Goal: Information Seeking & Learning: Learn about a topic

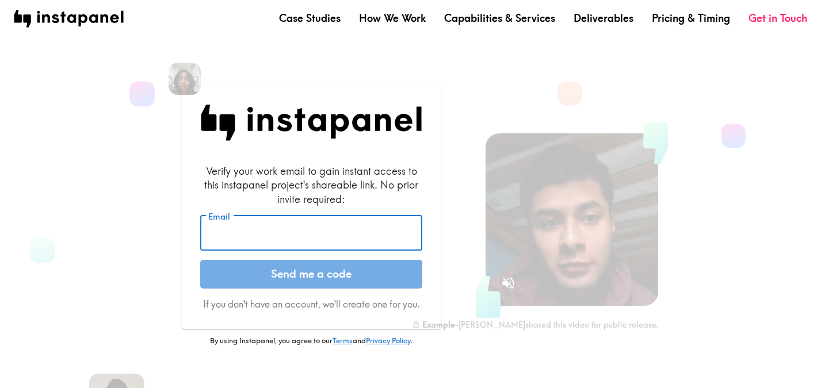
click at [350, 238] on input "Email" at bounding box center [311, 234] width 222 height 36
type input "[PERSON_NAME][EMAIL_ADDRESS][DOMAIN_NAME]"
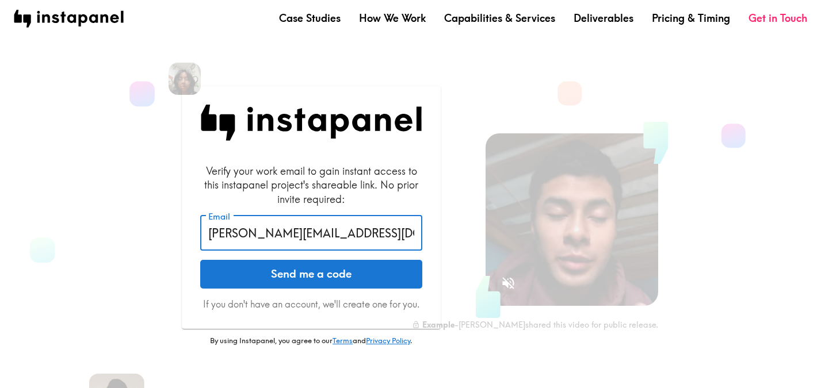
click at [321, 273] on button "Send me a code" at bounding box center [311, 274] width 222 height 29
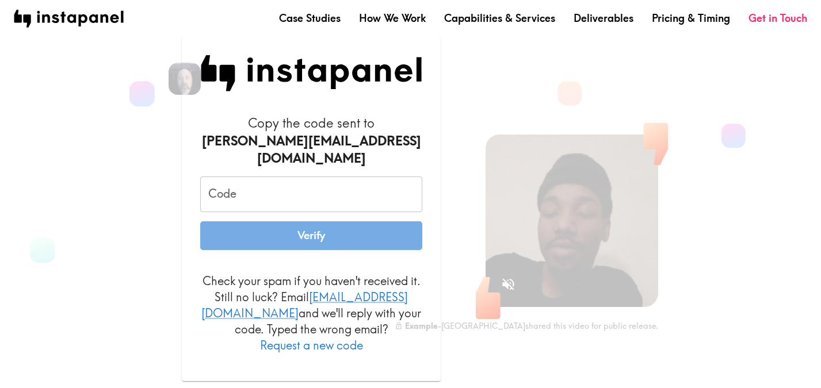
click at [246, 203] on input "Code" at bounding box center [311, 195] width 222 height 36
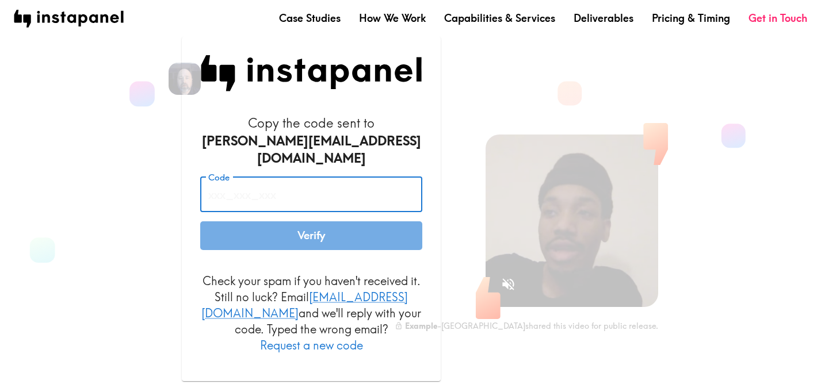
paste input "DU8_ikY_KHy"
type input "DU8_ikY_KHy"
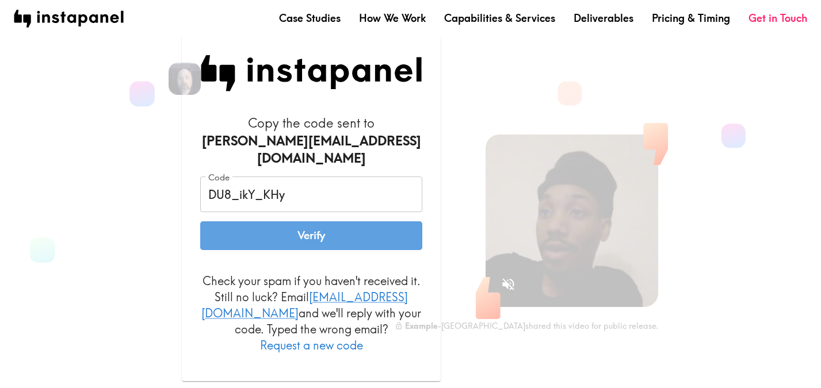
click at [250, 236] on button "Verify" at bounding box center [311, 235] width 222 height 29
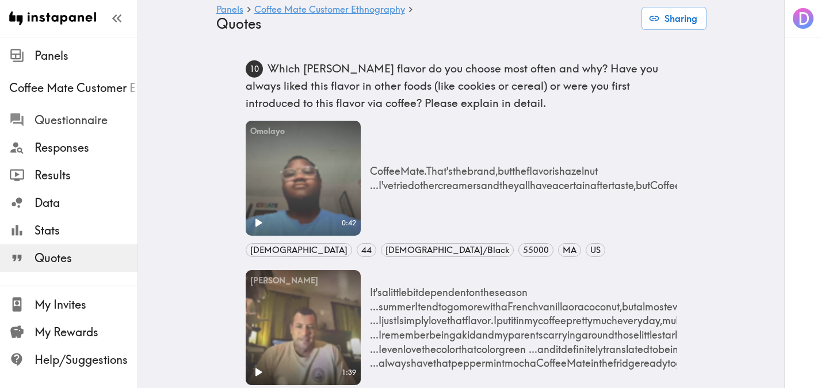
click at [74, 129] on span "Questionnaire" at bounding box center [86, 120] width 103 height 21
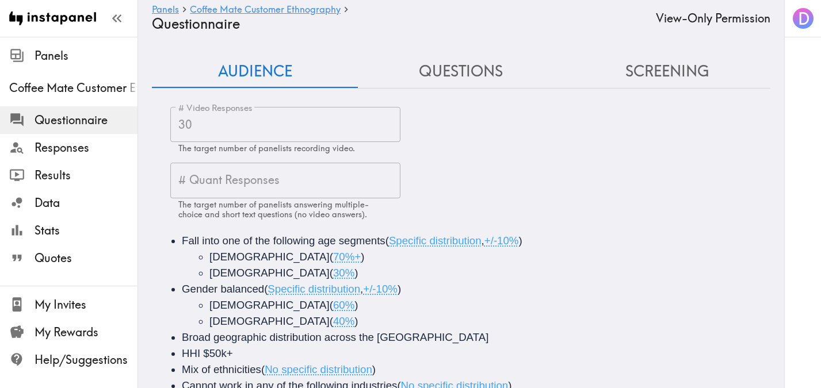
click at [466, 77] on button "Questions" at bounding box center [461, 71] width 206 height 33
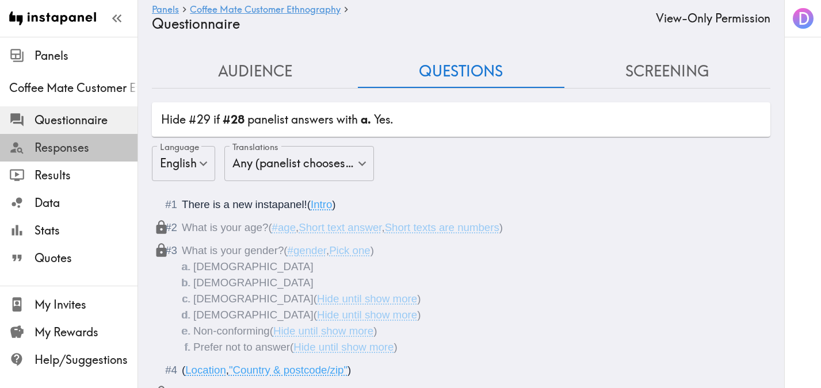
click at [83, 147] on span "Responses" at bounding box center [86, 148] width 103 height 16
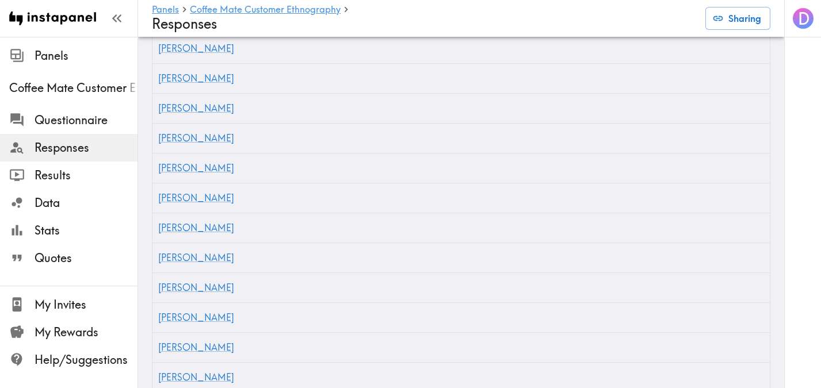
scroll to position [1078, 0]
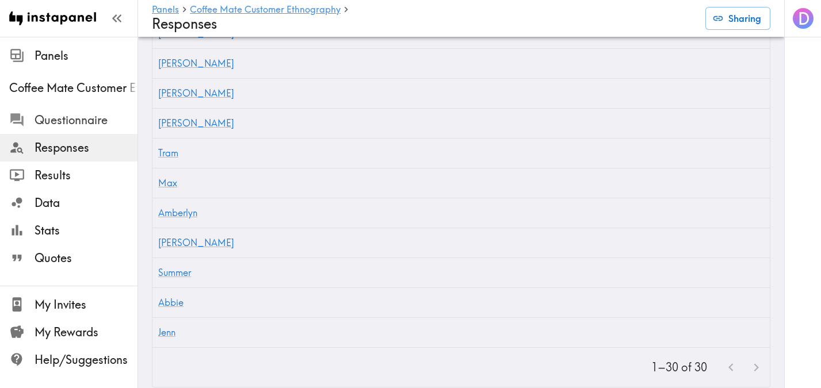
click at [62, 125] on span "Questionnaire" at bounding box center [86, 120] width 103 height 16
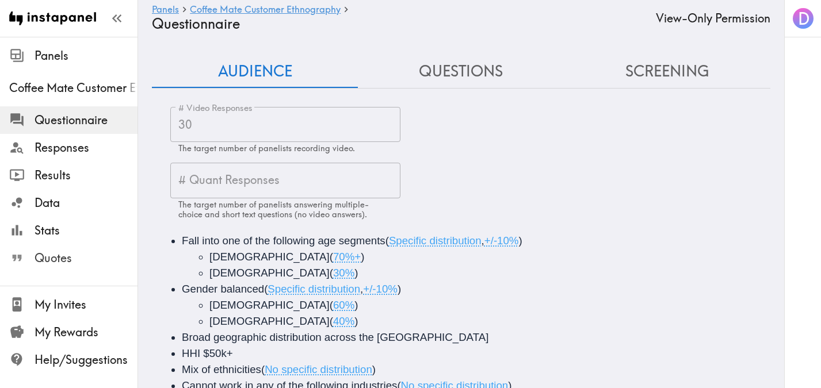
click at [68, 265] on span "Quotes" at bounding box center [86, 258] width 103 height 16
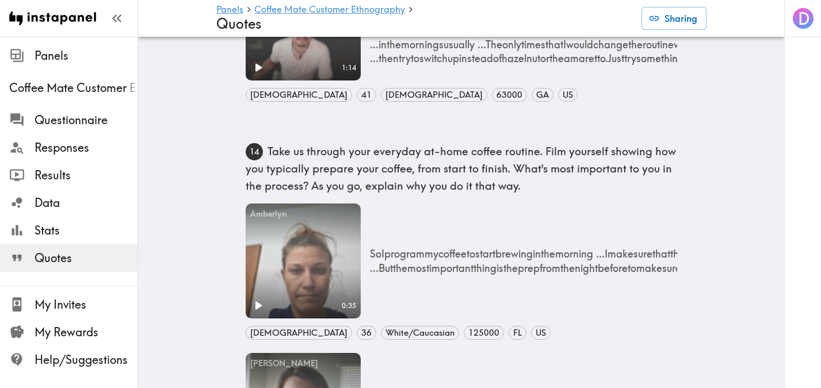
scroll to position [1686, 0]
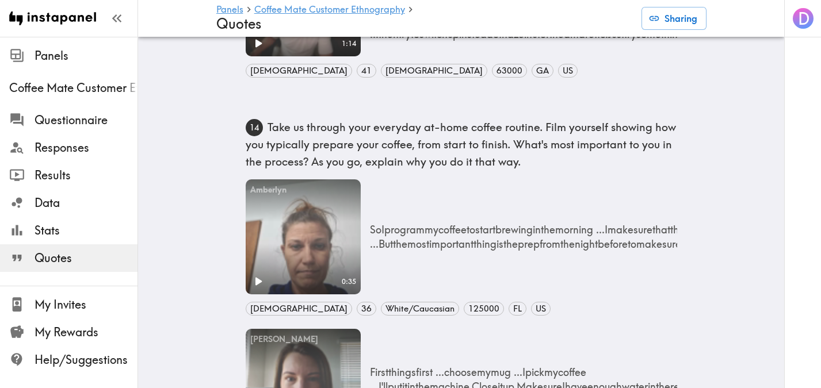
click at [268, 241] on video "Your browser does not support the video tag." at bounding box center [303, 236] width 115 height 115
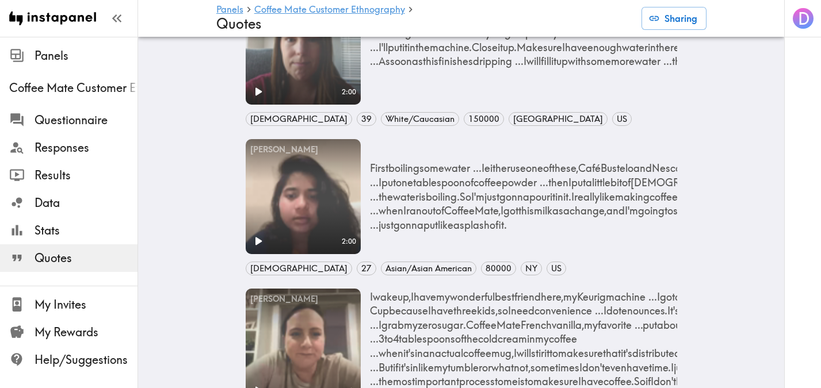
scroll to position [2047, 0]
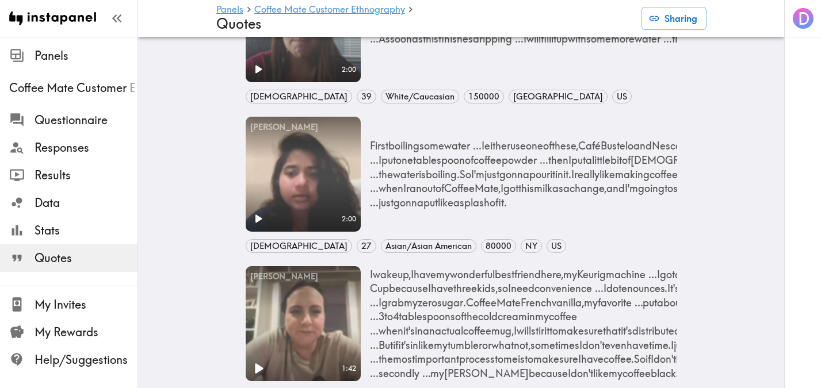
click at [255, 370] on icon "Play" at bounding box center [259, 369] width 8 height 10
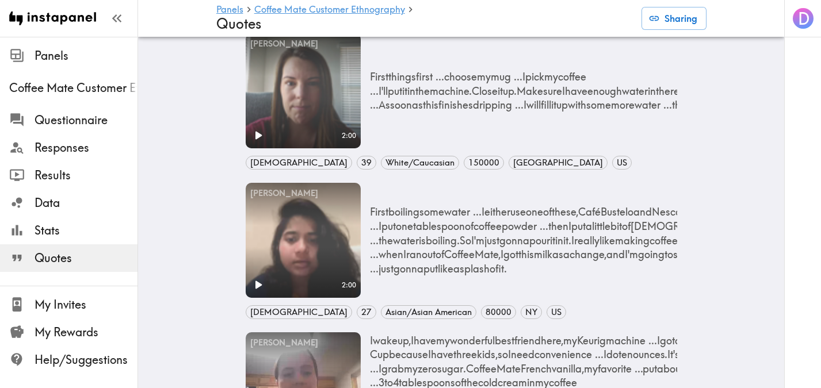
scroll to position [1849, 0]
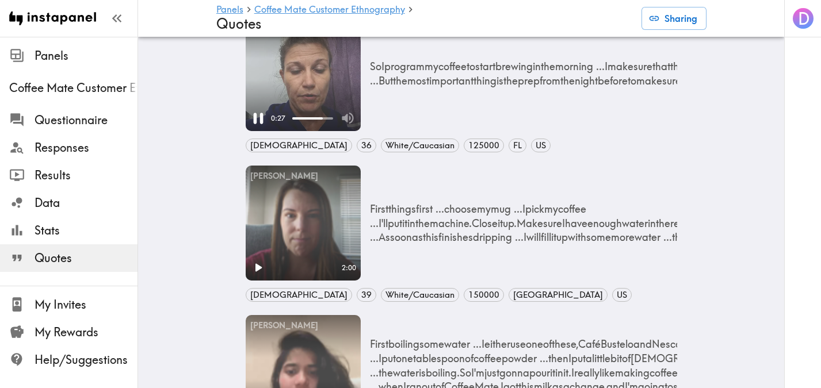
click at [257, 117] on icon "Pause" at bounding box center [258, 118] width 19 height 19
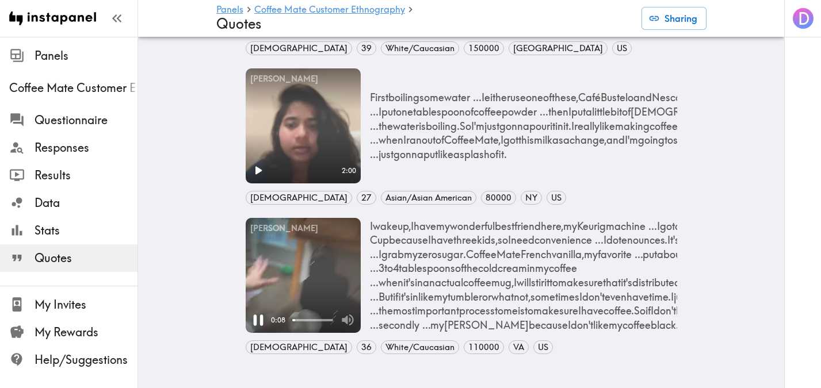
scroll to position [2117, 0]
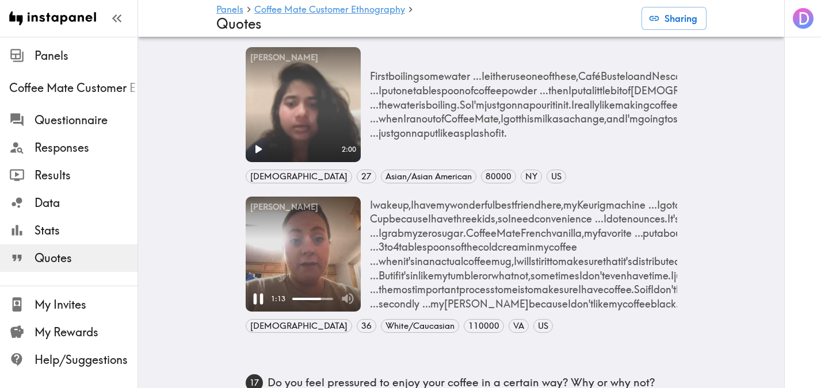
click at [300, 234] on video "Your browser does not support the video tag." at bounding box center [303, 254] width 115 height 115
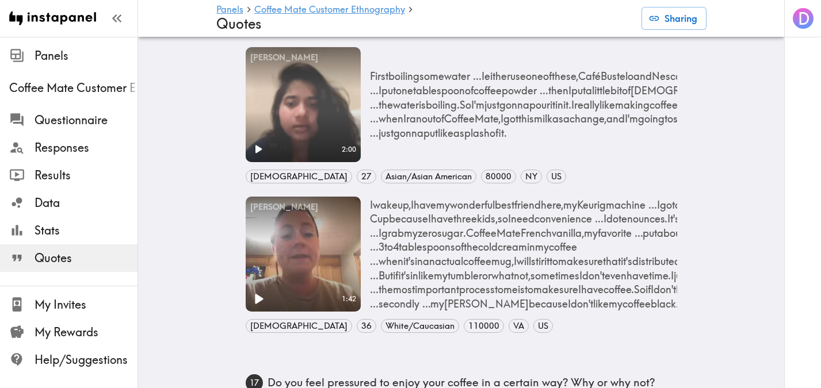
click at [300, 234] on video "Your browser does not support the video tag." at bounding box center [303, 254] width 115 height 115
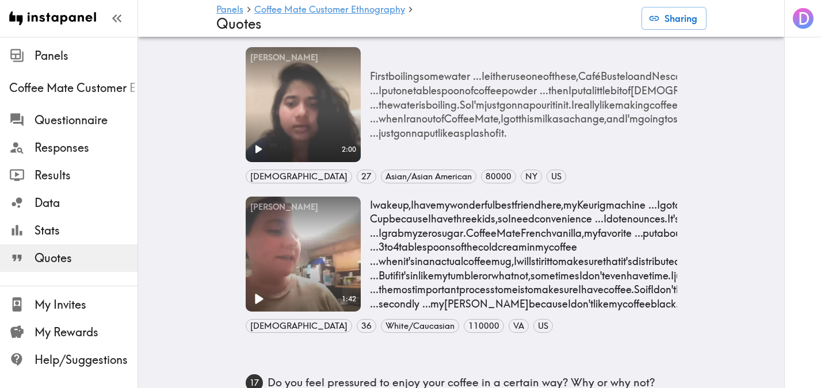
click at [514, 249] on p "I wake up, I have my wonderful best friend here, my Keurig machine ... I go to …" at bounding box center [612, 254] width 485 height 113
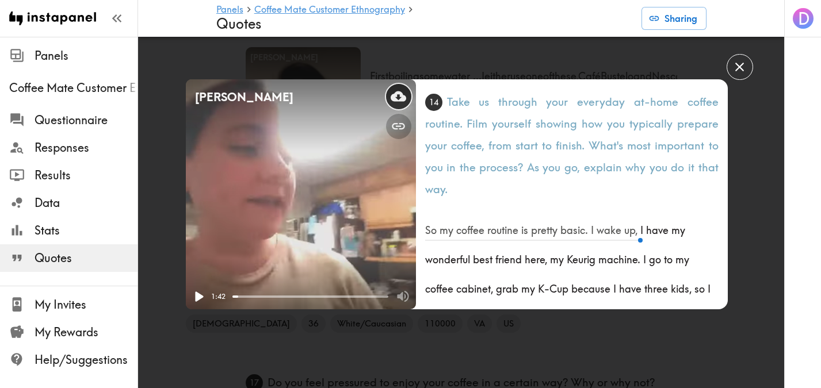
click at [404, 95] on icon at bounding box center [399, 96] width 16 height 10
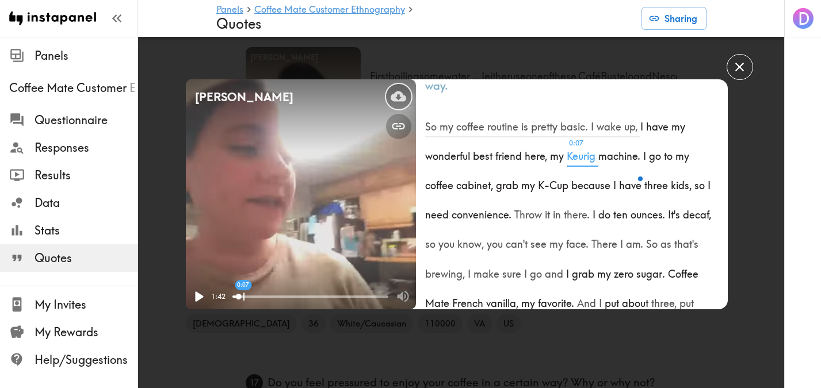
scroll to position [103, 0]
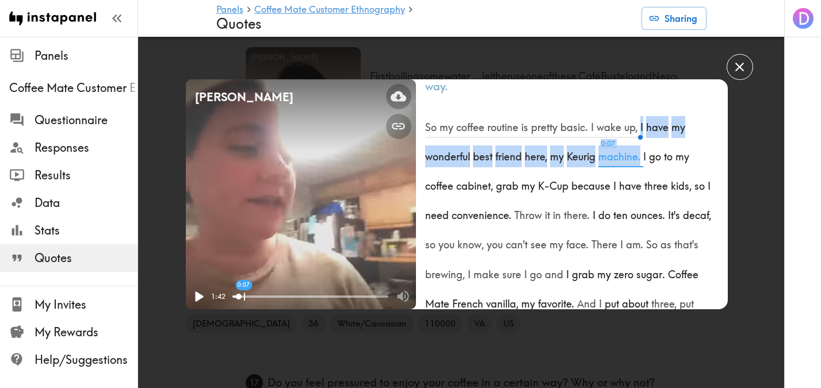
drag, startPoint x: 639, startPoint y: 125, endPoint x: 639, endPoint y: 155, distance: 29.3
click at [639, 155] on p "So my coffee routine is pretty basic. I wake up, I have my wonderful best frien…" at bounding box center [571, 389] width 293 height 560
copy p "I have my wonderful best friend here, my Keurig 0:07 machine."
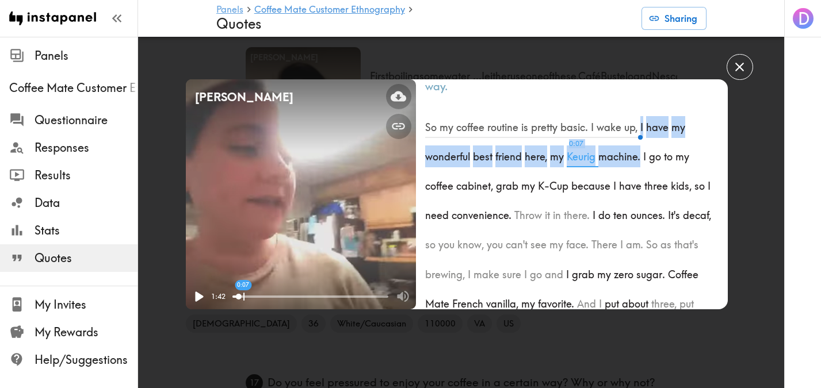
copy p "I have my wonderful best friend here, my Keurig 0:07 machine."
click at [734, 62] on icon "button" at bounding box center [740, 67] width 16 height 16
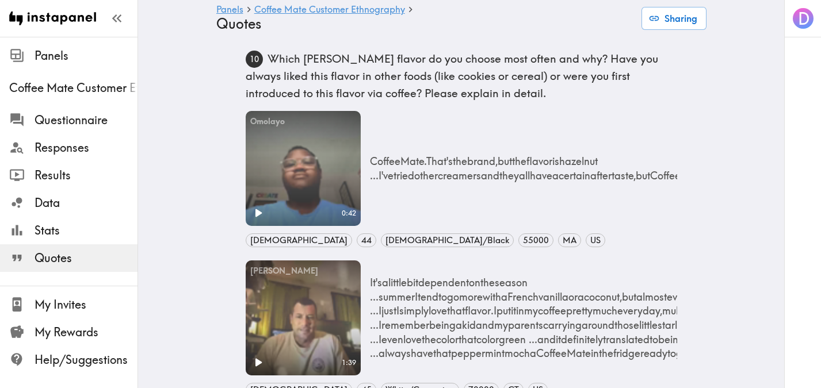
scroll to position [0, 0]
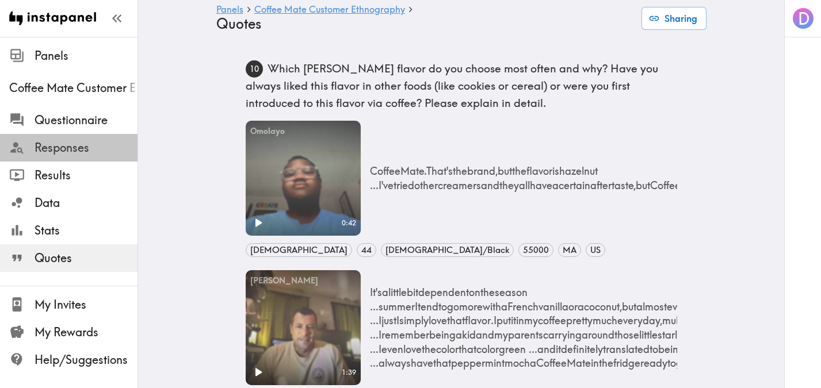
click at [84, 146] on span "Responses" at bounding box center [86, 148] width 103 height 16
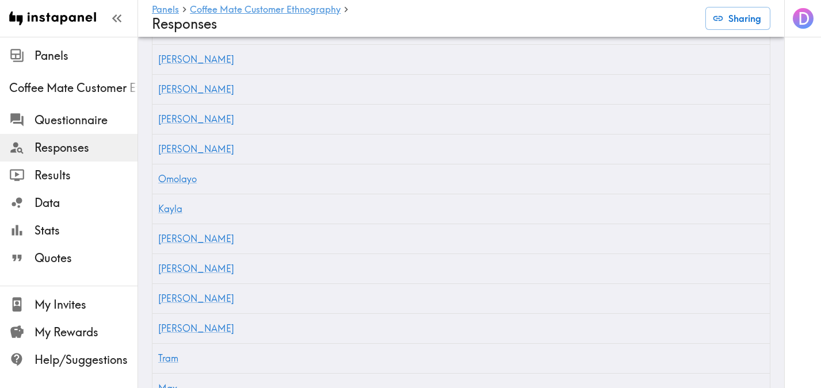
scroll to position [1078, 0]
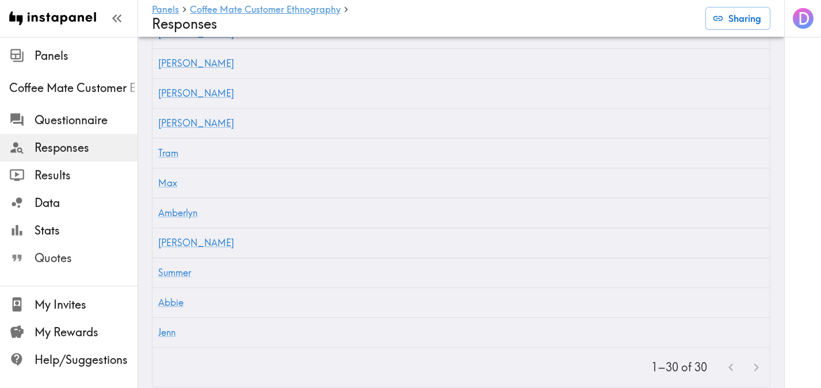
click at [54, 253] on span "Quotes" at bounding box center [86, 258] width 103 height 16
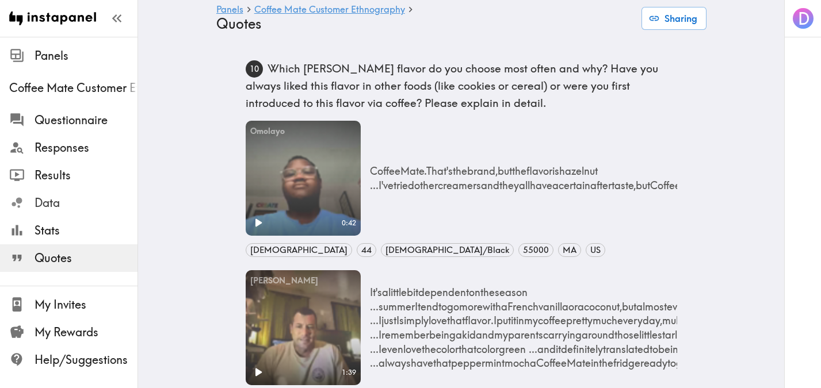
click at [73, 208] on span "Data" at bounding box center [86, 203] width 103 height 16
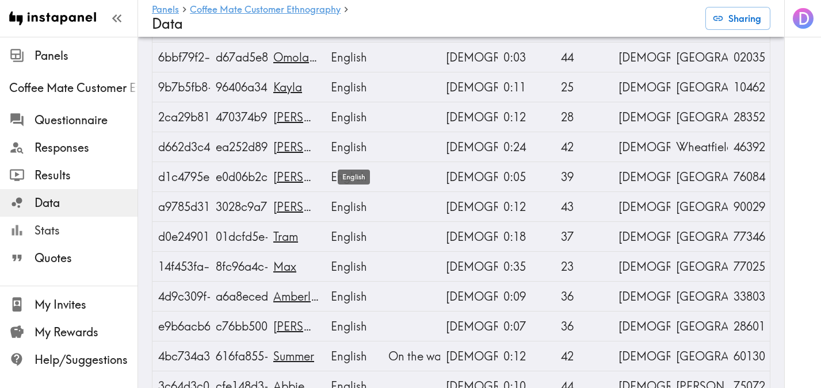
scroll to position [694, 0]
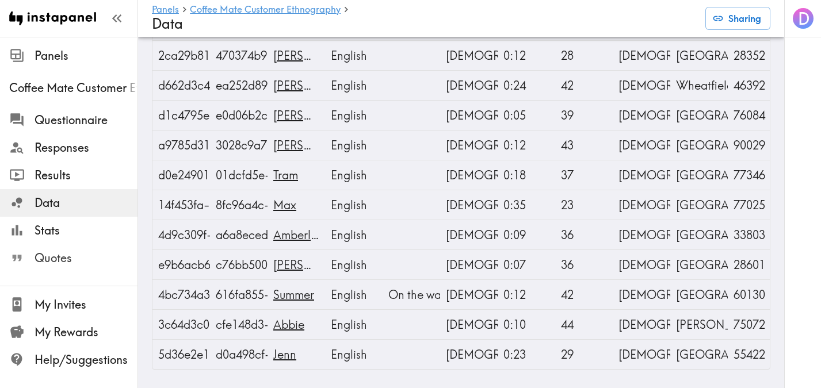
click at [79, 257] on span "Quotes" at bounding box center [86, 258] width 103 height 16
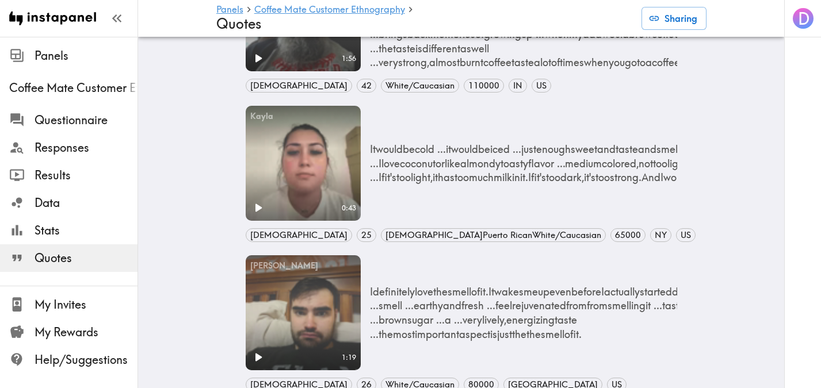
scroll to position [499, 0]
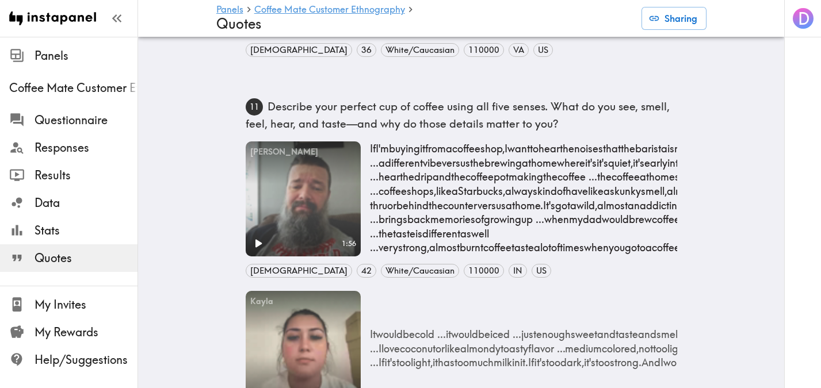
click at [564, 185] on p "If I'm buying it from a coffee shop, I want to hear the noises that the barista…" at bounding box center [642, 206] width 544 height 128
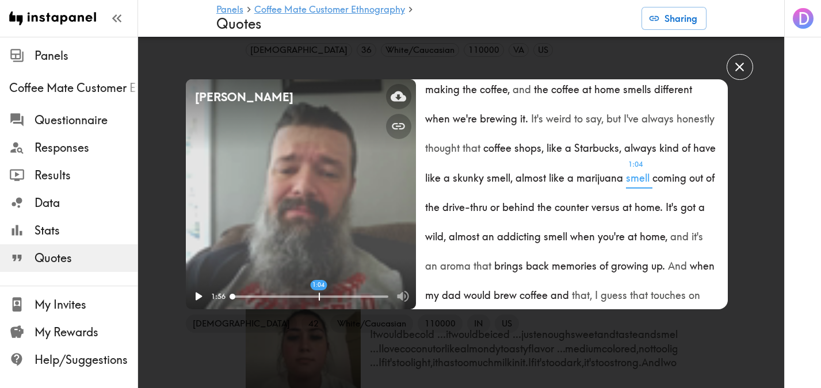
scroll to position [305, 0]
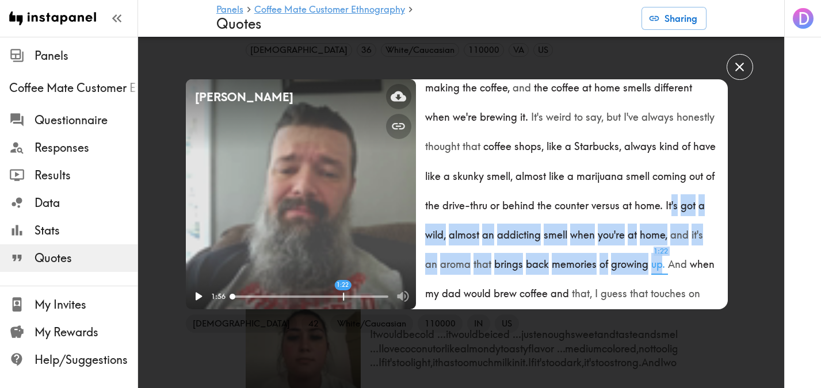
drag, startPoint x: 669, startPoint y: 205, endPoint x: 661, endPoint y: 266, distance: 60.9
click at [661, 266] on p "So the perfect cup of coffee is going to be dependent on whether I'm brewing it…" at bounding box center [571, 157] width 293 height 589
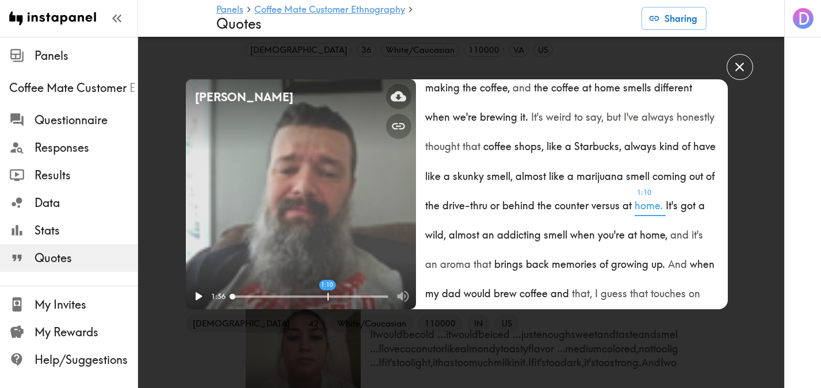
click at [663, 202] on span "1:10 home." at bounding box center [650, 201] width 31 height 29
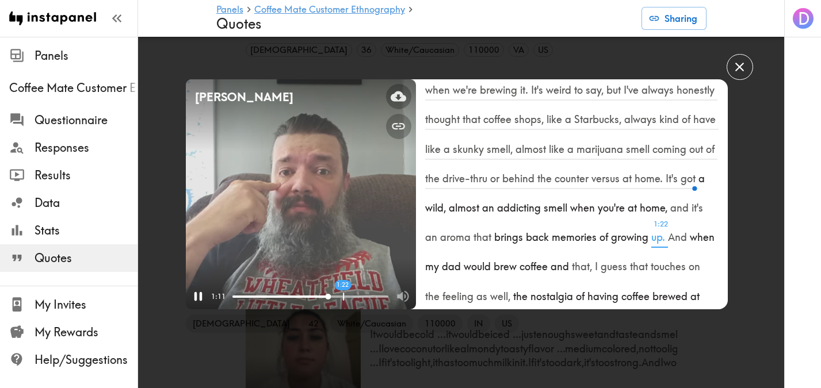
scroll to position [331, 0]
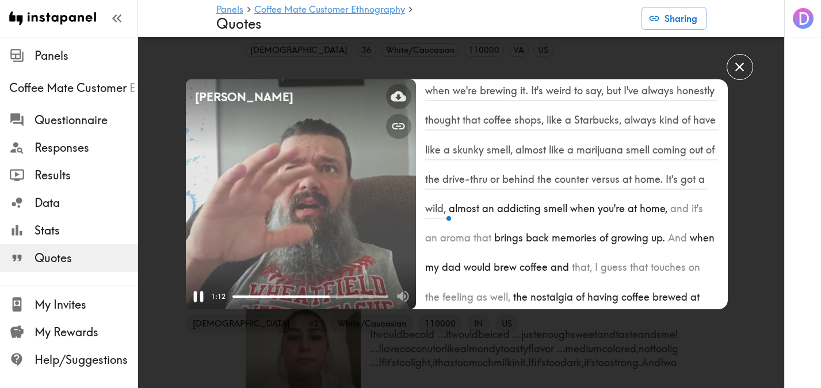
click at [197, 293] on icon "Pause" at bounding box center [198, 296] width 19 height 19
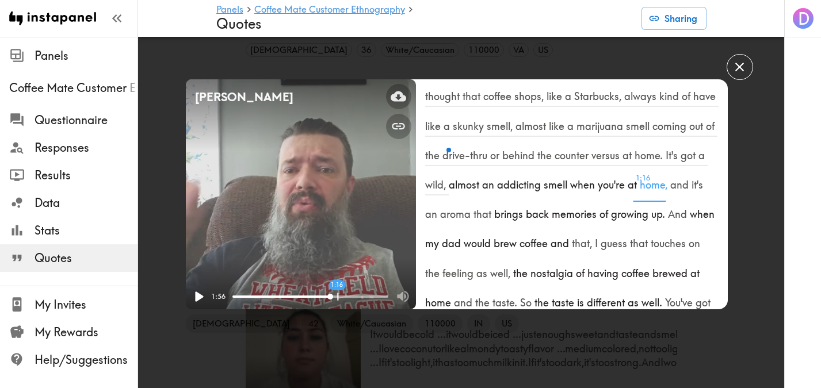
scroll to position [350, 0]
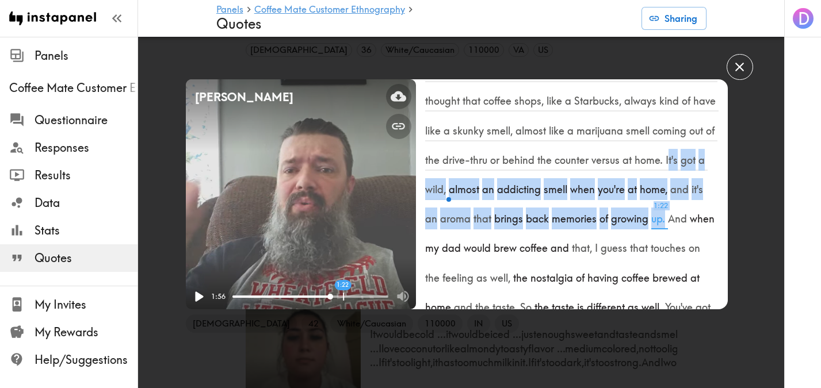
drag, startPoint x: 666, startPoint y: 157, endPoint x: 663, endPoint y: 223, distance: 66.2
click at [663, 223] on p "So the perfect cup of coffee is going to be dependent on whether I'm brewing it…" at bounding box center [571, 112] width 293 height 589
copy p "t's got a wild, almost an addicting smell when you're at home, and it's an arom…"
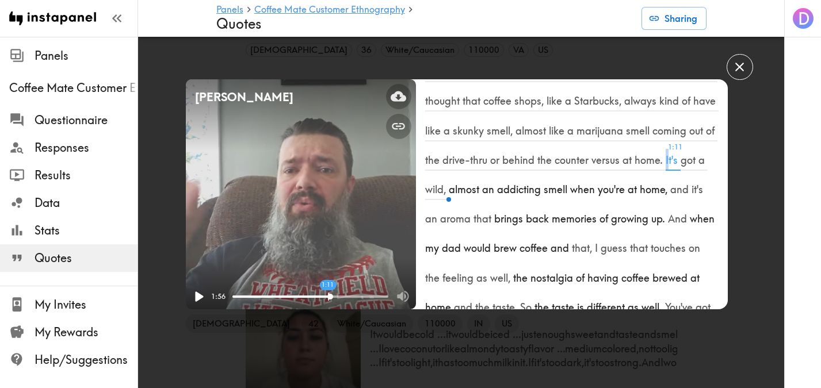
drag, startPoint x: 660, startPoint y: 156, endPoint x: 672, endPoint y: 153, distance: 11.9
click at [672, 153] on p "So the perfect cup of coffee is going to be dependent on whether I'm brewing it…" at bounding box center [571, 112] width 293 height 589
drag, startPoint x: 663, startPoint y: 159, endPoint x: 690, endPoint y: 175, distance: 31.5
click at [690, 175] on p "So the perfect cup of coffee is going to be dependent on whether I'm brewing it…" at bounding box center [571, 112] width 293 height 589
click at [777, 169] on div "Noah Your browser does not support the video tag. 1:56 0:00 Male 42 White/Cauca…" at bounding box center [410, 194] width 821 height 388
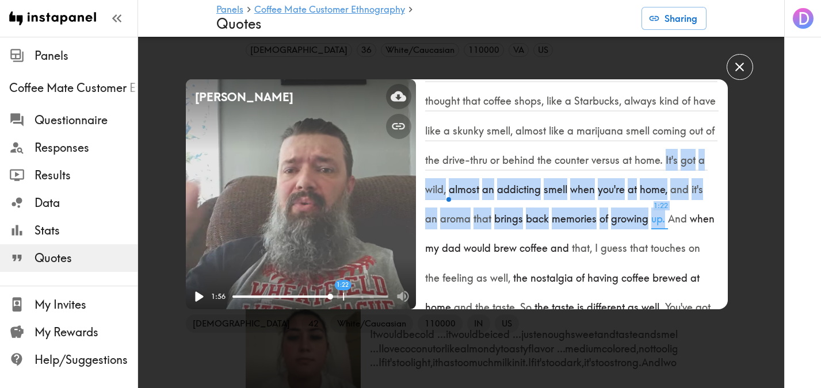
drag, startPoint x: 664, startPoint y: 159, endPoint x: 664, endPoint y: 220, distance: 61.0
click at [664, 220] on p "So the perfect cup of coffee is going to be dependent on whether I'm brewing it…" at bounding box center [571, 112] width 293 height 589
copy p "It's got a wild, almost an addicting smell when you're at home, and it's an aro…"
click at [739, 63] on icon "button" at bounding box center [740, 67] width 16 height 16
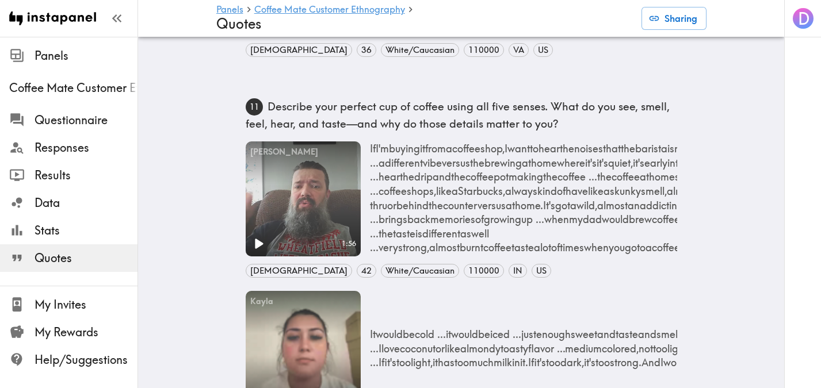
click at [319, 192] on video "Your browser does not support the video tag." at bounding box center [303, 199] width 115 height 115
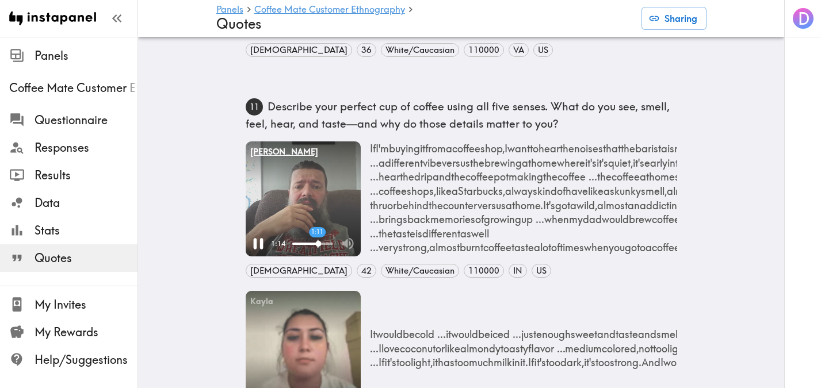
click at [353, 151] on div "[PERSON_NAME]" at bounding box center [303, 152] width 115 height 21
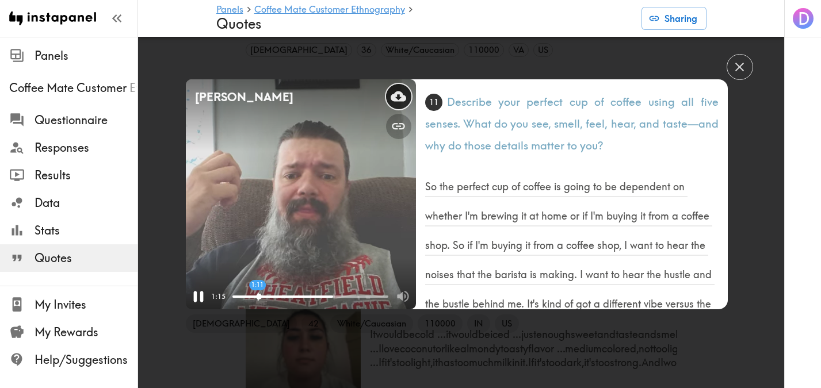
click at [403, 100] on icon at bounding box center [399, 96] width 16 height 10
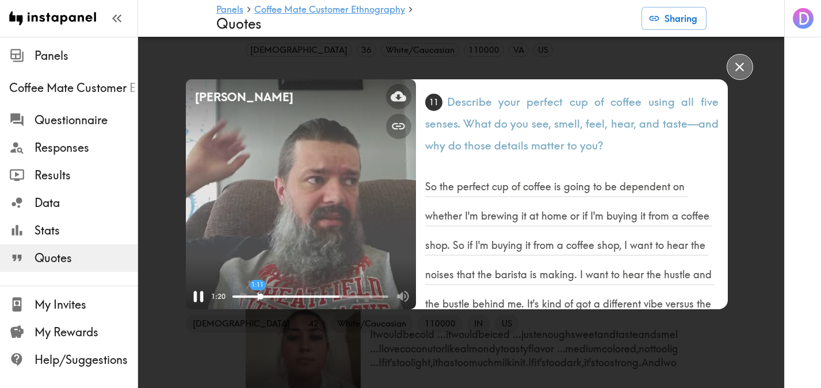
click at [735, 70] on icon "button" at bounding box center [740, 67] width 16 height 16
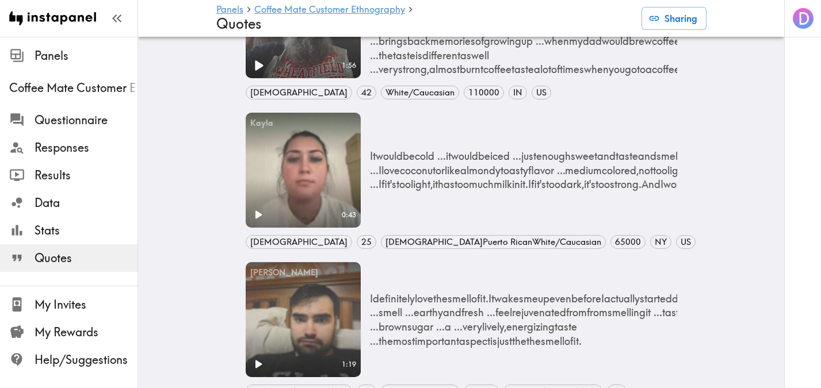
scroll to position [685, 0]
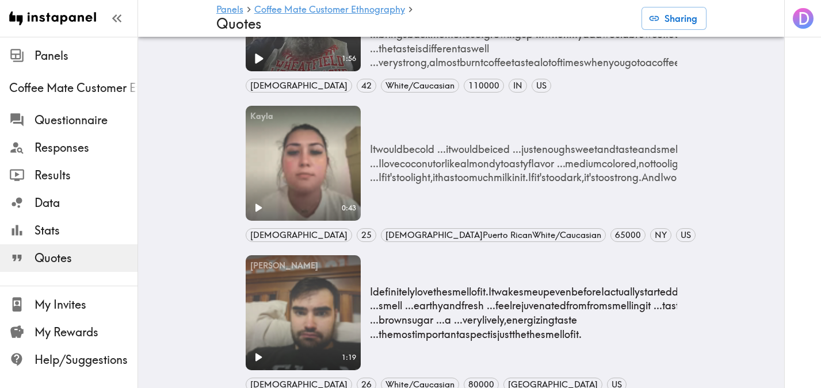
click at [464, 300] on p "I definitely love the smell of it. It wakes me up even before I actually starte…" at bounding box center [554, 313] width 368 height 57
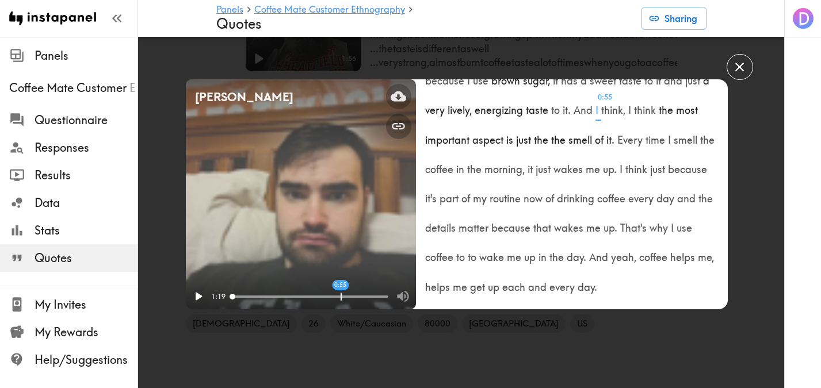
scroll to position [345, 0]
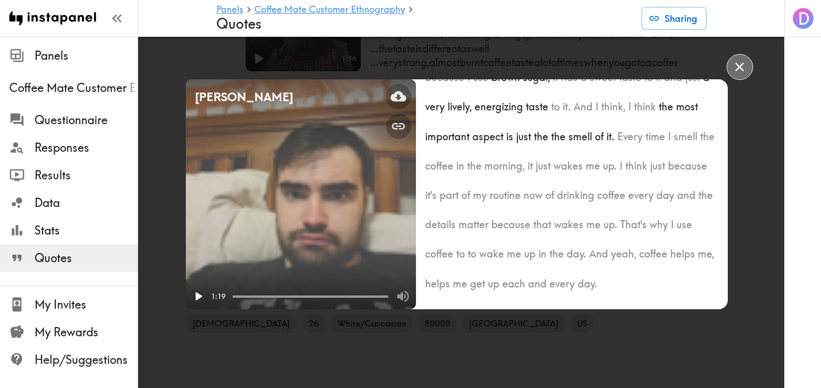
click at [742, 58] on button "button" at bounding box center [740, 67] width 26 height 26
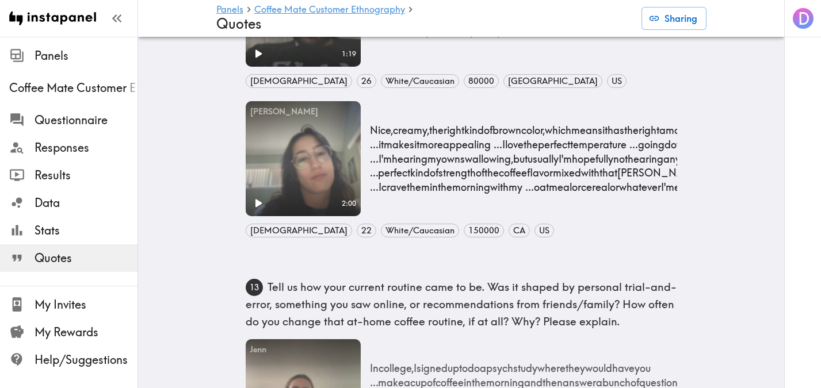
scroll to position [989, 0]
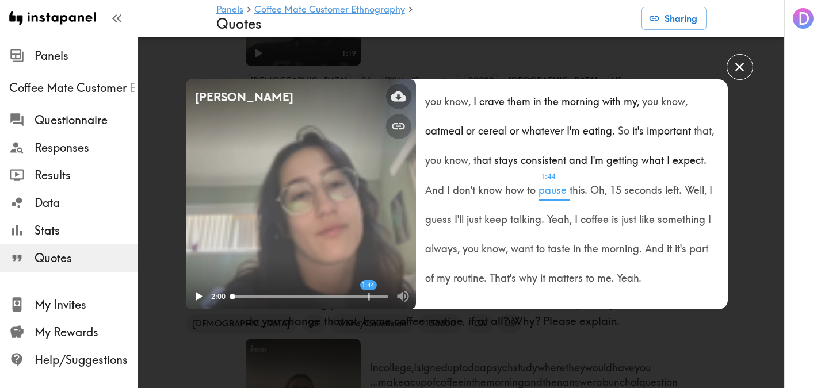
scroll to position [744, 0]
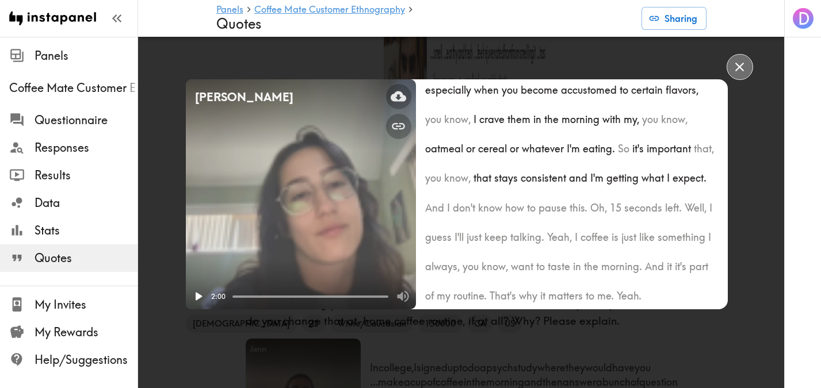
click at [740, 74] on icon "button" at bounding box center [740, 67] width 16 height 16
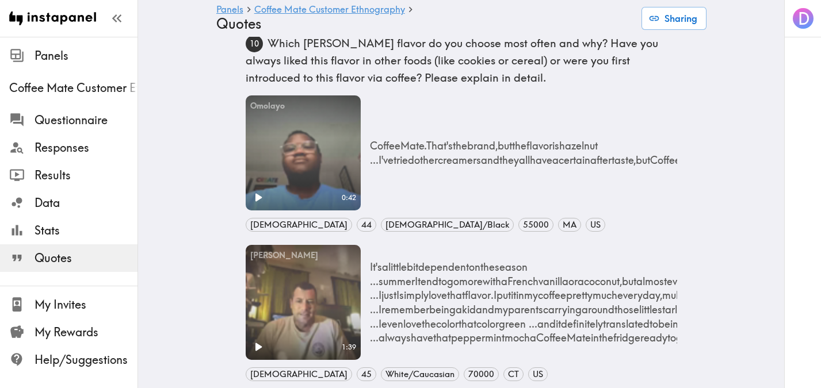
scroll to position [0, 0]
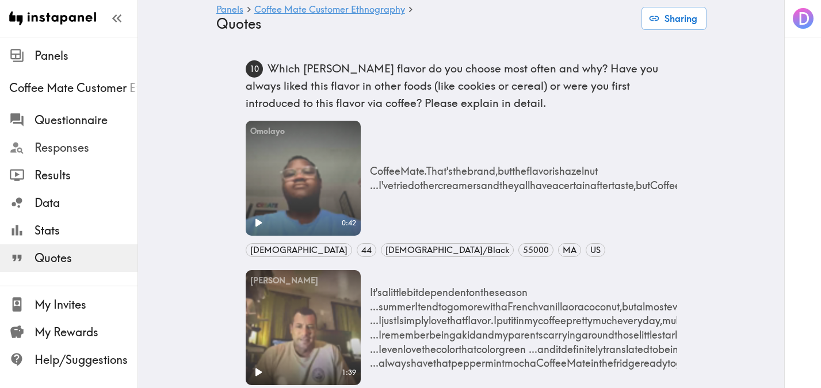
click at [81, 146] on span "Responses" at bounding box center [86, 148] width 103 height 16
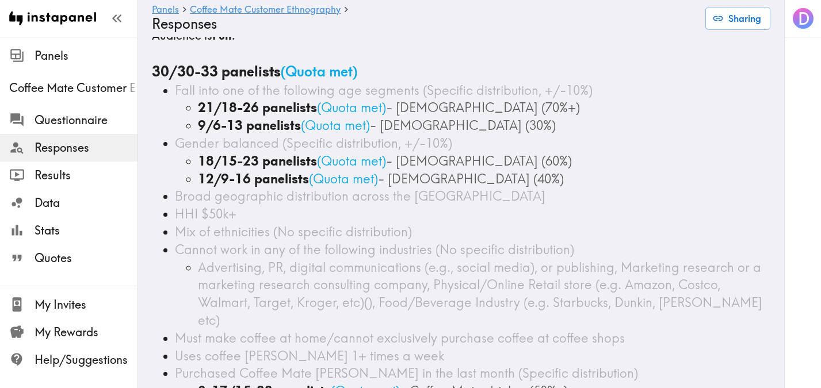
scroll to position [89, 0]
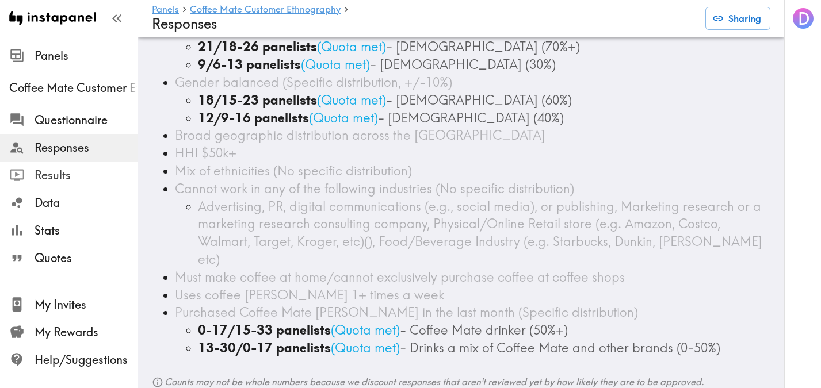
click at [90, 175] on span "Results" at bounding box center [86, 175] width 103 height 16
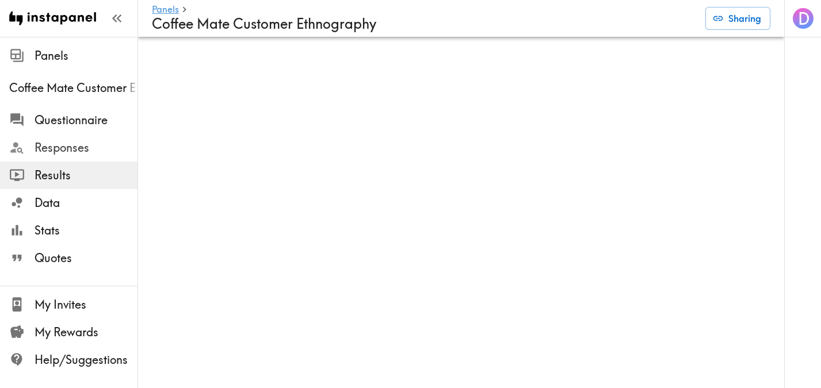
click at [86, 142] on span "Responses" at bounding box center [86, 148] width 103 height 16
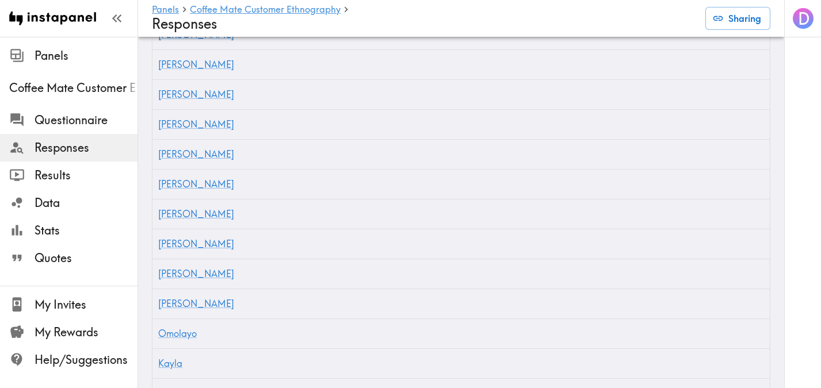
scroll to position [619, 0]
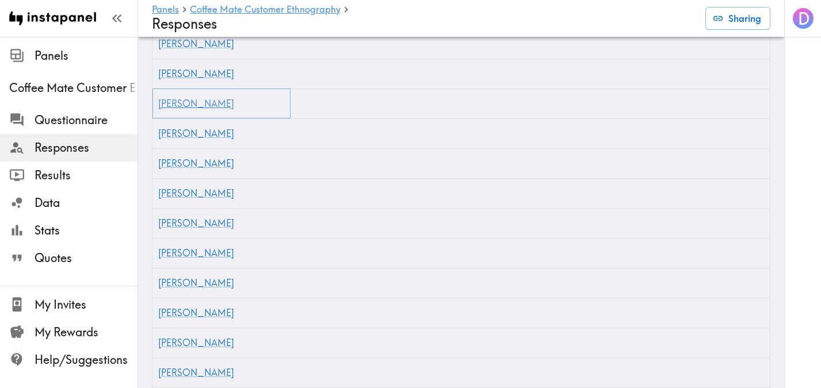
click at [182, 98] on link "[PERSON_NAME]" at bounding box center [196, 104] width 76 height 12
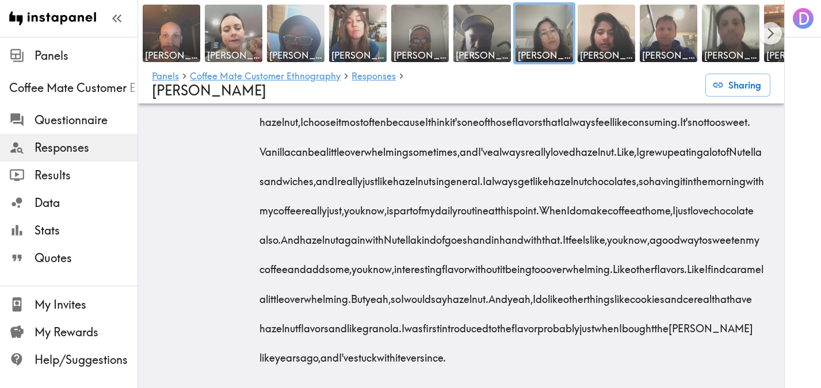
scroll to position [1607, 0]
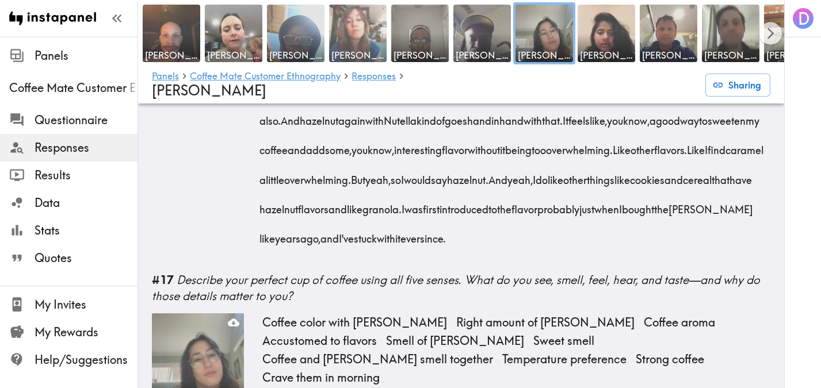
click at [375, 47] on img at bounding box center [358, 33] width 60 height 60
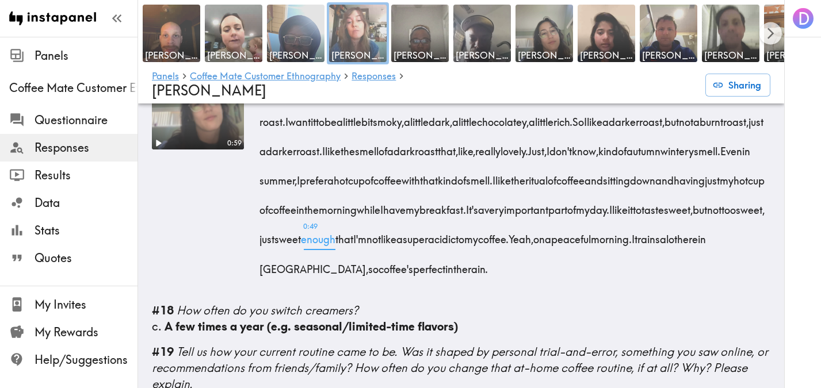
scroll to position [1622, 0]
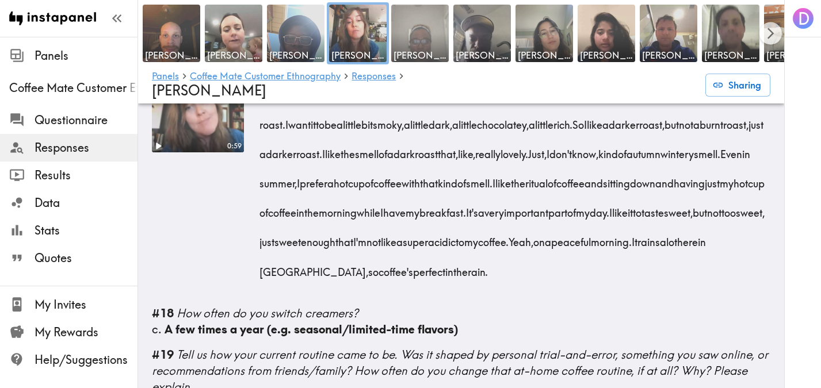
click at [421, 52] on span "[PERSON_NAME]" at bounding box center [419, 55] width 53 height 13
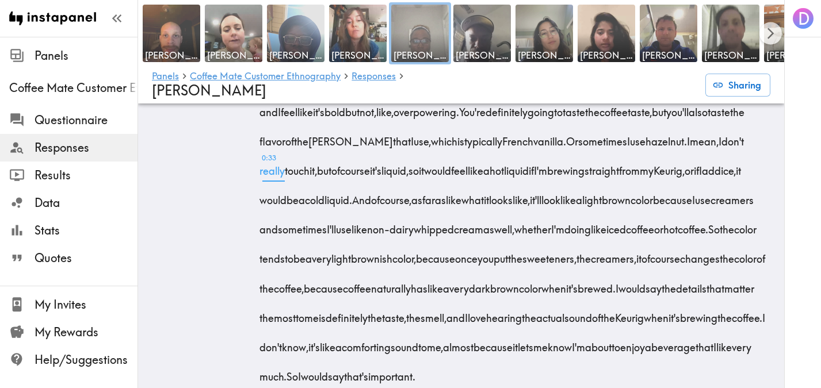
scroll to position [1829, 0]
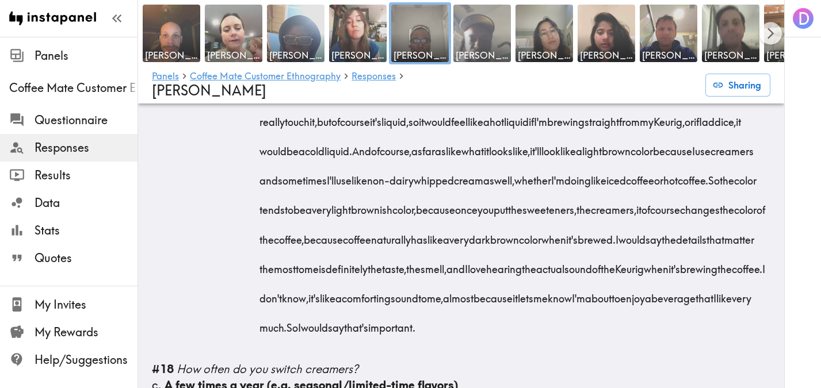
click at [463, 44] on img at bounding box center [482, 33] width 60 height 60
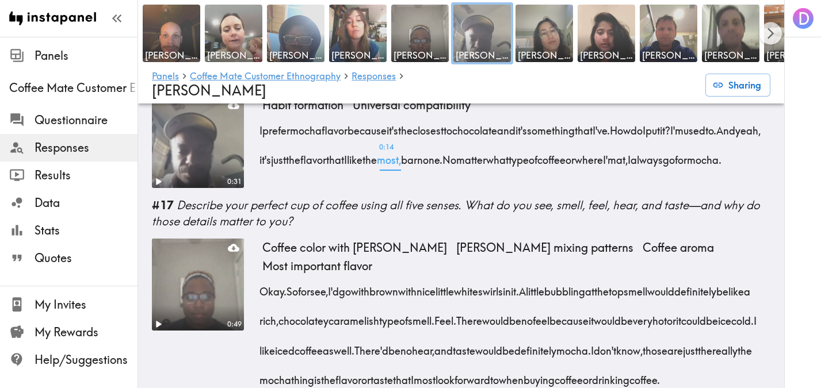
scroll to position [1485, 0]
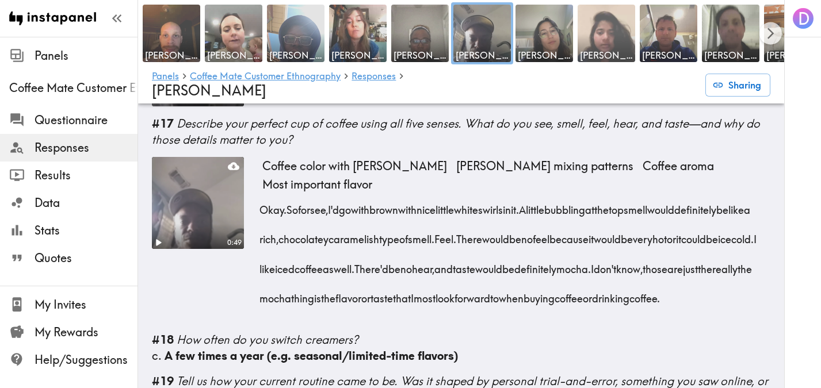
click at [610, 49] on span "[PERSON_NAME]" at bounding box center [606, 55] width 53 height 13
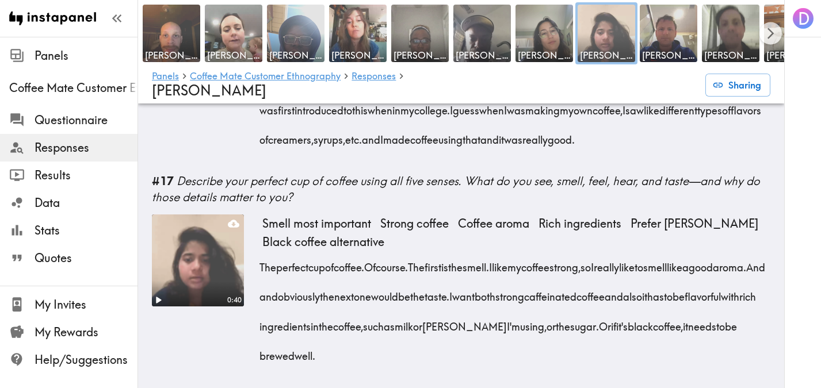
scroll to position [1579, 0]
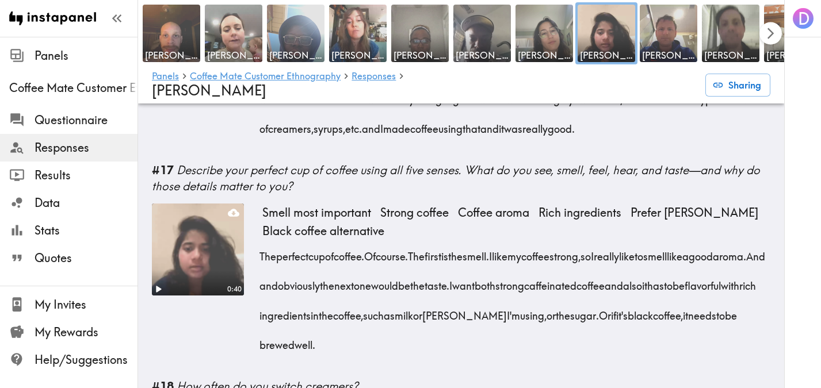
click at [769, 27] on icon "Scroll right" at bounding box center [770, 33] width 13 height 13
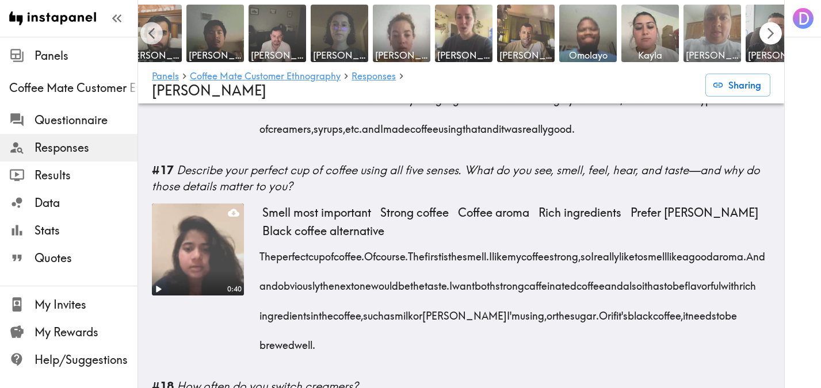
scroll to position [0, 646]
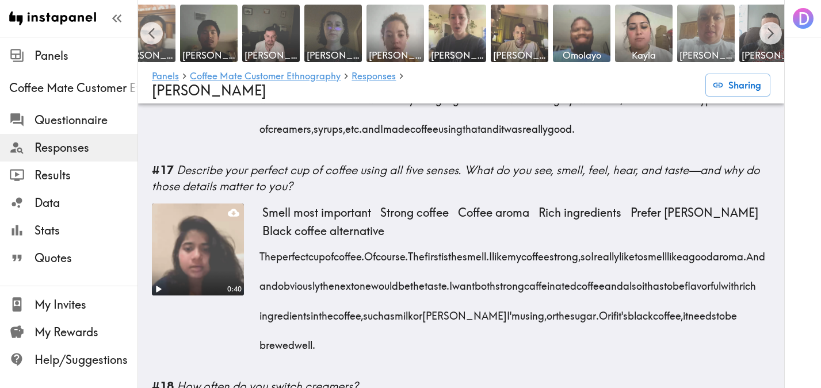
click at [167, 54] on span "[PERSON_NAME]" at bounding box center [146, 55] width 53 height 13
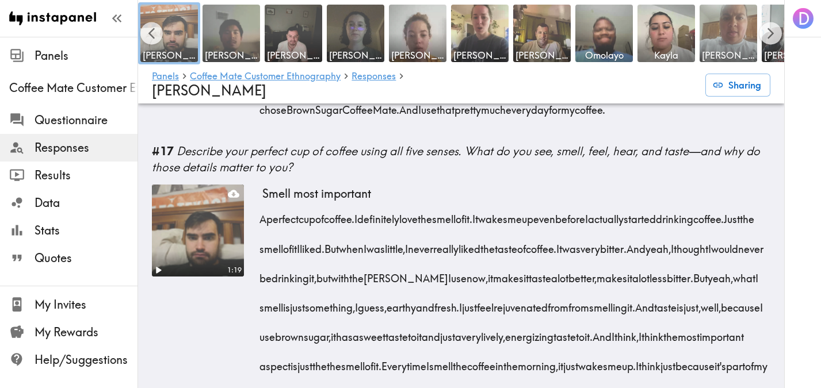
scroll to position [0, 624]
click at [208, 47] on img at bounding box center [231, 33] width 60 height 60
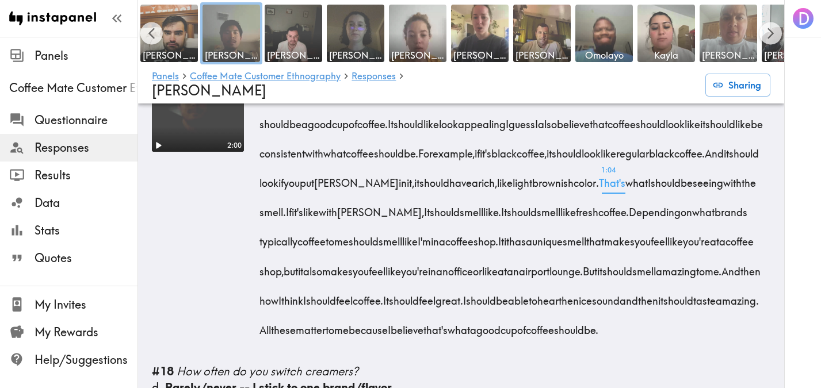
scroll to position [1663, 0]
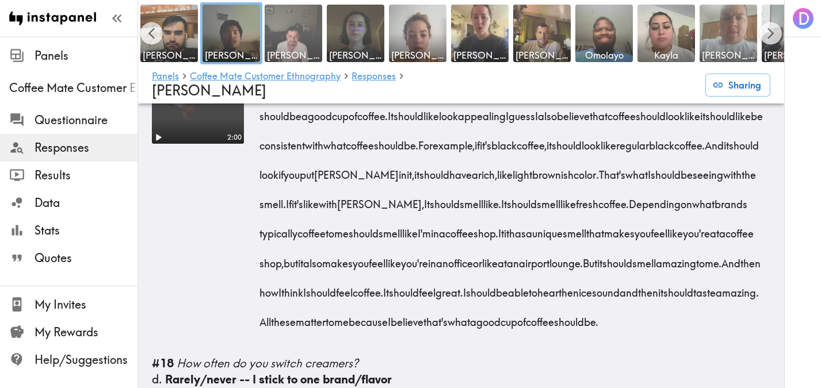
click at [305, 40] on img at bounding box center [293, 33] width 60 height 60
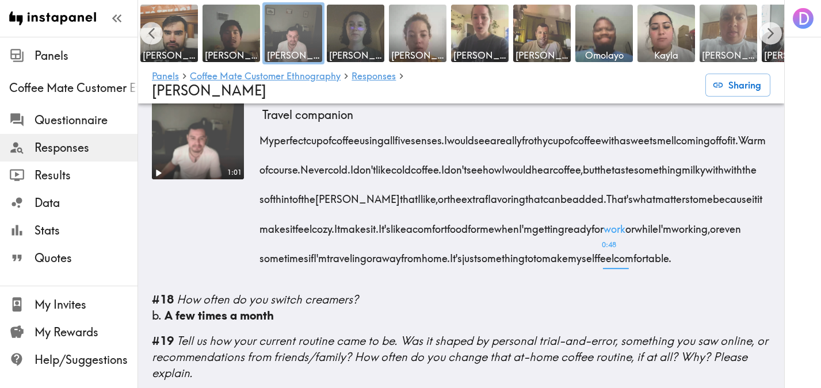
scroll to position [1497, 0]
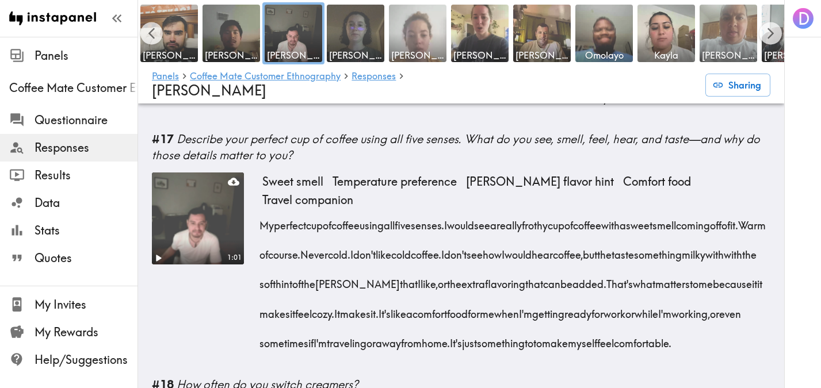
click at [416, 30] on img at bounding box center [418, 33] width 60 height 60
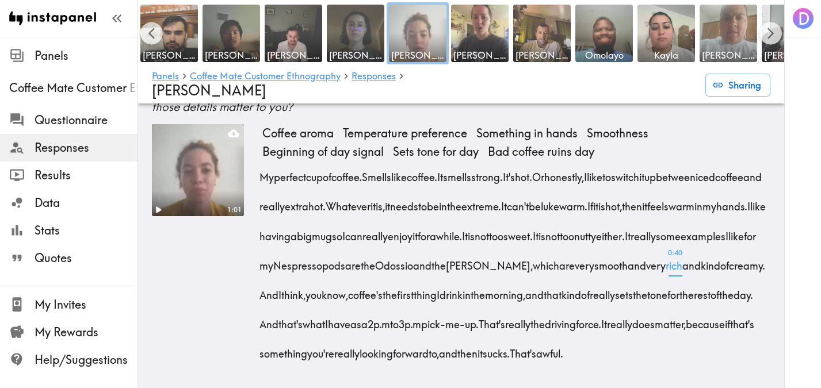
scroll to position [1844, 0]
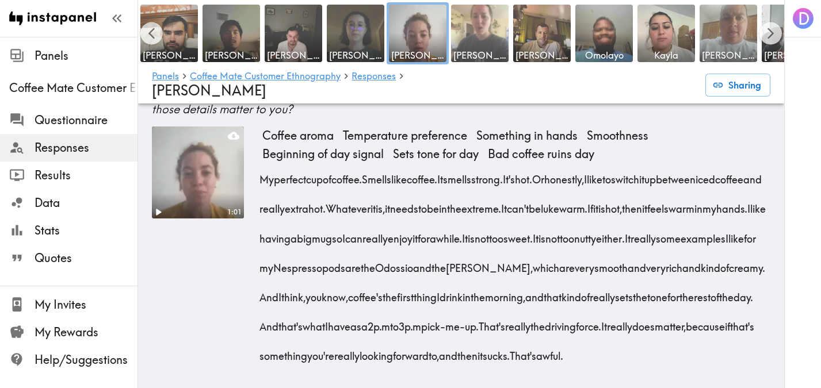
click at [495, 49] on span "[PERSON_NAME]" at bounding box center [479, 55] width 53 height 13
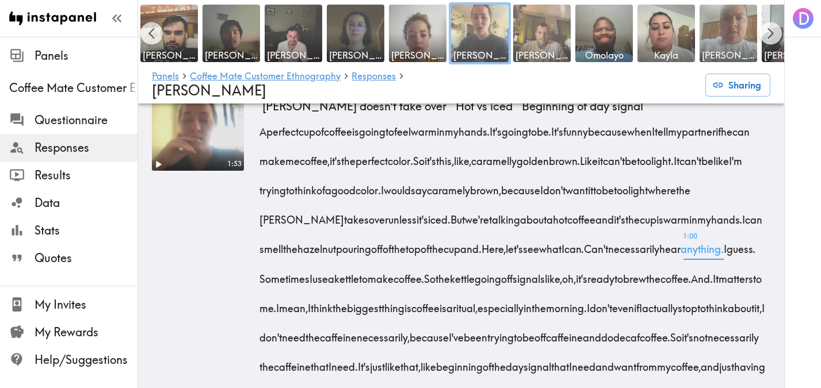
scroll to position [1797, 0]
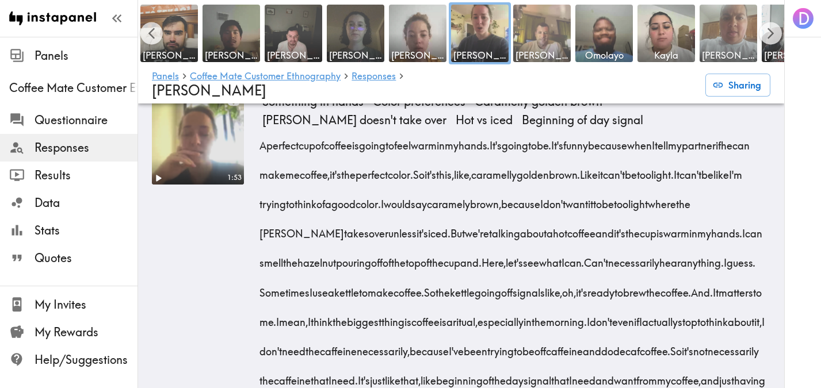
click at [556, 37] on img at bounding box center [542, 33] width 60 height 60
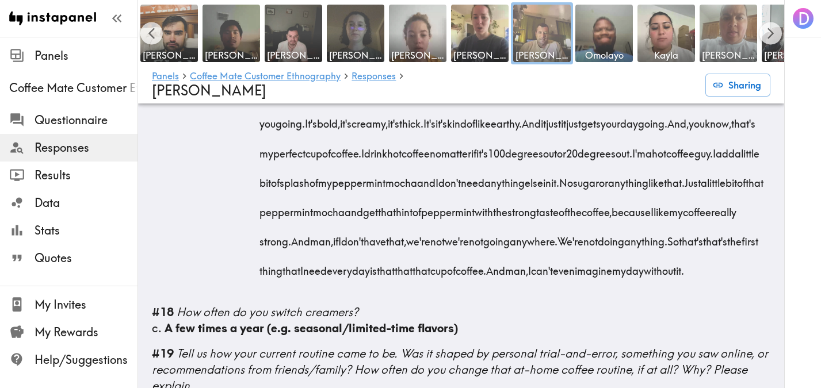
scroll to position [2225, 0]
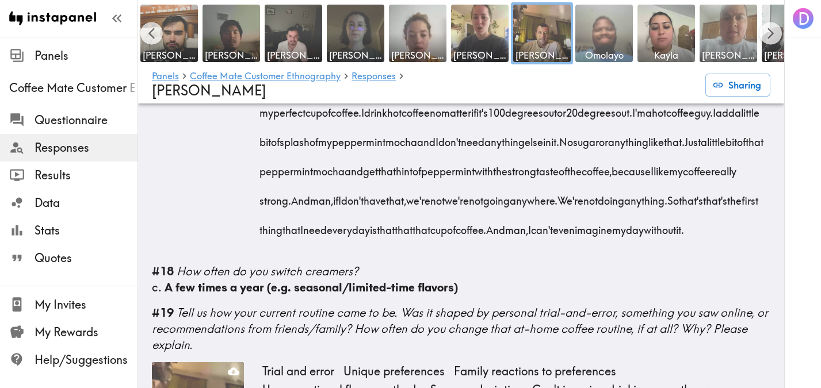
click at [596, 54] on span "Omolayo" at bounding box center [604, 55] width 53 height 13
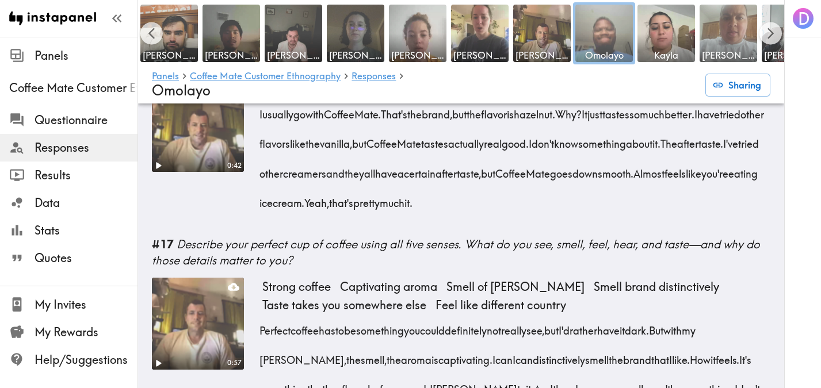
scroll to position [1495, 0]
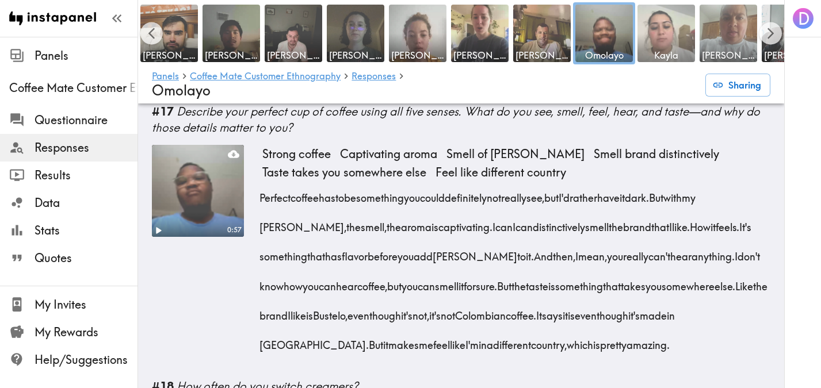
click at [675, 47] on img at bounding box center [666, 33] width 60 height 60
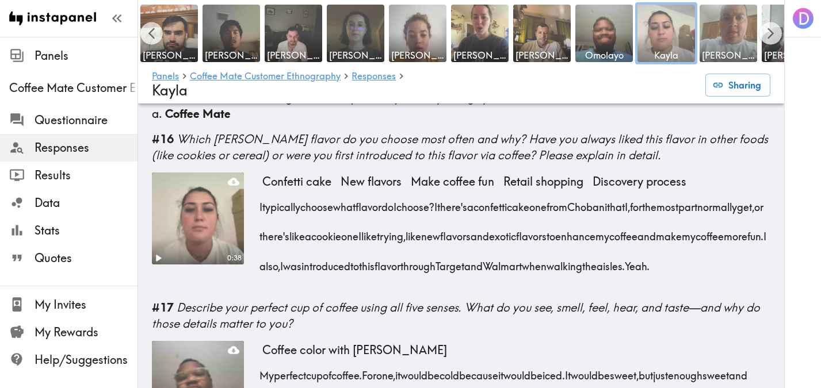
scroll to position [1721, 0]
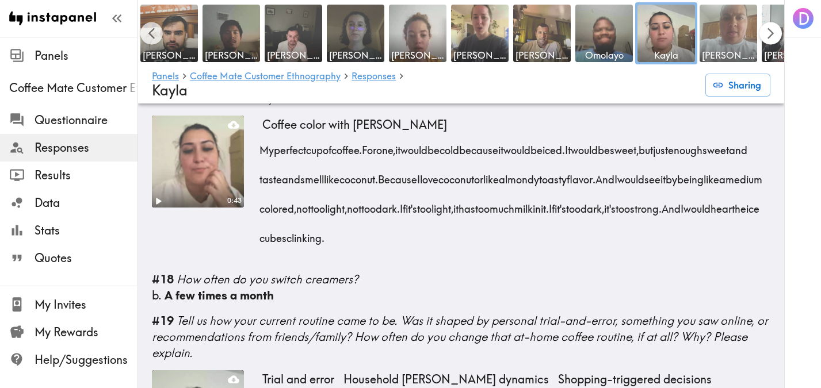
click at [774, 32] on icon "Scroll right" at bounding box center [770, 33] width 13 height 13
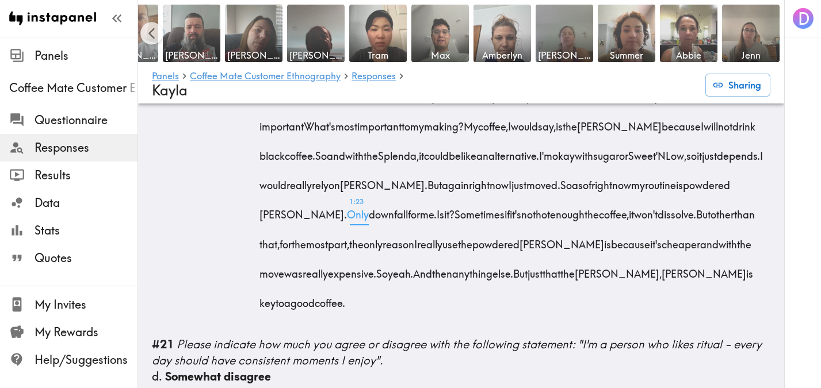
scroll to position [2318, 0]
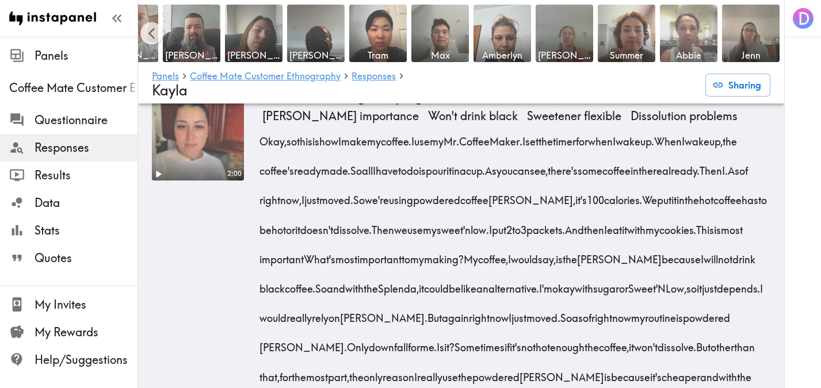
click at [700, 44] on img at bounding box center [689, 33] width 60 height 60
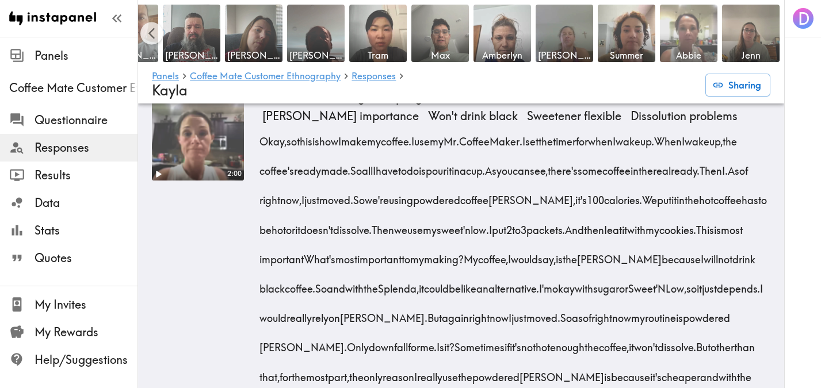
scroll to position [2096, 0]
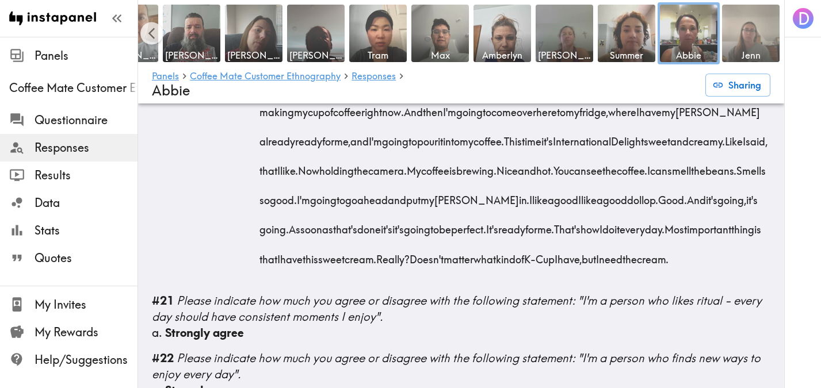
click at [747, 45] on img at bounding box center [751, 33] width 60 height 60
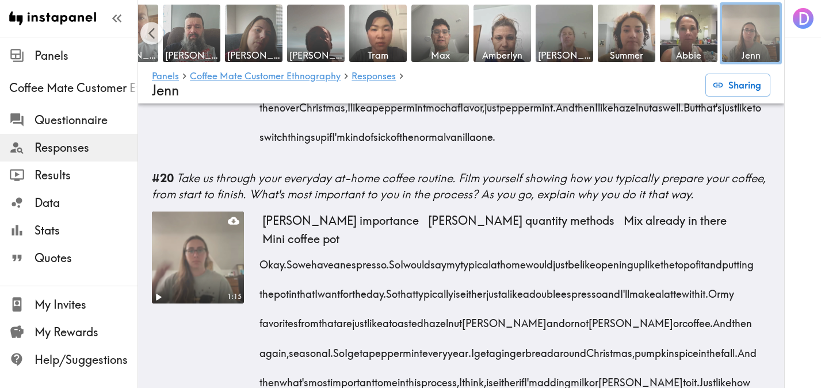
scroll to position [2286, 0]
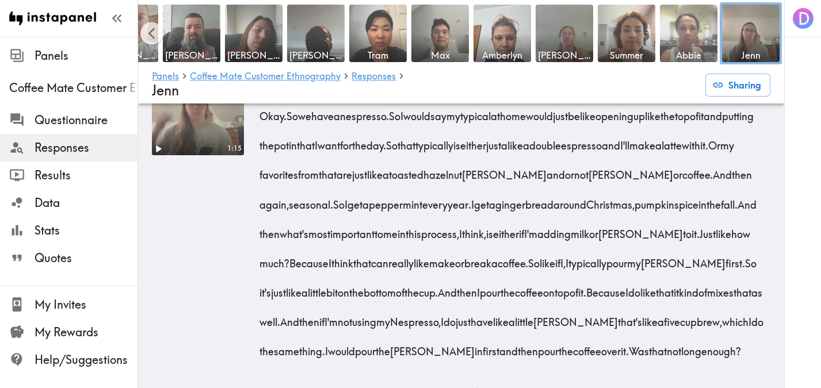
click at [700, 53] on span "Abbie" at bounding box center [688, 55] width 53 height 13
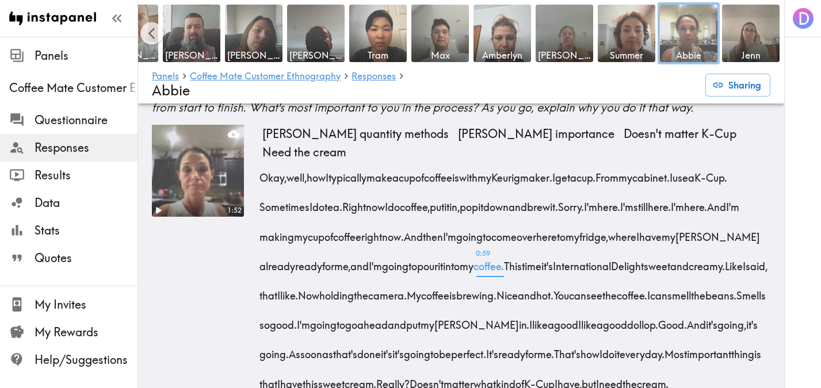
scroll to position [1978, 0]
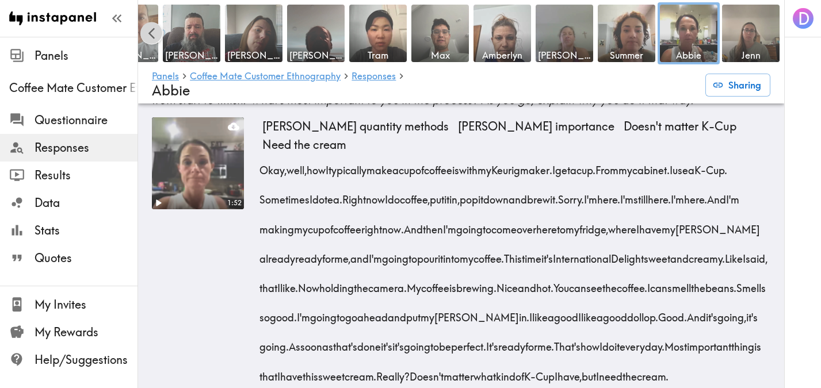
click at [157, 34] on icon "Scroll left" at bounding box center [151, 33] width 13 height 13
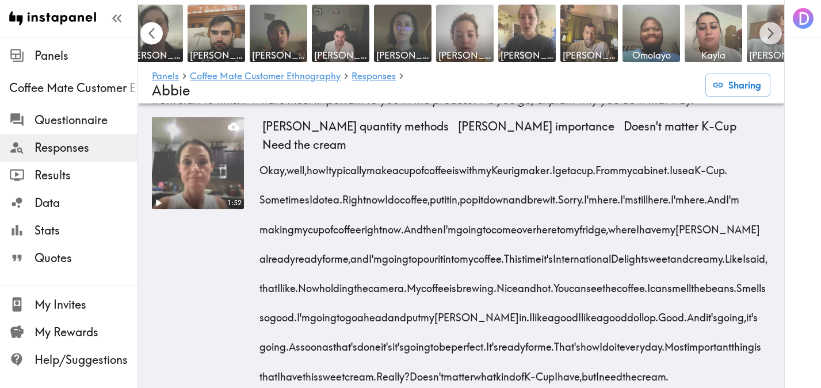
click at [157, 34] on icon "Scroll left" at bounding box center [151, 33] width 13 height 13
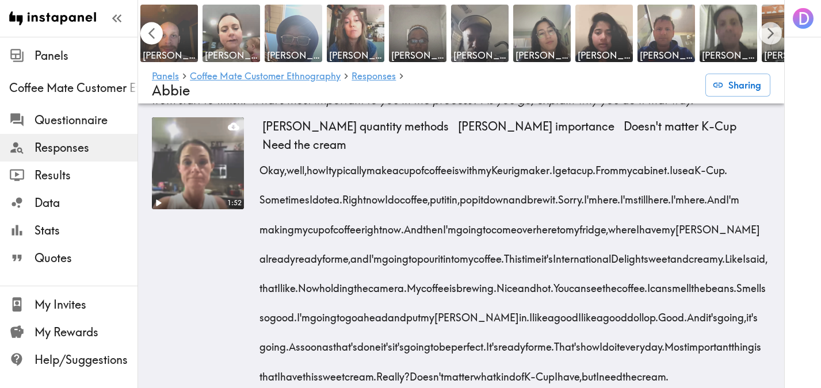
scroll to position [0, 0]
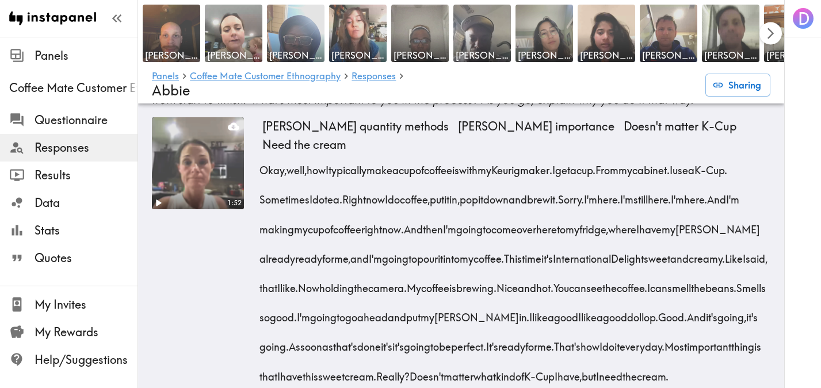
click at [773, 30] on icon "Scroll right" at bounding box center [770, 33] width 13 height 13
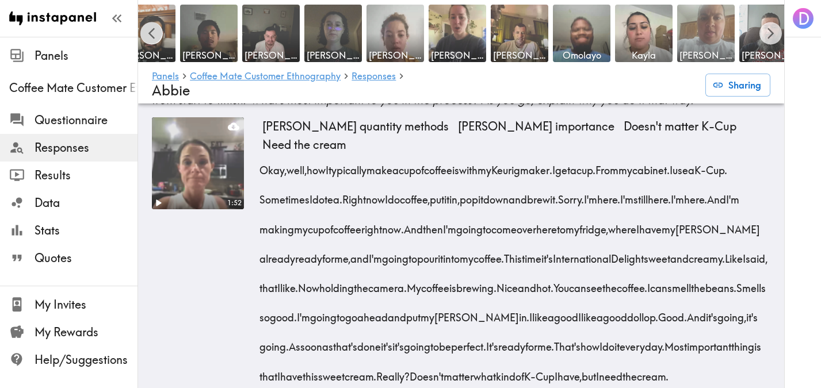
click at [145, 28] on icon "Scroll left" at bounding box center [151, 33] width 13 height 13
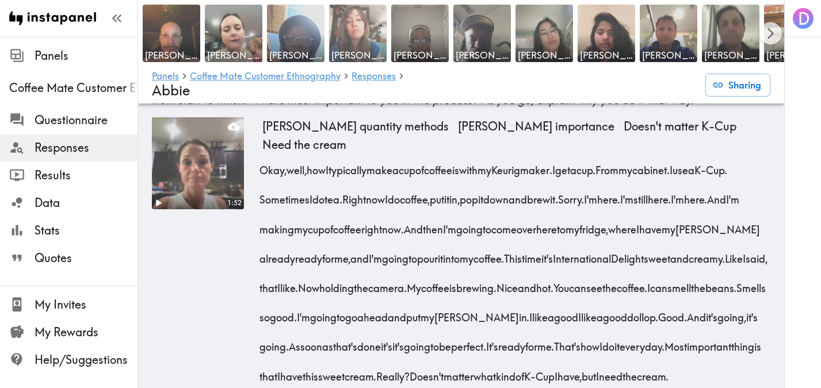
click at [348, 39] on img at bounding box center [358, 33] width 60 height 60
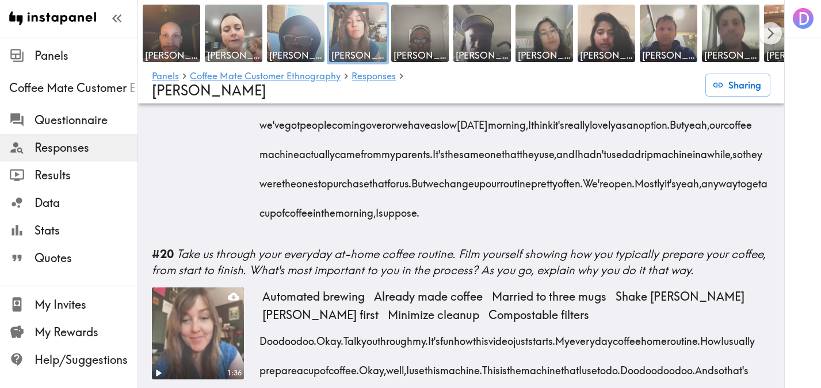
scroll to position [2350, 0]
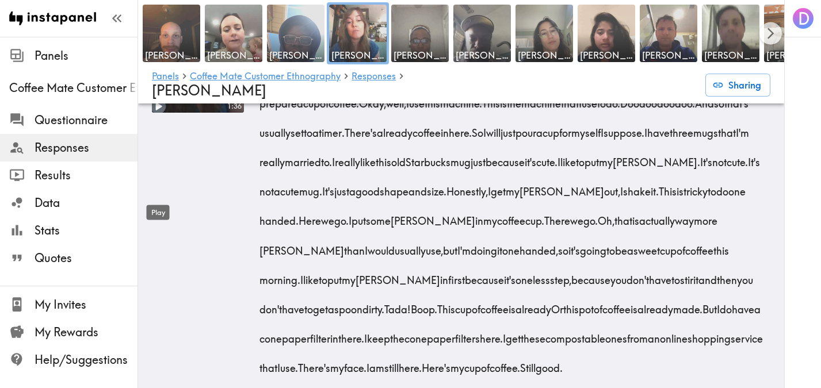
click at [159, 111] on icon "Play" at bounding box center [159, 107] width 6 height 8
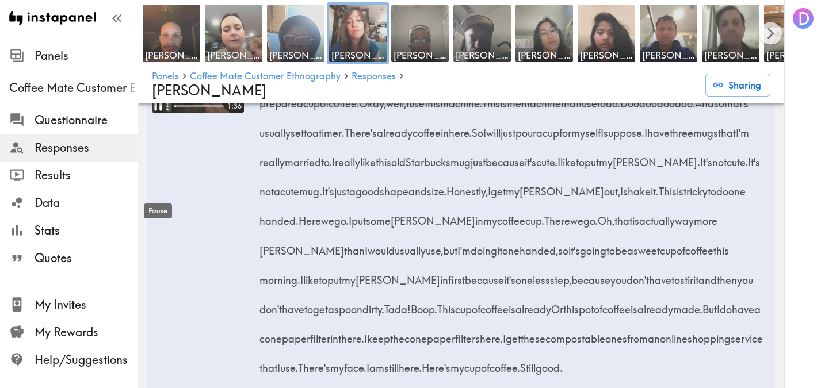
scroll to position [2310, 0]
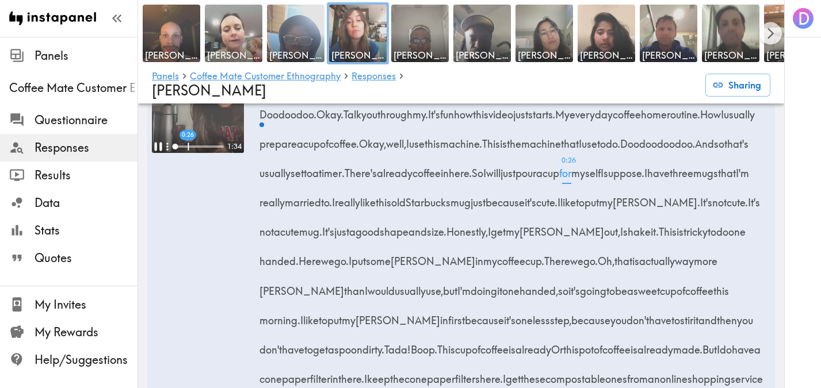
click at [188, 148] on div at bounding box center [198, 147] width 49 height 2
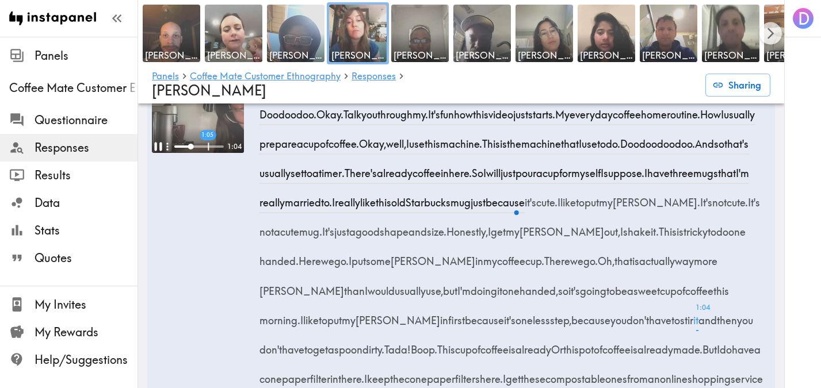
click at [208, 148] on div at bounding box center [198, 147] width 49 height 2
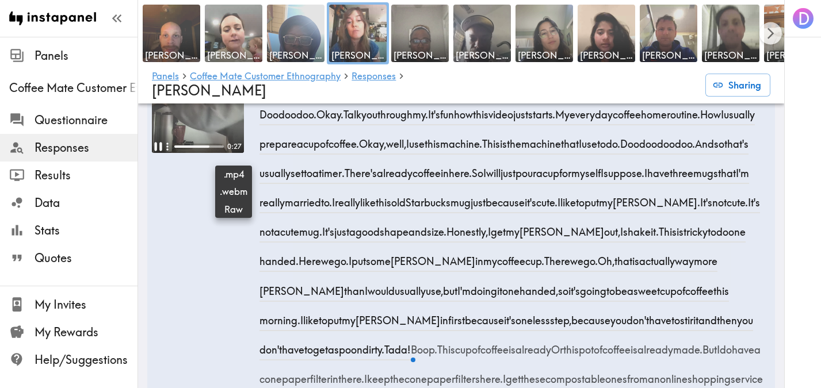
click at [233, 76] on icon at bounding box center [234, 70] width 12 height 12
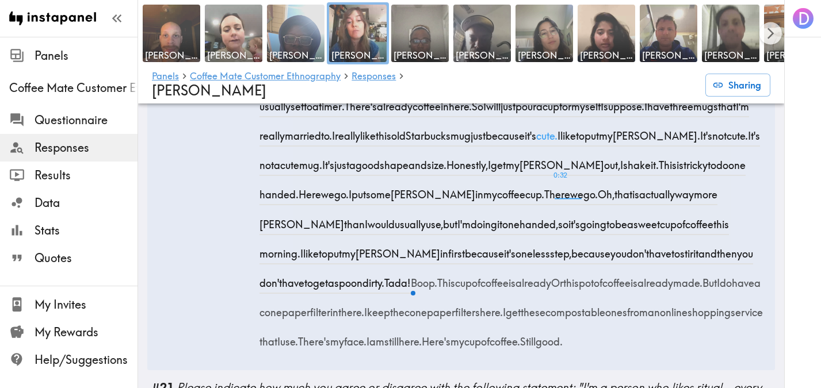
scroll to position [2287, 0]
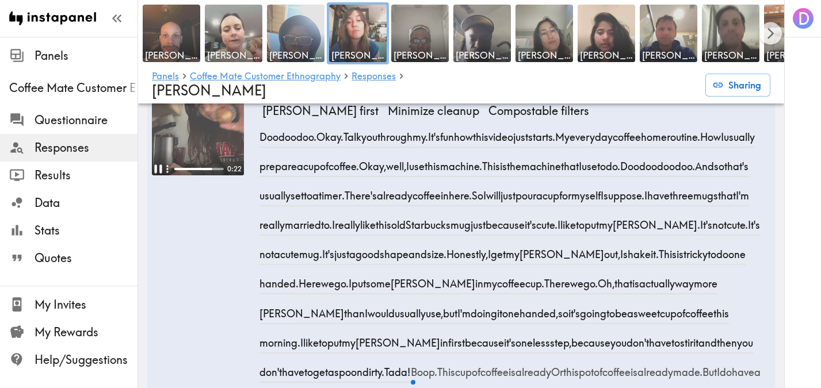
click at [217, 301] on div "0:22" at bounding box center [198, 269] width 92 height 372
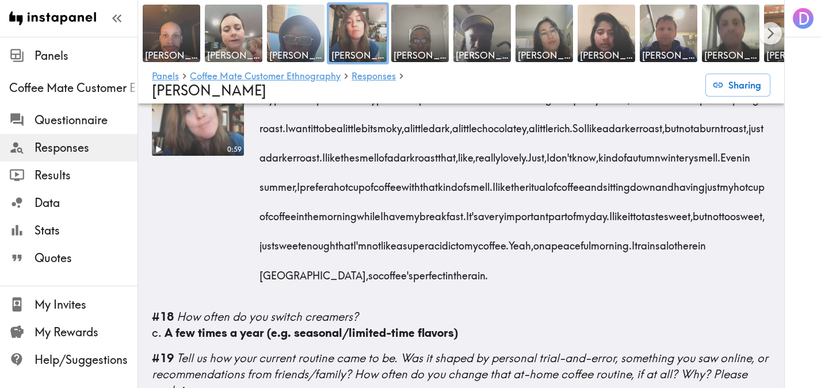
scroll to position [1599, 0]
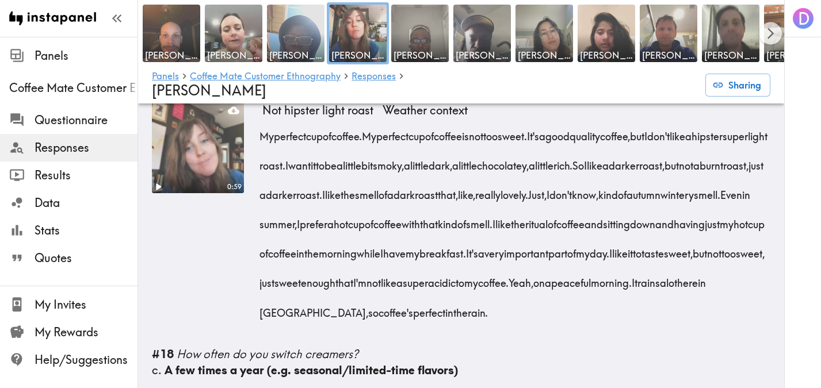
scroll to position [1596, 0]
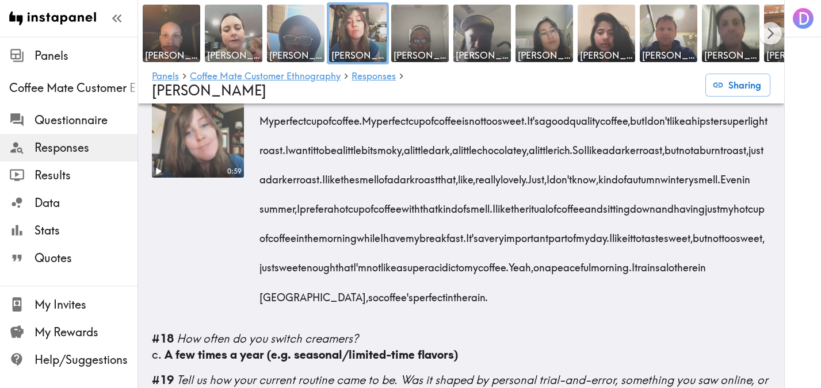
drag, startPoint x: 292, startPoint y: 265, endPoint x: 517, endPoint y: 301, distance: 227.3
click at [517, 301] on div "My perfect cup of coffee. My perfect cup of coffee is not too sweet. It's a goo…" at bounding box center [516, 205] width 508 height 206
copy div "I like the ritual of coffee and sitting down and having just my hot cup of coff…"
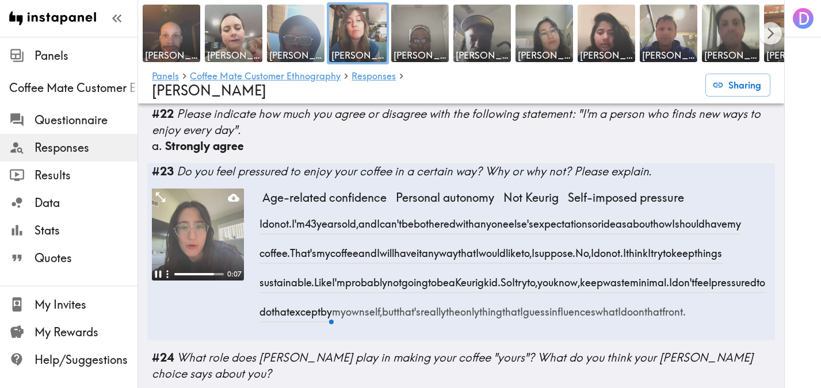
scroll to position [2748, 0]
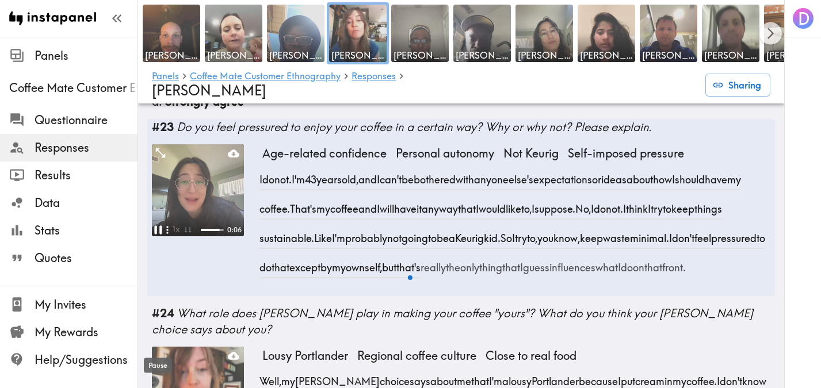
click at [160, 235] on icon "Pause" at bounding box center [157, 230] width 7 height 9
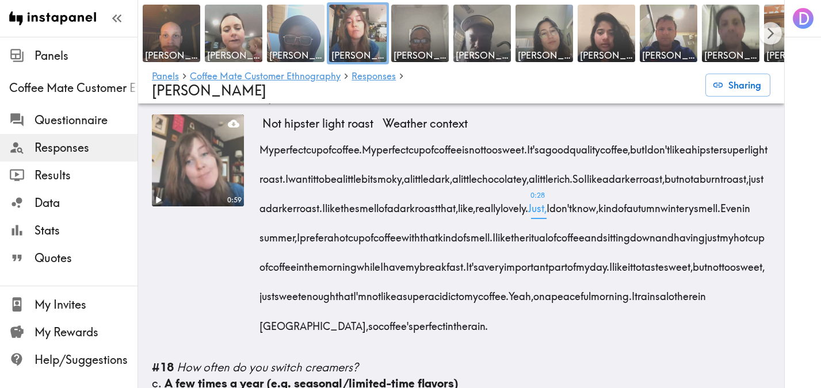
scroll to position [1514, 0]
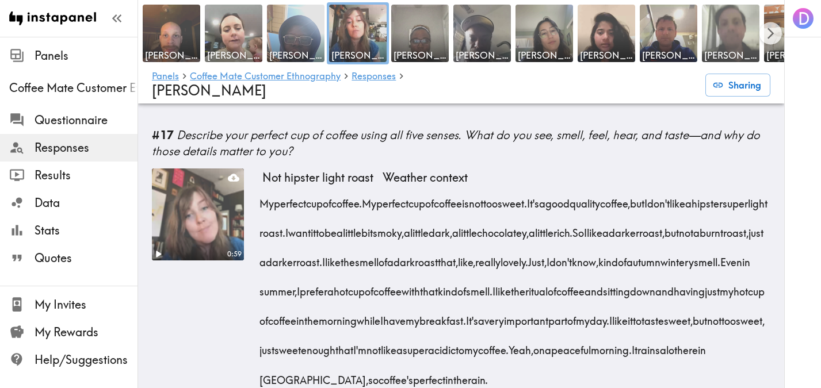
click at [737, 36] on img at bounding box center [731, 33] width 60 height 60
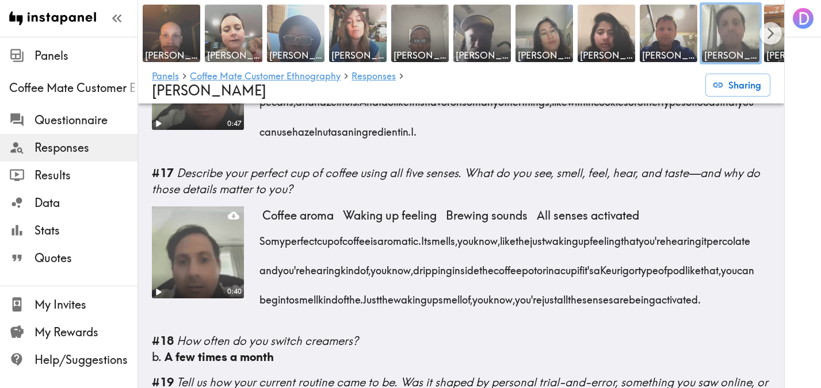
scroll to position [1452, 0]
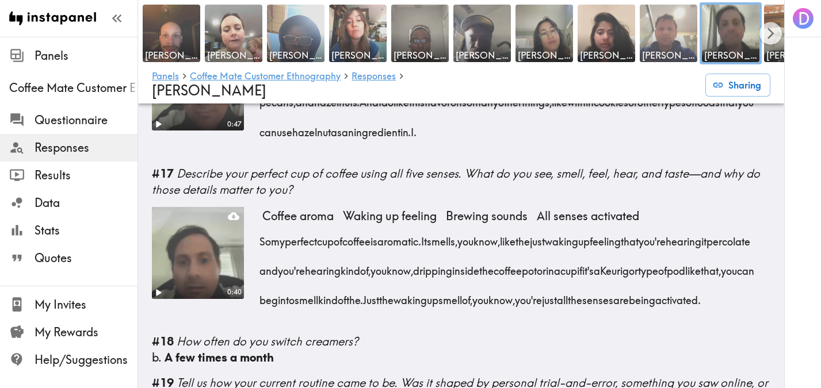
click at [667, 49] on span "[PERSON_NAME]" at bounding box center [668, 55] width 53 height 13
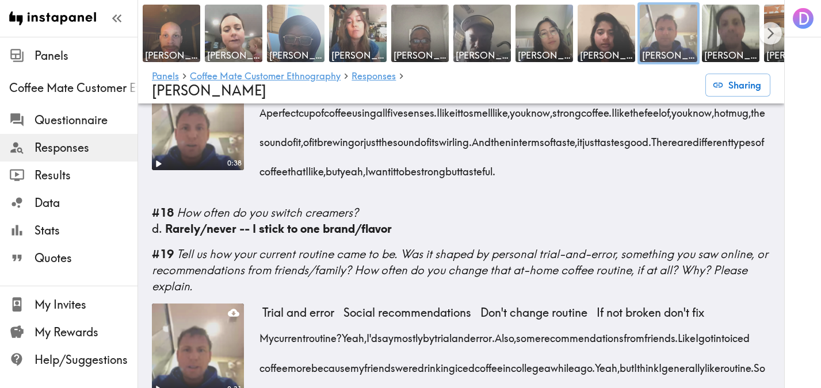
scroll to position [1339, 0]
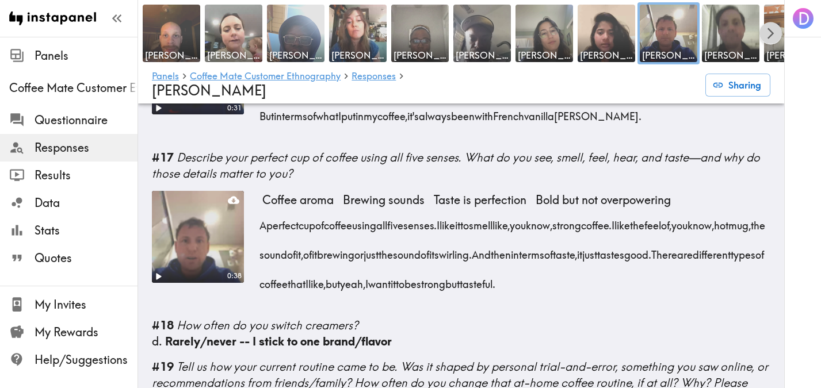
click at [773, 38] on icon "Scroll right" at bounding box center [770, 33] width 13 height 13
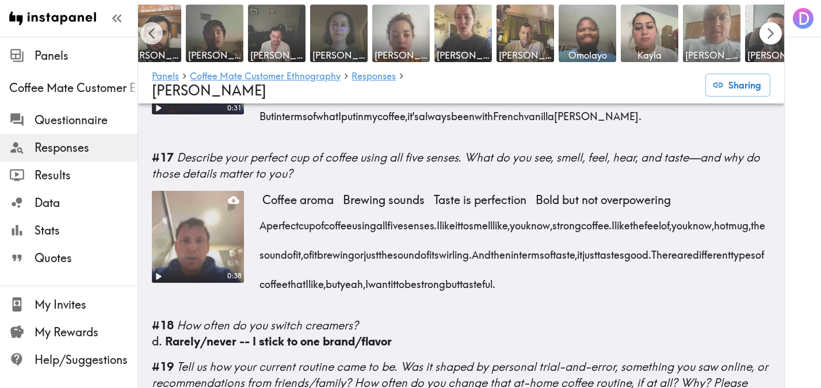
scroll to position [0, 646]
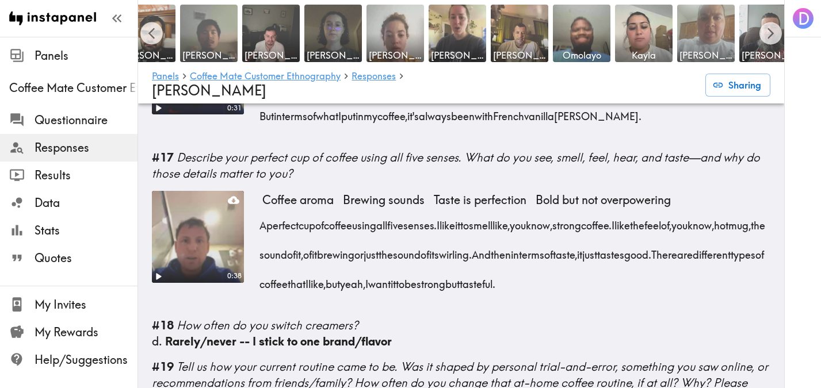
click at [216, 28] on img at bounding box center [209, 33] width 60 height 60
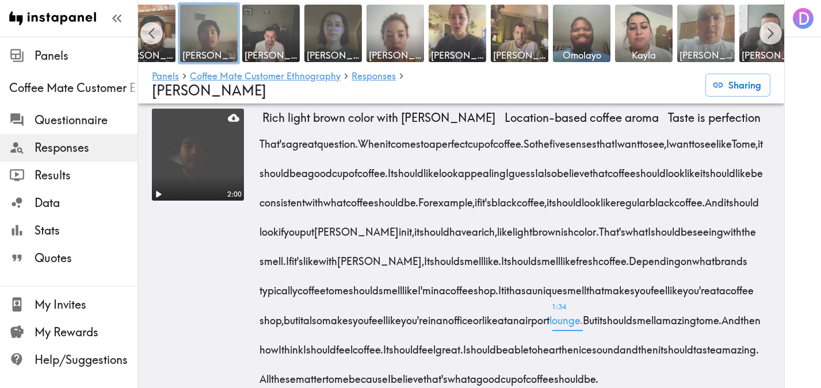
scroll to position [1542, 0]
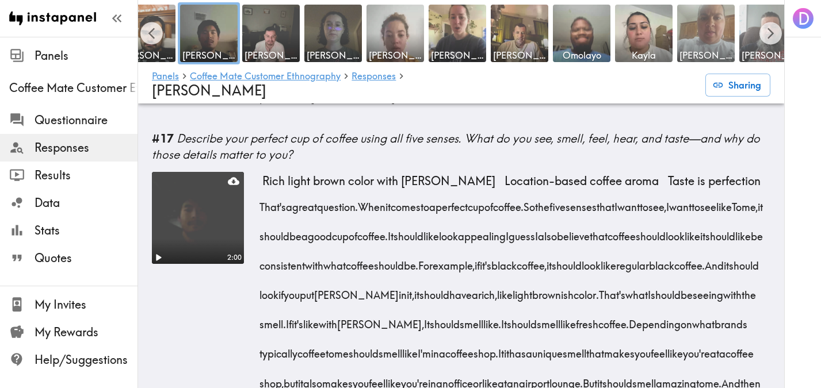
click at [751, 55] on span "[PERSON_NAME]" at bounding box center [768, 55] width 53 height 13
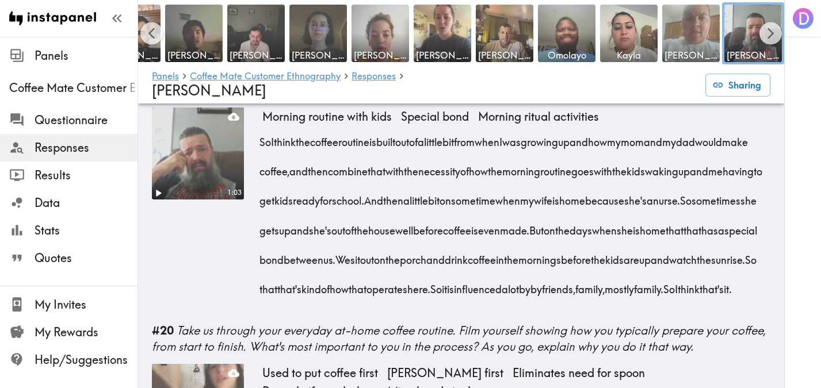
scroll to position [2303, 0]
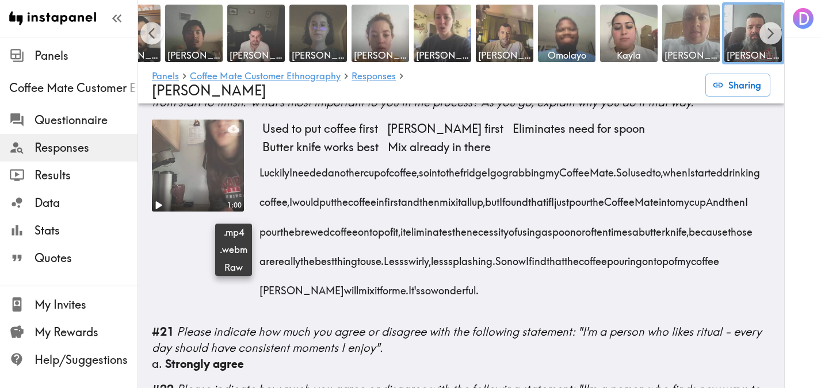
click at [235, 132] on icon at bounding box center [234, 128] width 12 height 7
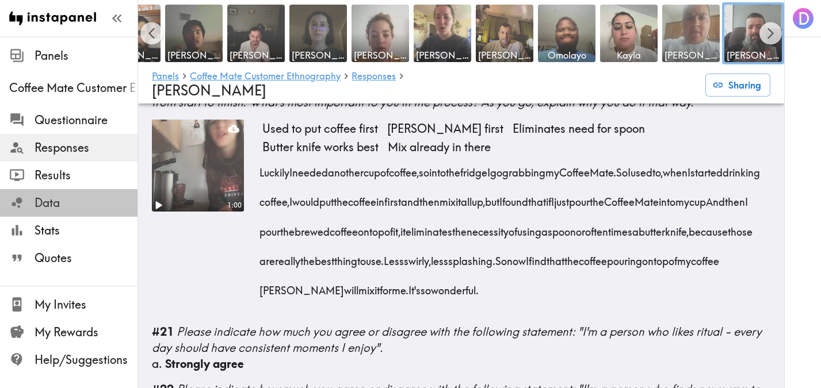
click at [43, 205] on span "Data" at bounding box center [86, 203] width 103 height 16
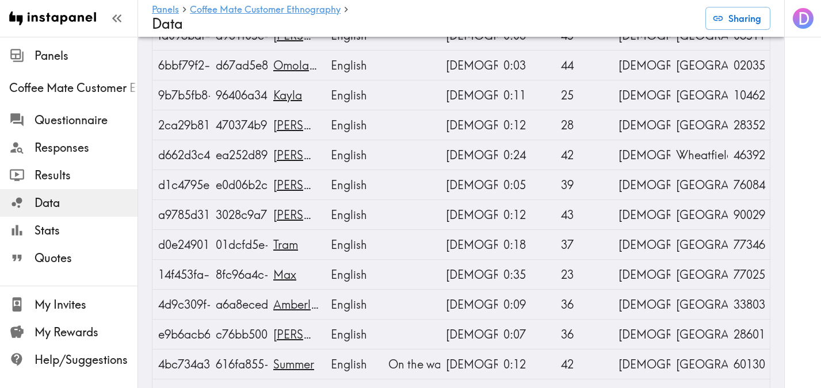
scroll to position [694, 0]
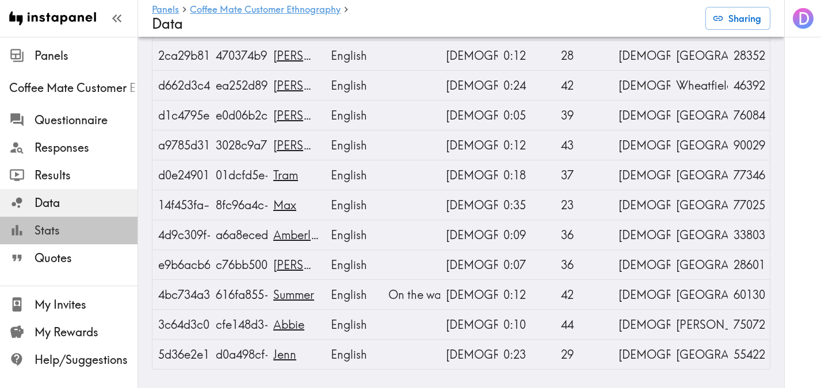
click at [68, 237] on span "Stats" at bounding box center [86, 231] width 103 height 16
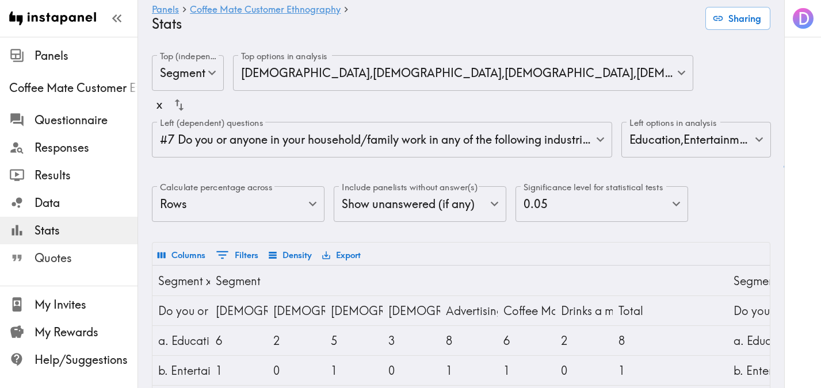
click at [62, 257] on span "Quotes" at bounding box center [86, 258] width 103 height 16
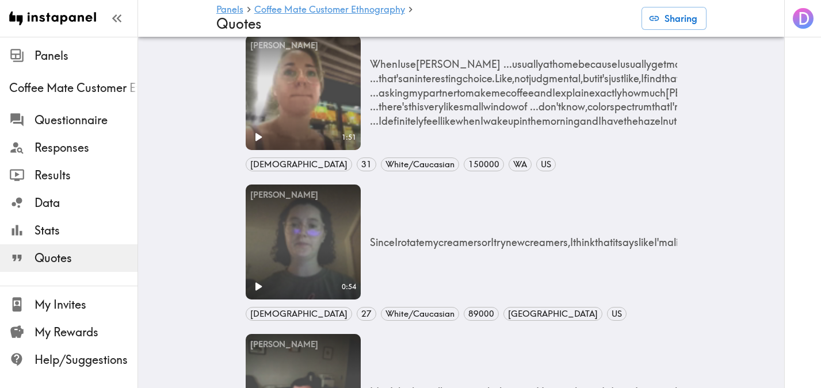
scroll to position [3588, 0]
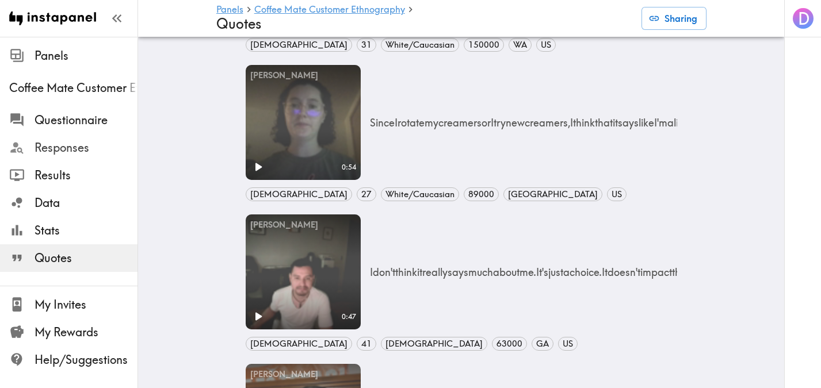
click at [70, 140] on span "Responses" at bounding box center [86, 148] width 103 height 16
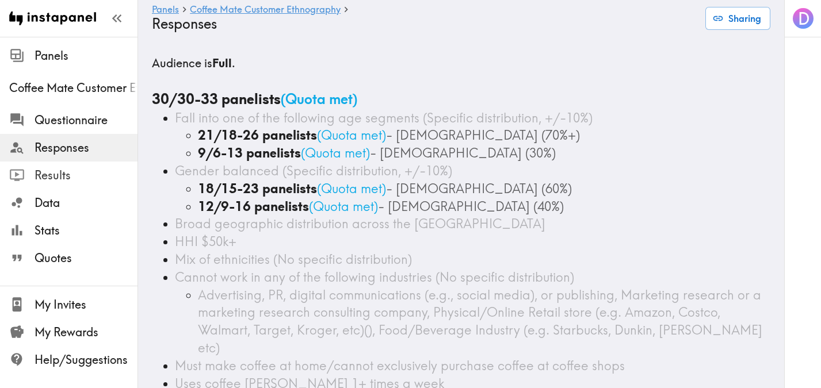
click at [60, 171] on span "Results" at bounding box center [86, 175] width 103 height 16
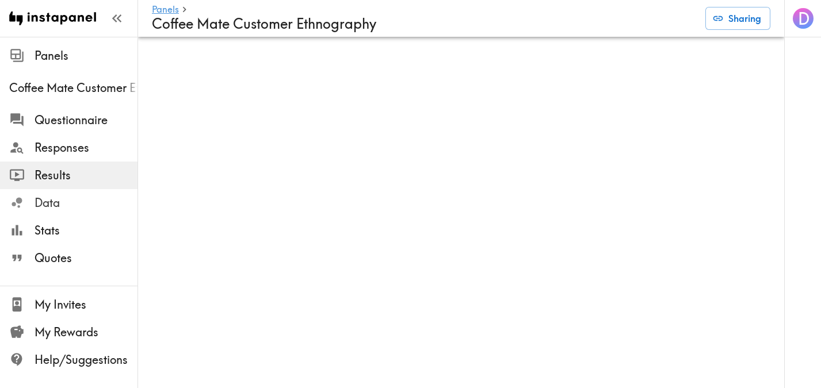
click at [36, 203] on span "Data" at bounding box center [86, 203] width 103 height 16
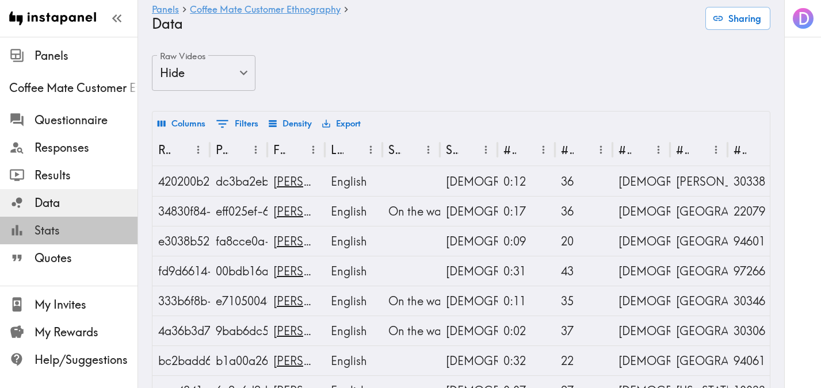
click at [36, 228] on span "Stats" at bounding box center [86, 231] width 103 height 16
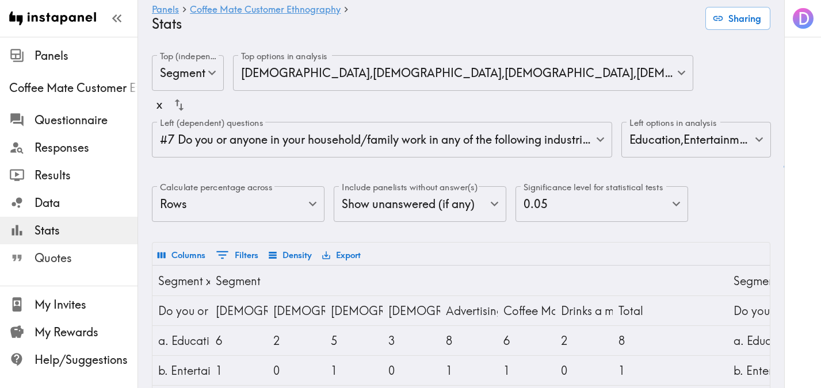
click at [39, 259] on span "Quotes" at bounding box center [86, 258] width 103 height 16
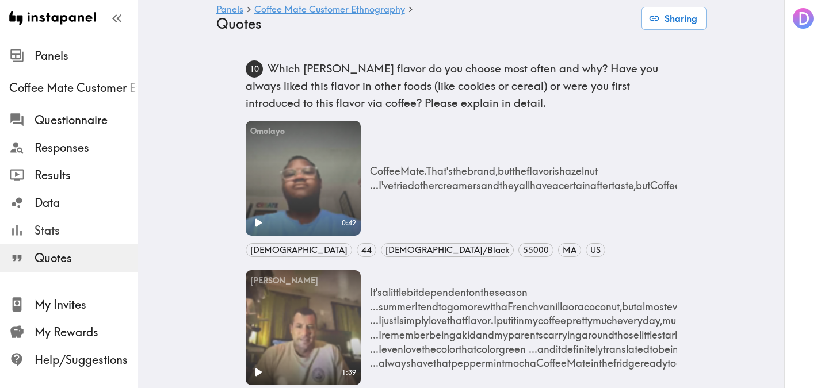
click at [46, 240] on span "Stats" at bounding box center [86, 230] width 103 height 21
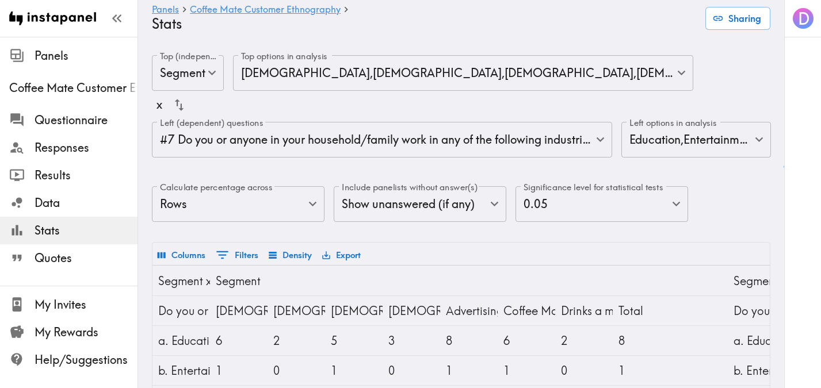
click at [44, 274] on ul "Questionnaire Responses Results Data Stats Quotes" at bounding box center [68, 189] width 137 height 175
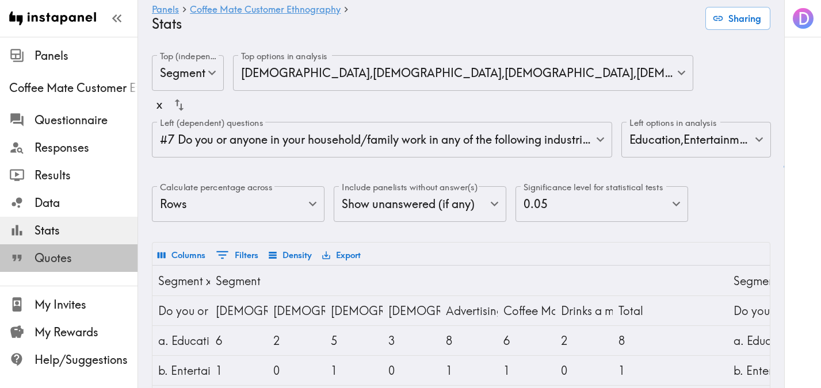
click at [48, 264] on span "Quotes" at bounding box center [86, 258] width 103 height 16
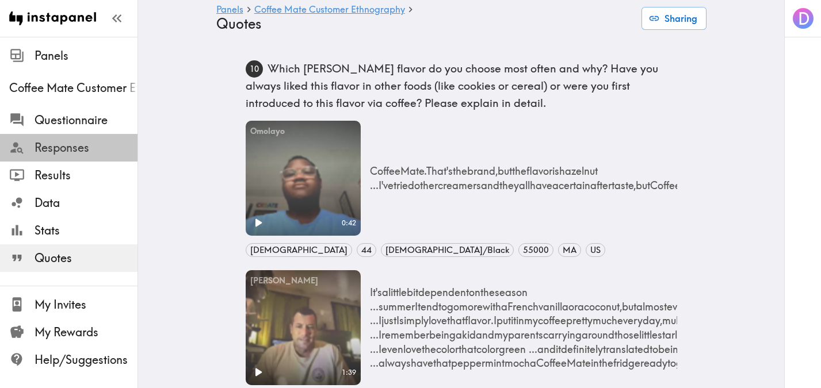
click at [63, 155] on span "Responses" at bounding box center [86, 148] width 103 height 16
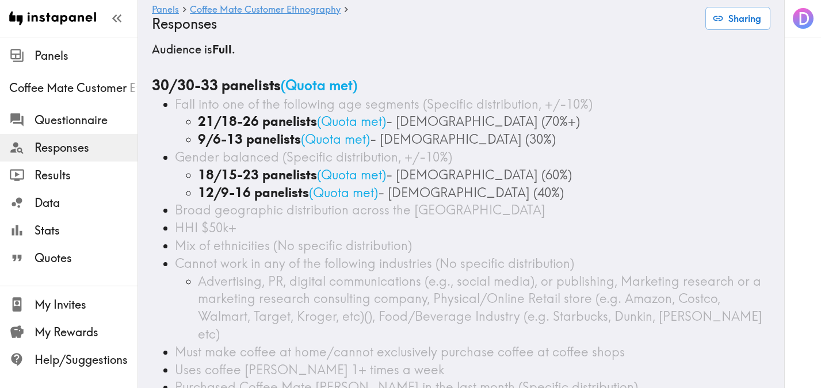
scroll to position [197, 0]
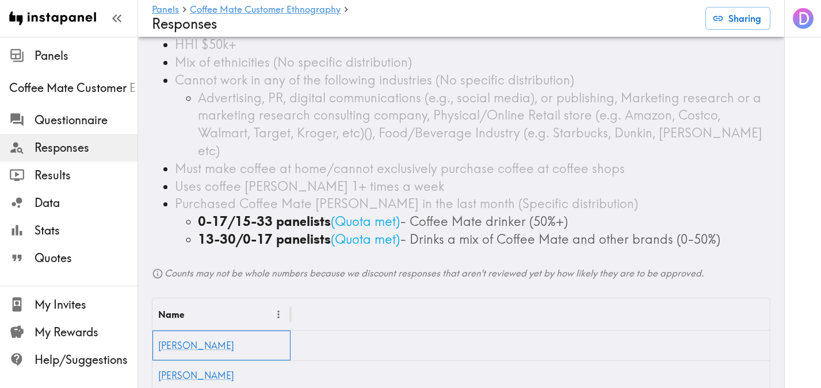
click at [175, 331] on div "[PERSON_NAME]" at bounding box center [221, 346] width 138 height 30
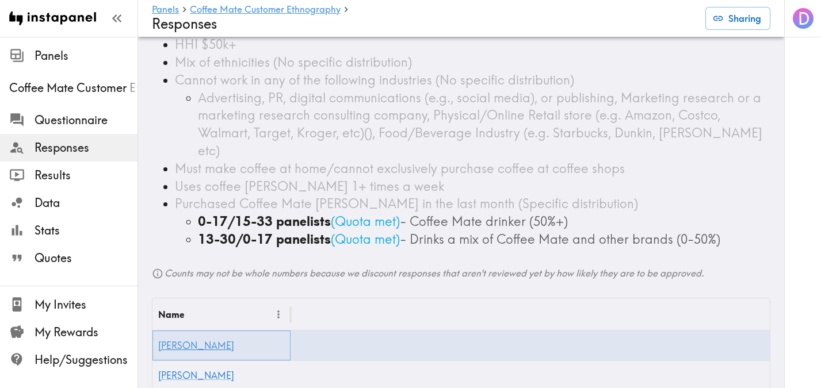
click at [172, 340] on link "[PERSON_NAME]" at bounding box center [196, 346] width 76 height 12
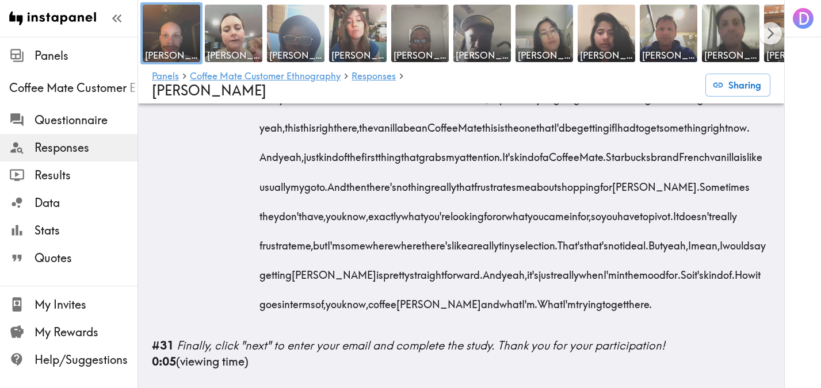
scroll to position [3674, 0]
click at [244, 44] on img at bounding box center [234, 33] width 60 height 60
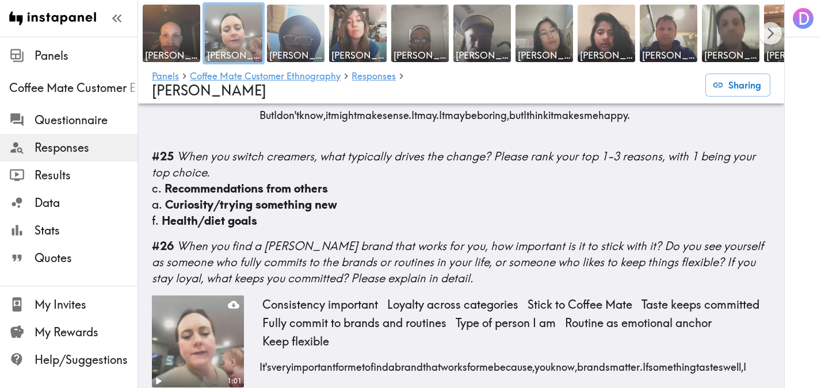
scroll to position [3675, 0]
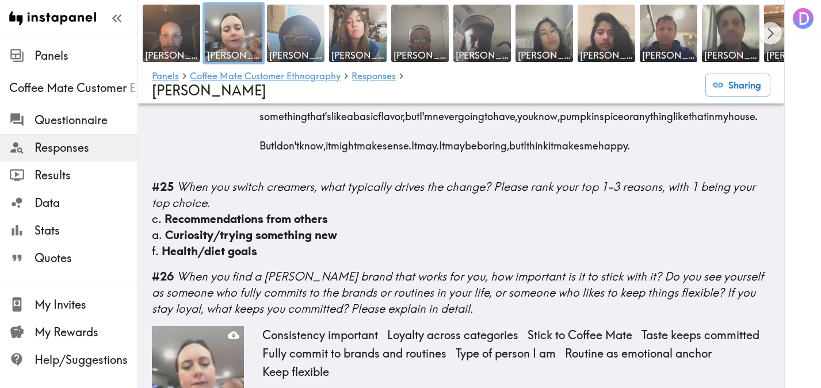
drag, startPoint x: 257, startPoint y: 219, endPoint x: 655, endPoint y: 223, distance: 398.1
click at [655, 170] on div "0:46 Need creamer Seasonal flavors Creature of habit Little adventurous Priorit…" at bounding box center [461, 57] width 618 height 224
copy div "So, coffee and creamer just have to go together for me. I cannot drink my coffe…"
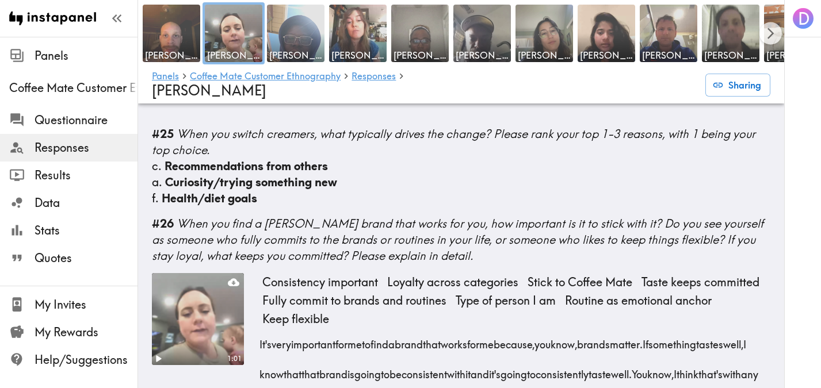
scroll to position [3726, 0]
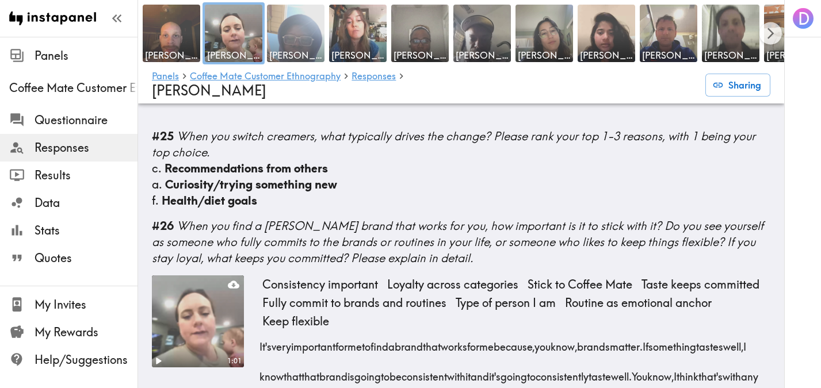
click at [314, 39] on img at bounding box center [296, 33] width 60 height 60
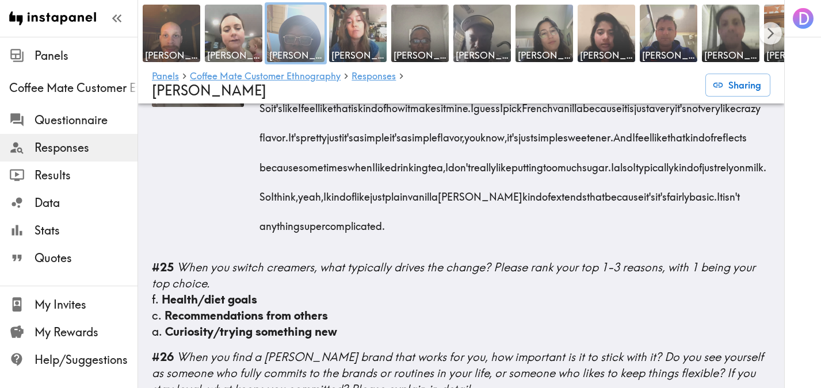
scroll to position [2839, 0]
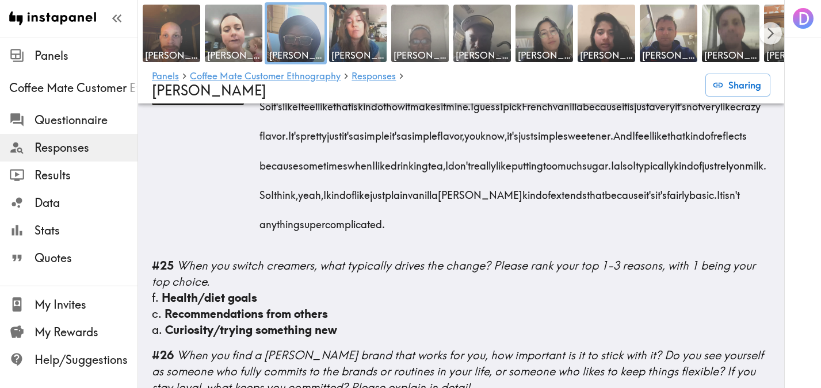
click at [415, 45] on img at bounding box center [420, 33] width 60 height 60
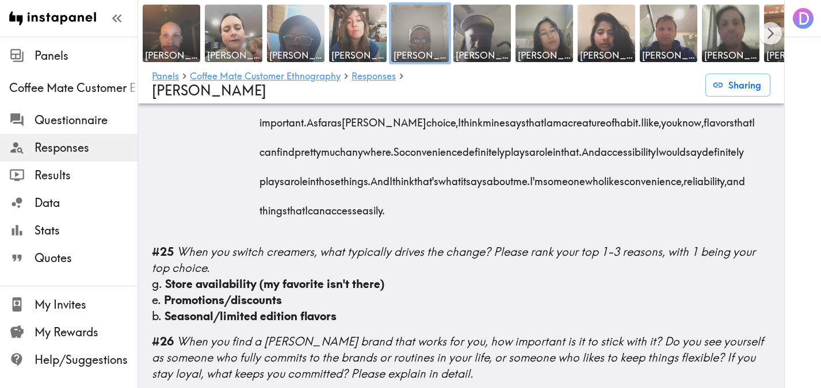
scroll to position [3567, 0]
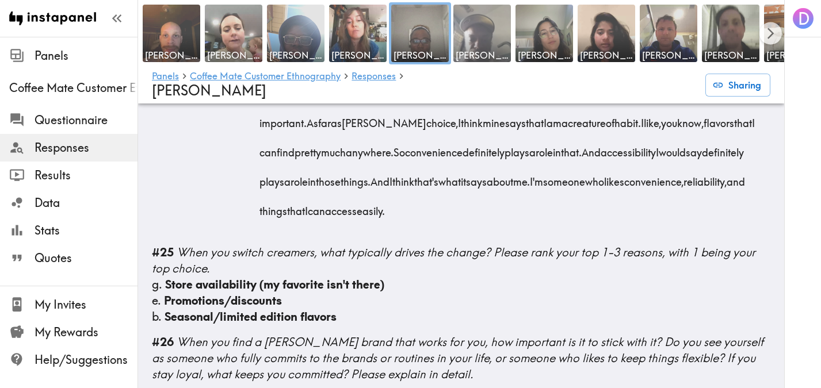
click at [471, 52] on span "[PERSON_NAME]" at bounding box center [482, 55] width 53 height 13
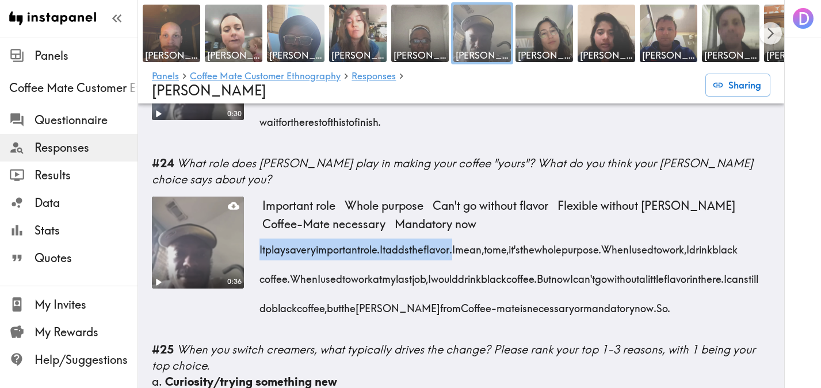
scroll to position [2376, 0]
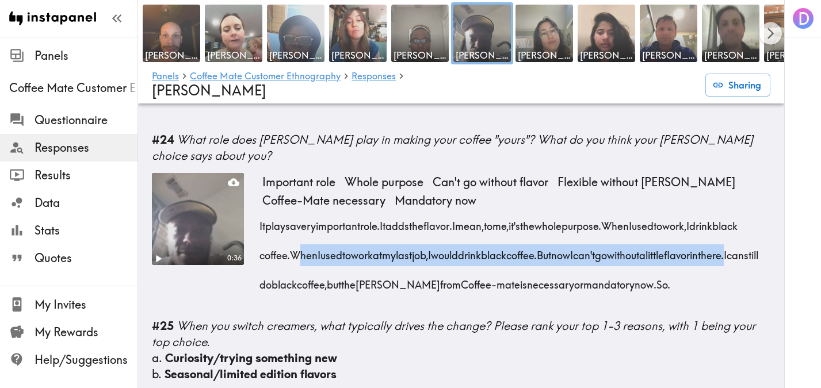
drag, startPoint x: 350, startPoint y: 276, endPoint x: 347, endPoint y: 308, distance: 33.0
click at [347, 296] on div "It plays a very important role. It adds the flavor. I mean, to me, it's the who…" at bounding box center [516, 252] width 508 height 89
copy div "When I used to work at my last job, I would drink black coffee. But now I can't…"
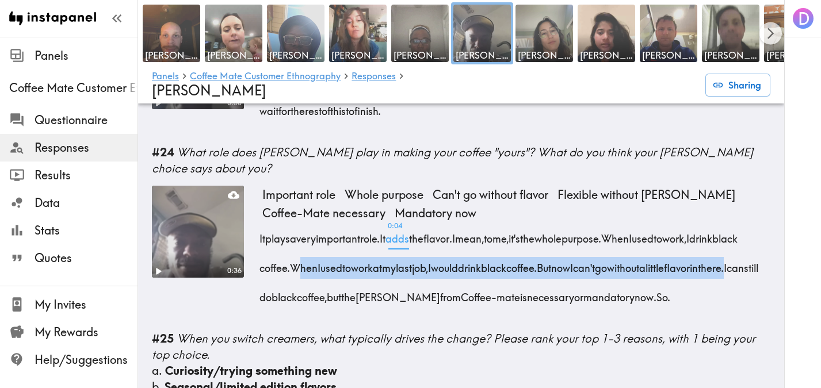
scroll to position [2402, 0]
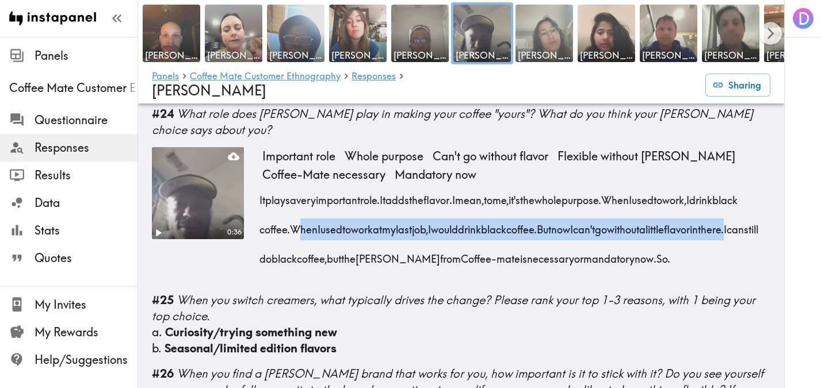
click at [544, 35] on img at bounding box center [544, 33] width 60 height 60
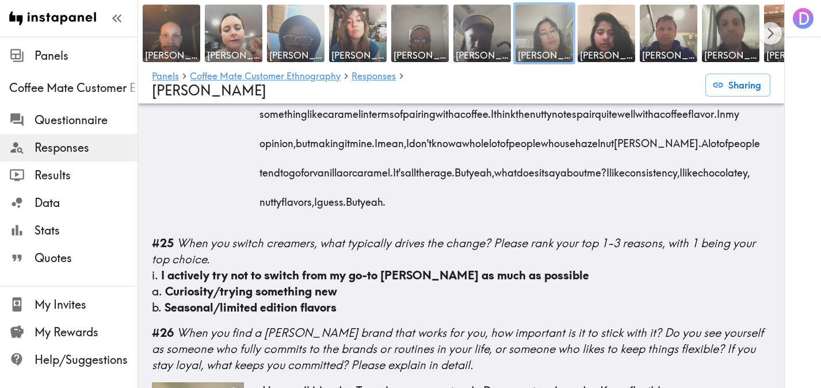
scroll to position [3971, 0]
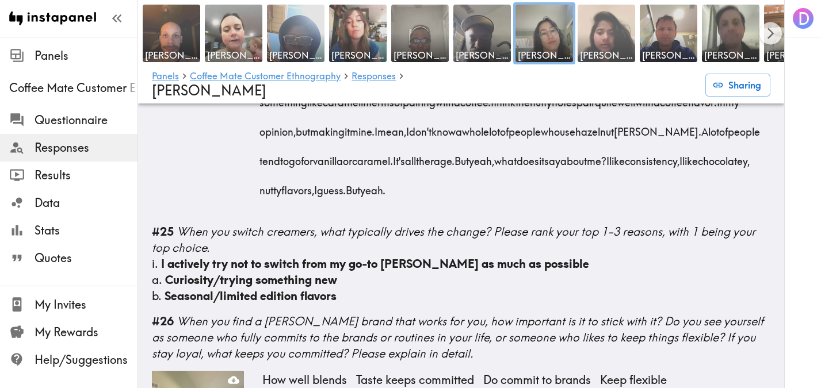
click at [617, 49] on span "[PERSON_NAME]" at bounding box center [606, 55] width 53 height 13
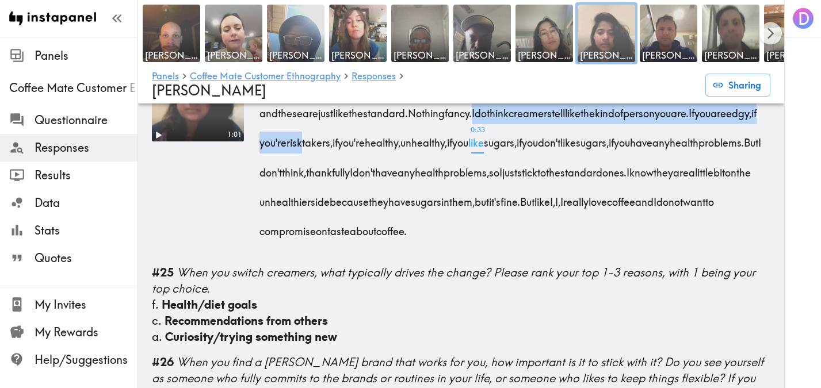
scroll to position [3011, 0]
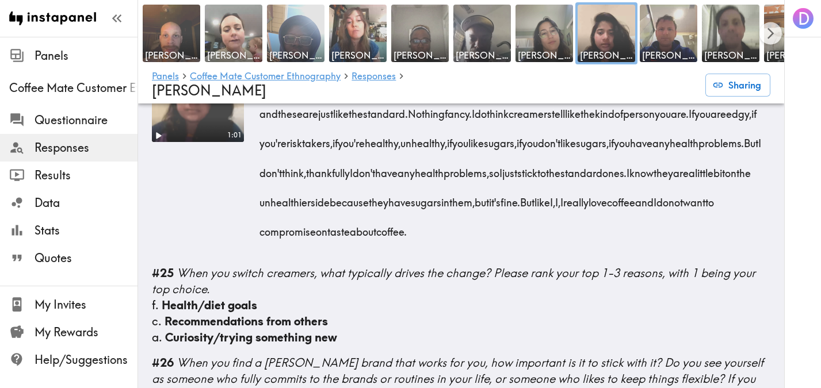
drag, startPoint x: 334, startPoint y: 303, endPoint x: 589, endPoint y: 303, distance: 254.3
click at [589, 239] on span "But like I, I, I really love coffee and I do not want to compromise on taste ab…" at bounding box center [489, 217] width 454 height 44
drag, startPoint x: 681, startPoint y: 303, endPoint x: 336, endPoint y: 307, distance: 344.6
click at [336, 243] on div "I do think coffee creamer plays an important role. So such as Coffee Mate or de…" at bounding box center [516, 154] width 508 height 177
copy span "I really love coffee and I do not want to compromise on taste about coffee."
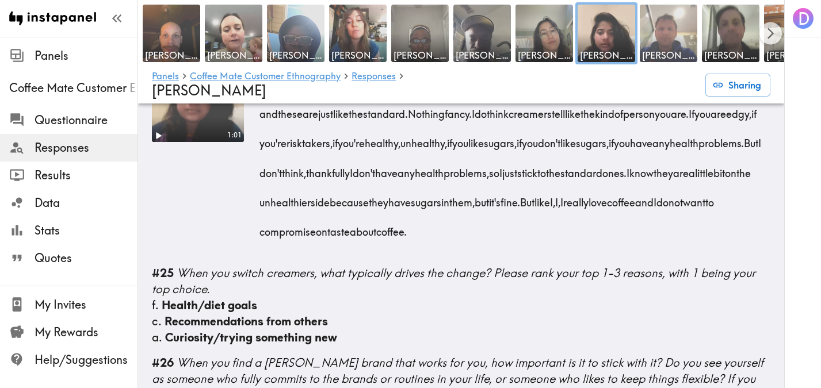
click at [667, 45] on img at bounding box center [669, 33] width 60 height 60
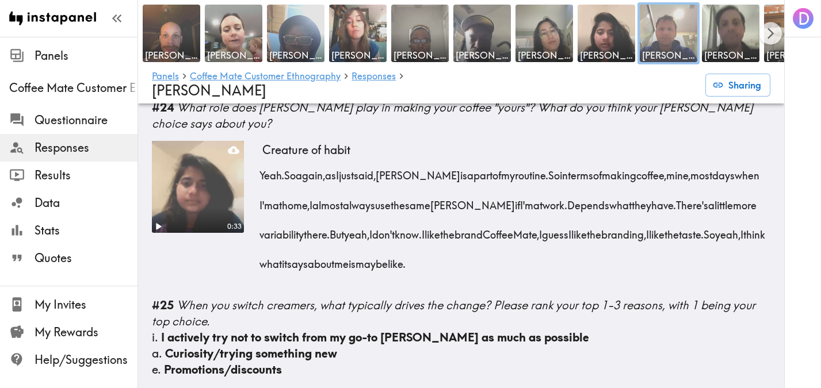
scroll to position [2227, 0]
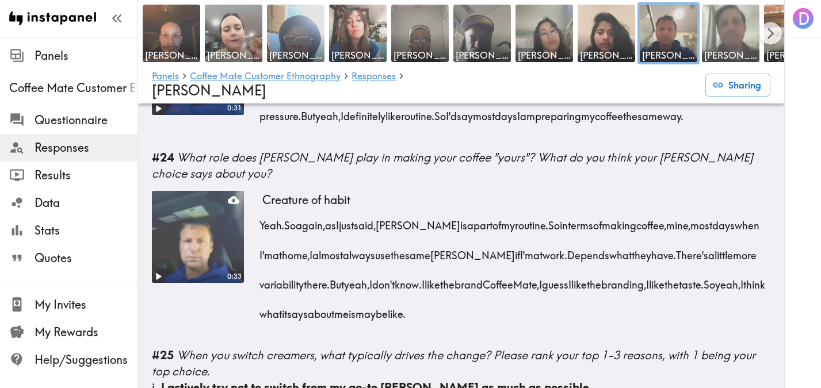
click at [735, 39] on img at bounding box center [731, 33] width 60 height 60
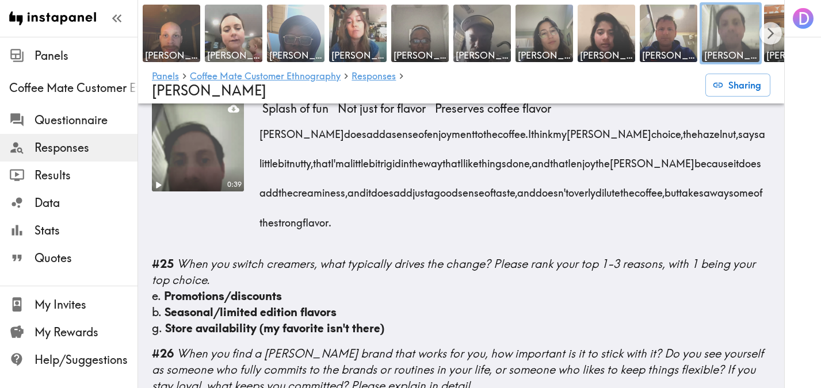
scroll to position [2536, 0]
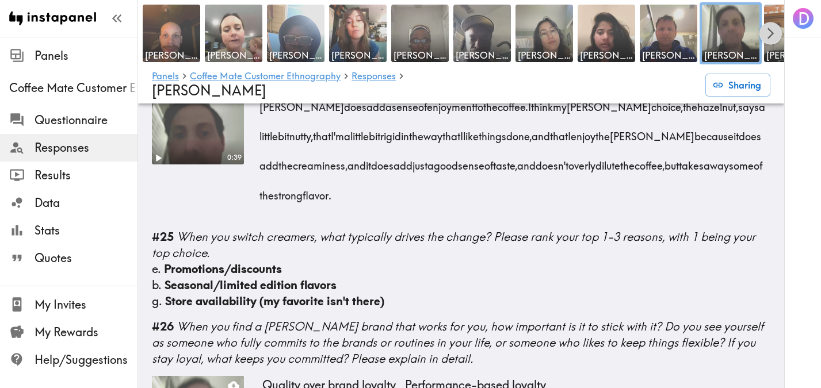
click at [767, 40] on button "Scroll right" at bounding box center [770, 33] width 22 height 22
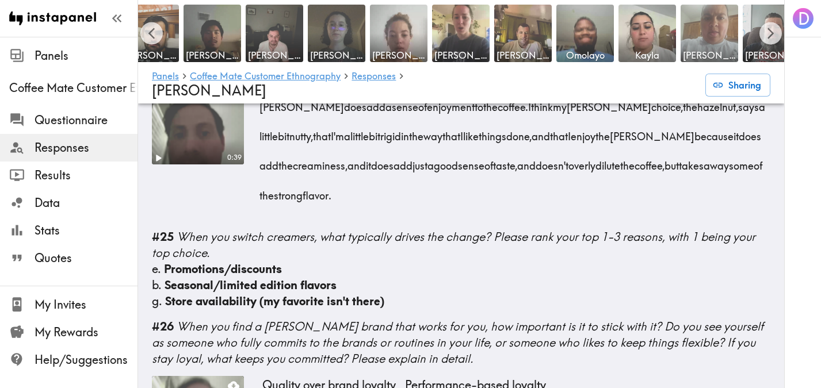
scroll to position [0, 646]
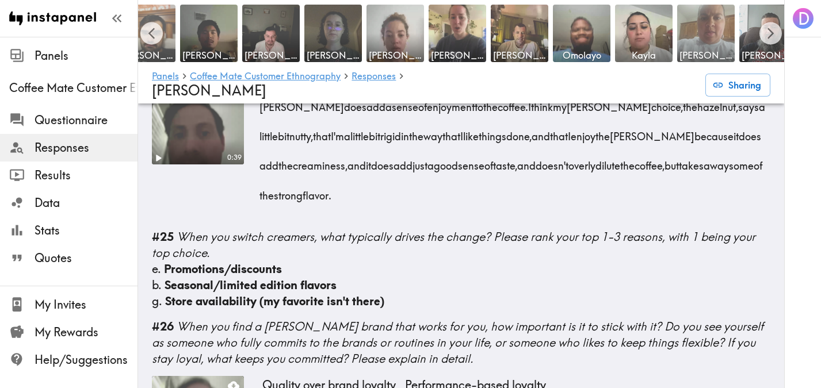
click at [165, 59] on span "[PERSON_NAME]" at bounding box center [146, 55] width 53 height 13
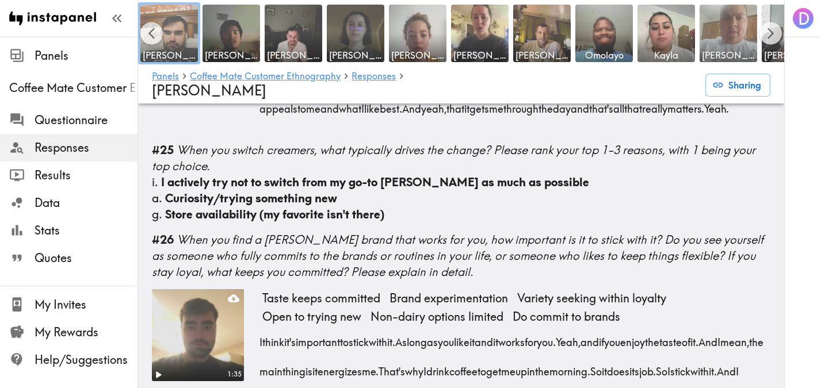
scroll to position [3040, 0]
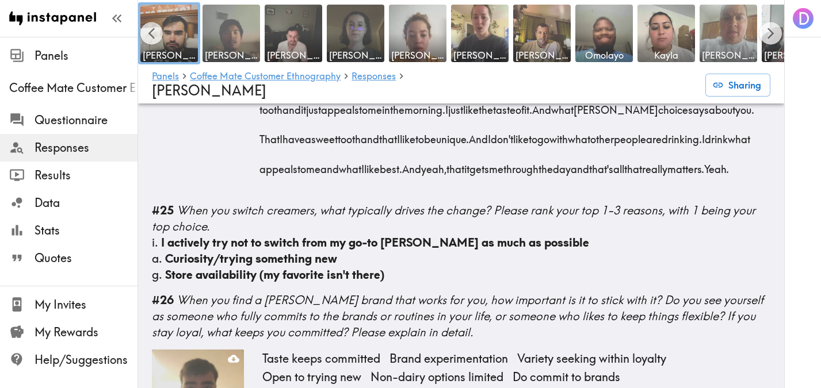
click at [249, 41] on img at bounding box center [231, 33] width 60 height 60
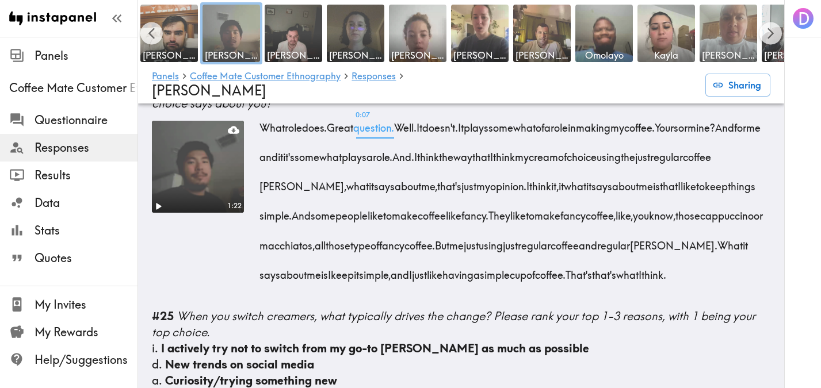
scroll to position [3097, 0]
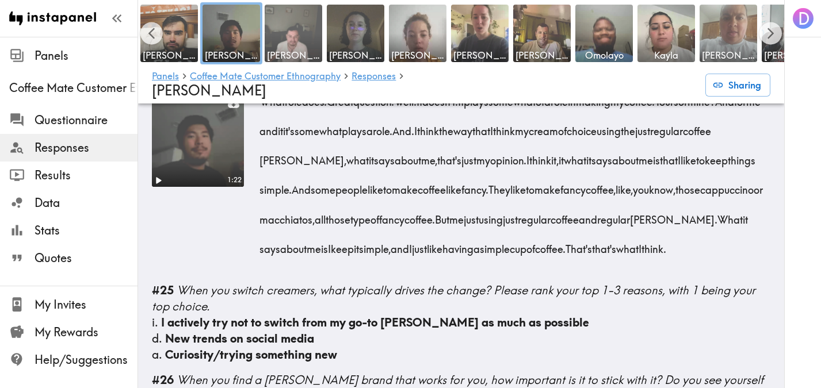
click at [289, 47] on img at bounding box center [293, 33] width 60 height 60
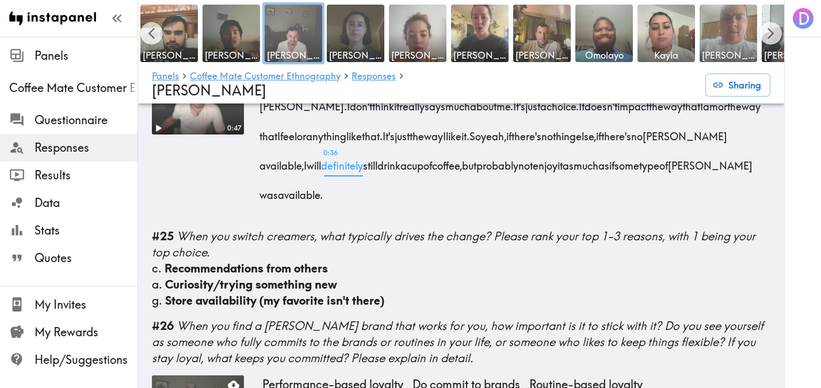
scroll to position [2853, 0]
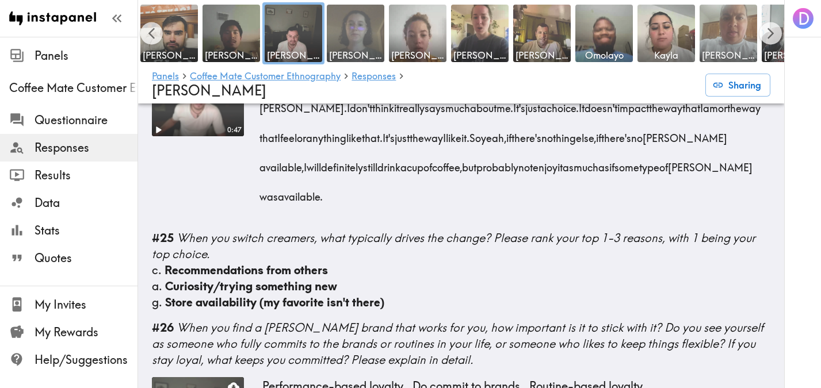
click at [361, 37] on img at bounding box center [356, 33] width 60 height 60
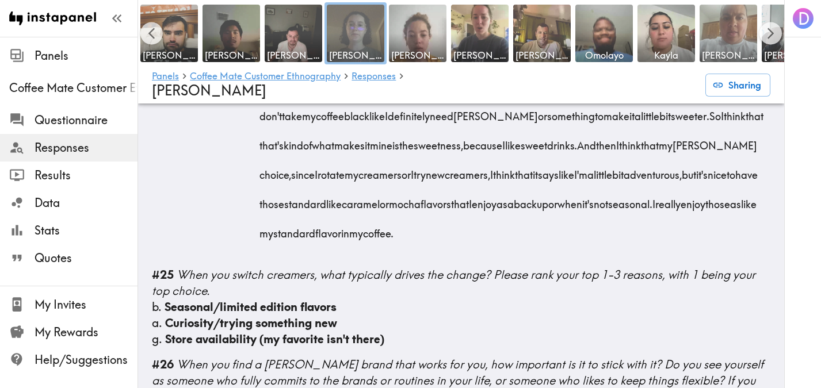
scroll to position [3289, 0]
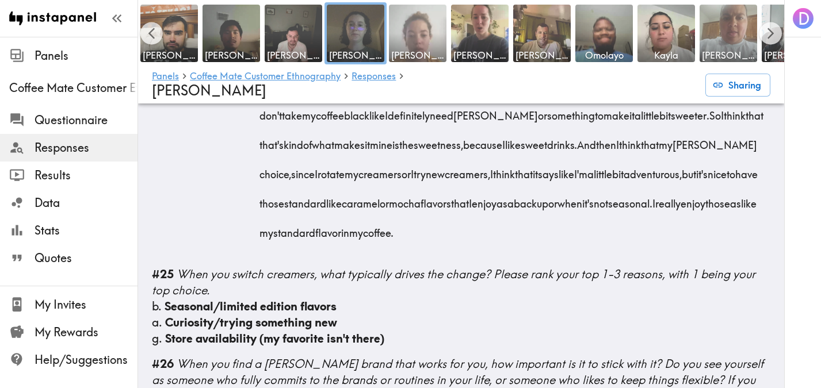
click at [432, 51] on span "[PERSON_NAME]" at bounding box center [417, 55] width 53 height 13
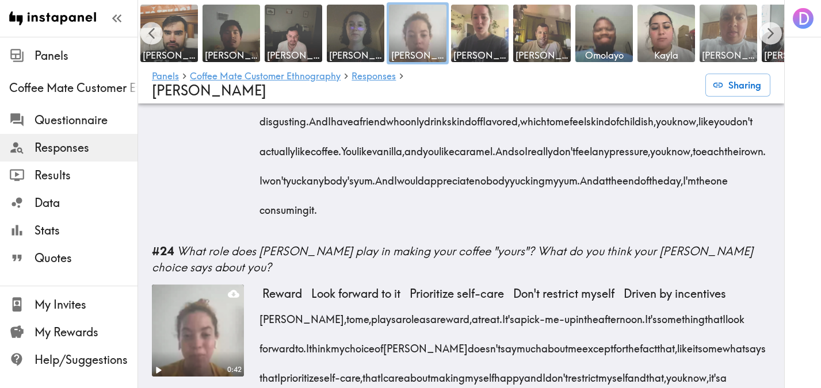
scroll to position [3549, 0]
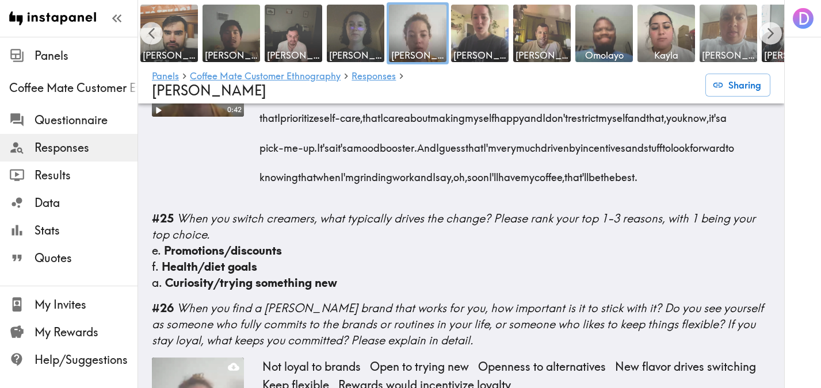
drag, startPoint x: 251, startPoint y: 143, endPoint x: 310, endPoint y: 175, distance: 66.9
click at [310, 175] on div "0:42 Reward Look forward to it Prioritize self-care Don't restrict myself Drive…" at bounding box center [461, 113] width 618 height 177
click at [250, 142] on div "0:42 Reward Look forward to it Prioritize self-care Don't restrict myself Drive…" at bounding box center [461, 113] width 618 height 177
drag, startPoint x: 259, startPoint y: 142, endPoint x: 310, endPoint y: 174, distance: 60.5
click at [310, 174] on div "0:42 Reward Look forward to it Prioritize self-care Don't restrict myself Drive…" at bounding box center [461, 113] width 618 height 177
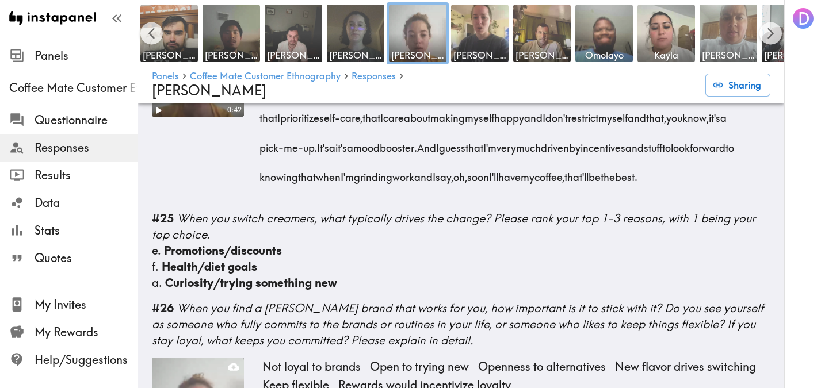
copy div "Creamer, to me, plays a role as a reward, a treat. It's a pick-me-up in the aft…"
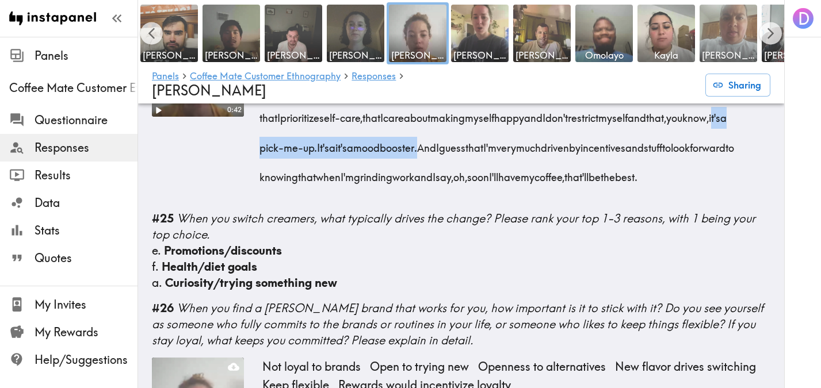
drag, startPoint x: 291, startPoint y: 231, endPoint x: 486, endPoint y: 232, distance: 195.0
click at [486, 188] on div "Creamer, to me, plays a role as a reward, a treat. It's a pick-me-up in the aft…" at bounding box center [516, 114] width 508 height 147
copy div "it's a pick-me-up. It's a it's a mood booster"
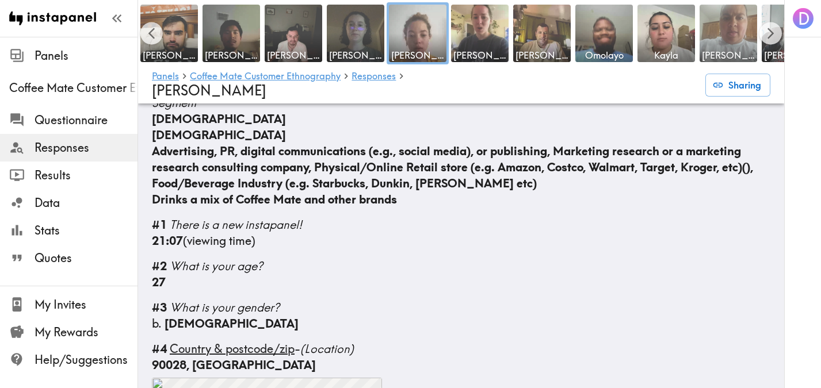
scroll to position [0, 0]
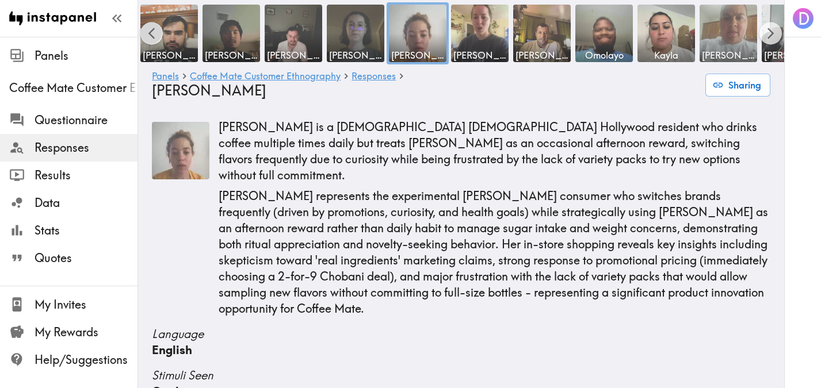
click at [153, 31] on icon "Scroll left" at bounding box center [151, 33] width 13 height 13
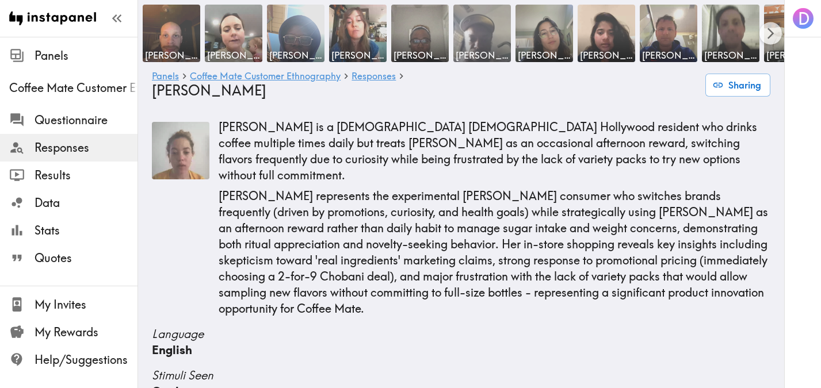
click at [491, 37] on img at bounding box center [482, 33] width 60 height 60
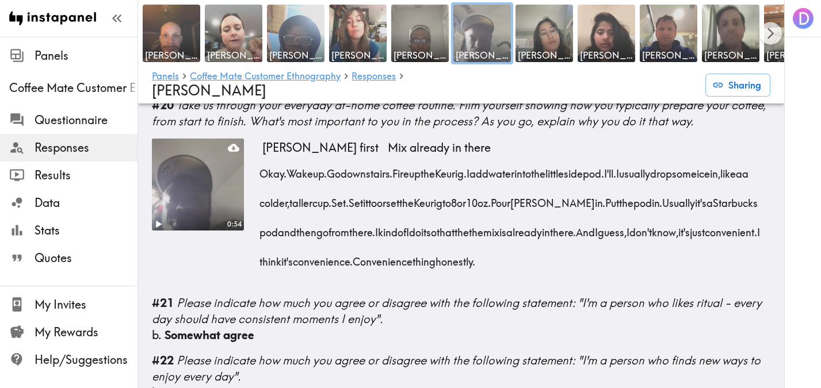
scroll to position [1854, 0]
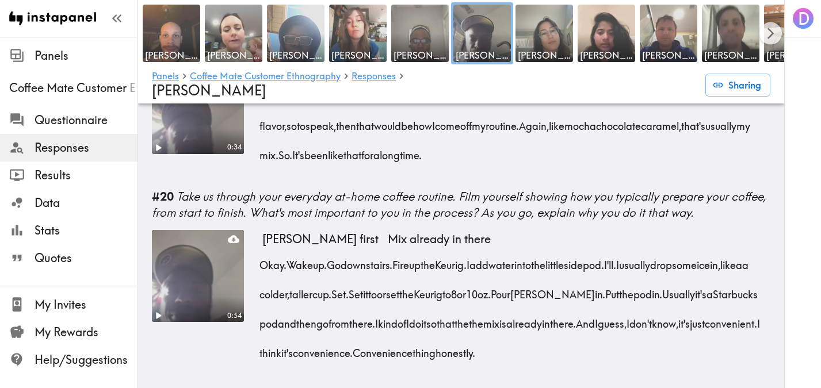
click at [202, 300] on video at bounding box center [198, 276] width 97 height 97
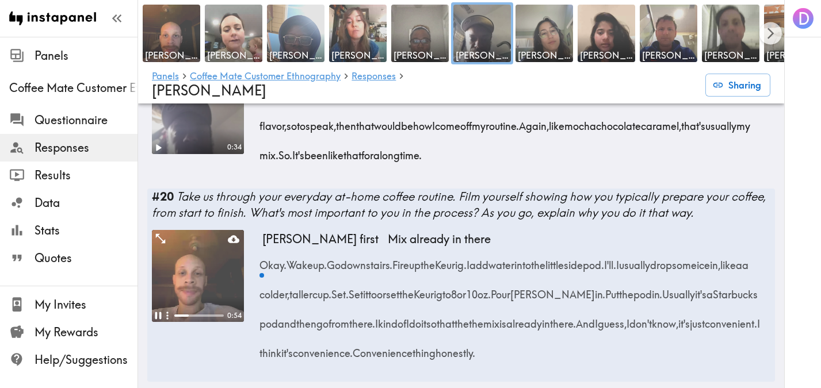
scroll to position [1868, 0]
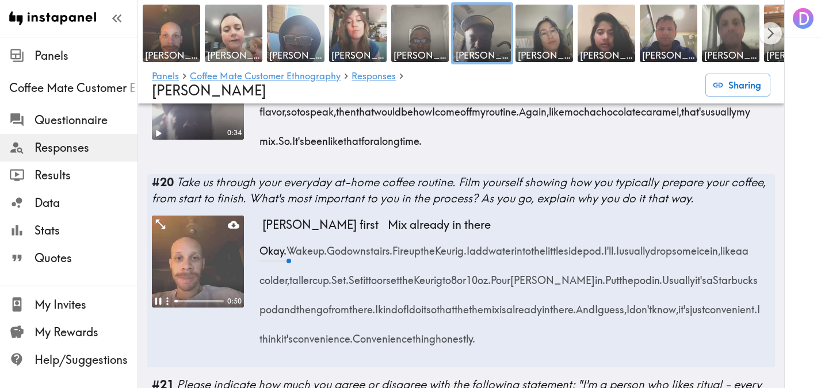
click at [231, 274] on video at bounding box center [198, 262] width 92 height 92
click at [215, 277] on video at bounding box center [198, 262] width 92 height 92
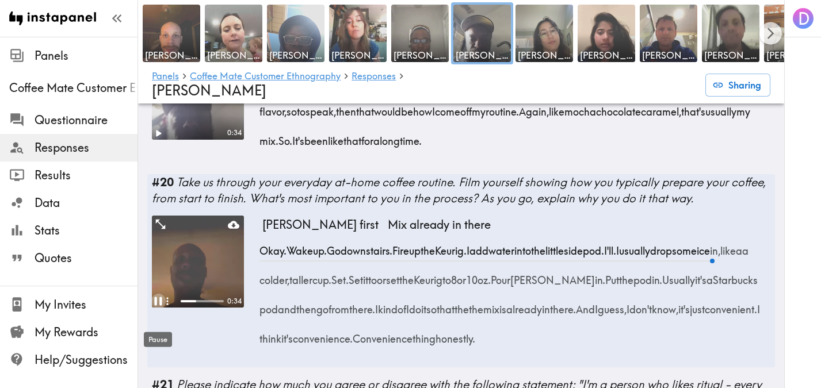
click at [158, 309] on icon "Pause" at bounding box center [158, 301] width 15 height 15
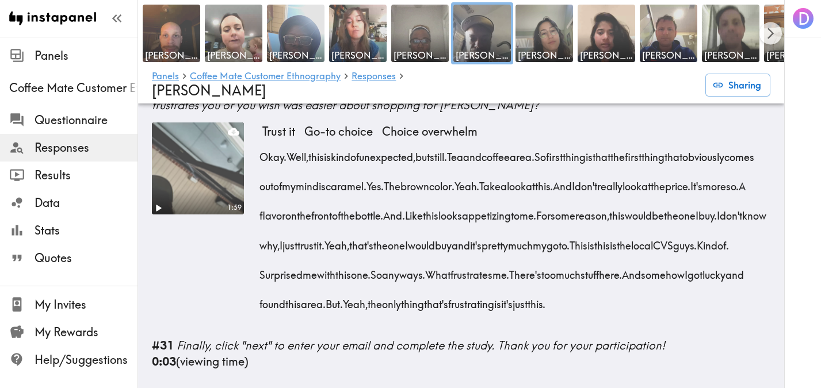
scroll to position [2990, 0]
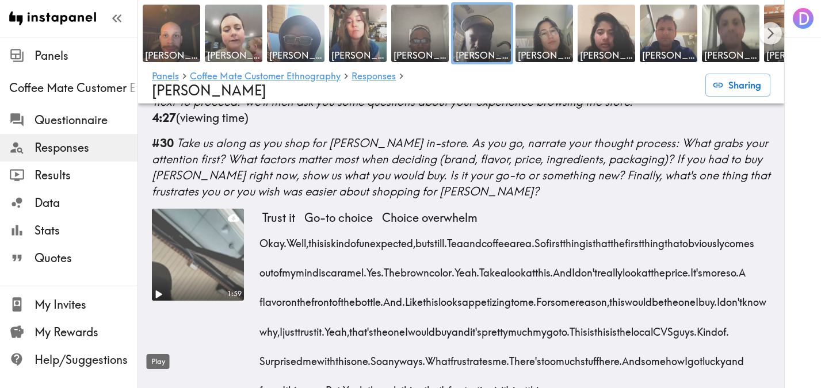
click at [155, 302] on icon "Play" at bounding box center [158, 294] width 15 height 15
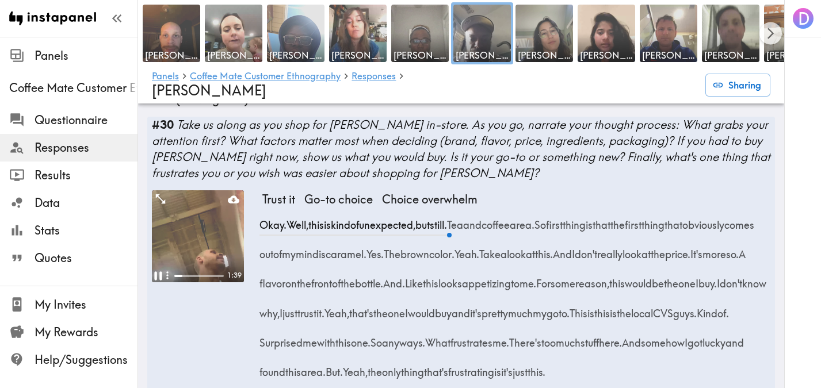
scroll to position [3008, 0]
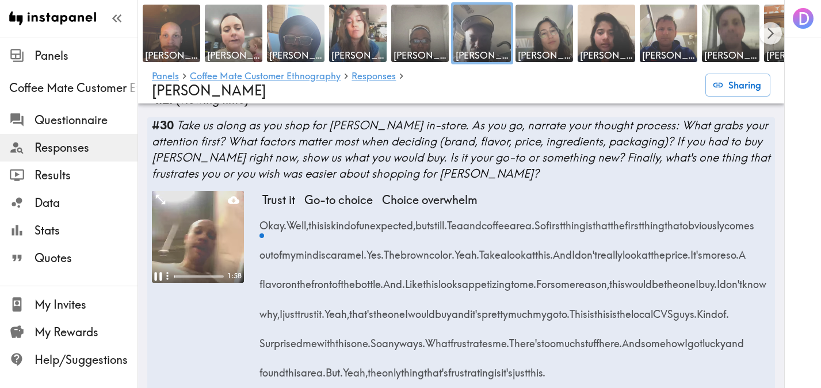
click at [224, 269] on video at bounding box center [198, 237] width 92 height 92
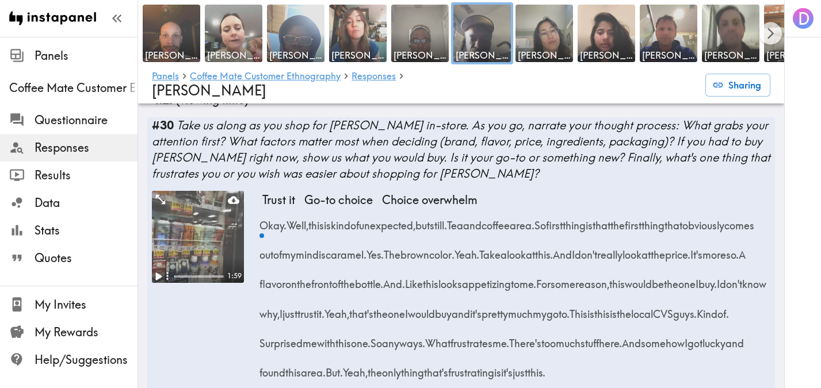
click at [224, 269] on video at bounding box center [198, 237] width 92 height 92
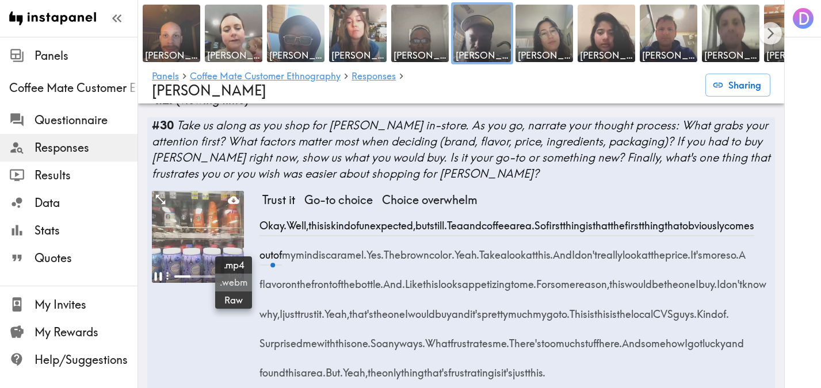
click at [220, 276] on span ".webm" at bounding box center [234, 282] width 28 height 13
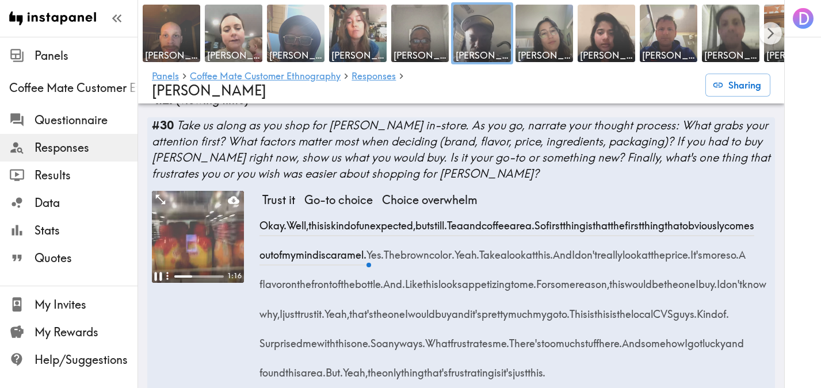
click at [198, 181] on span "Take us along as you shop for [PERSON_NAME] in-store. As you go, narrate your t…" at bounding box center [461, 149] width 618 height 63
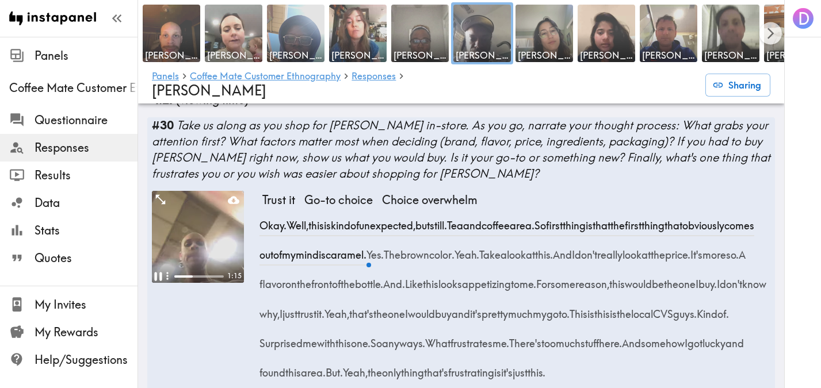
click at [193, 281] on video at bounding box center [198, 237] width 92 height 92
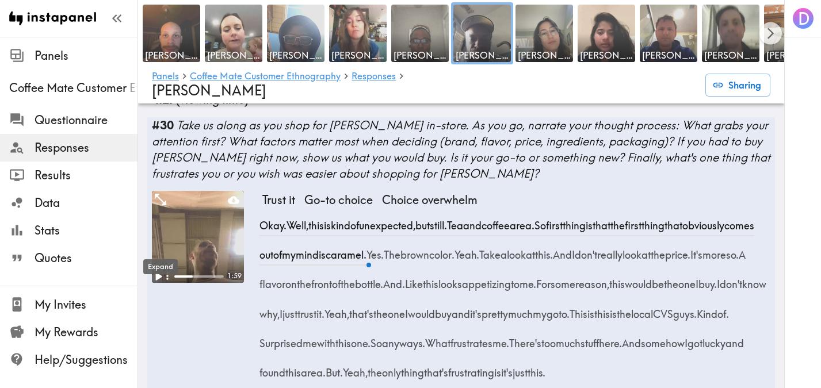
click at [159, 207] on icon "Expand" at bounding box center [160, 199] width 15 height 15
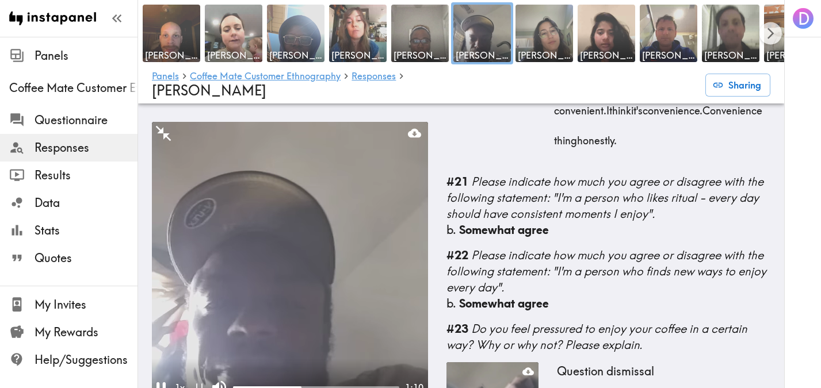
scroll to position [3178, 0]
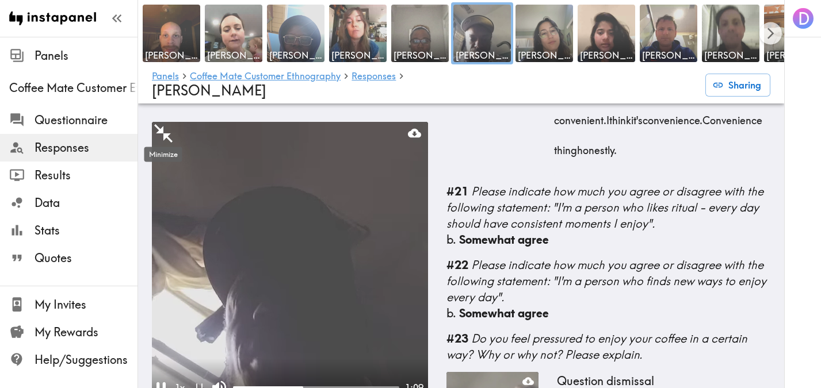
click at [170, 133] on icon "Minimize" at bounding box center [163, 134] width 22 height 22
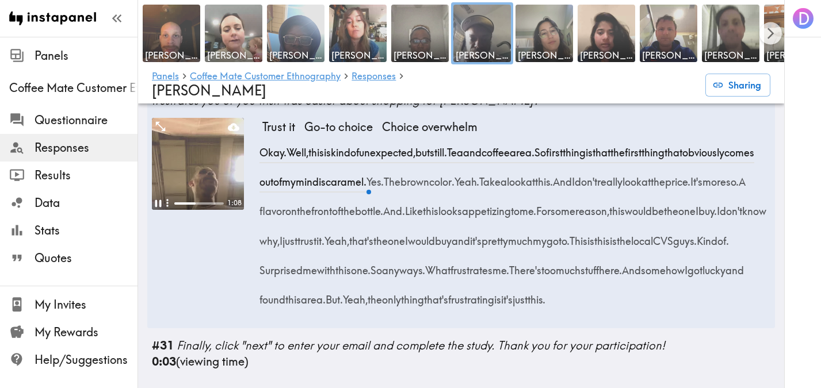
scroll to position [3070, 0]
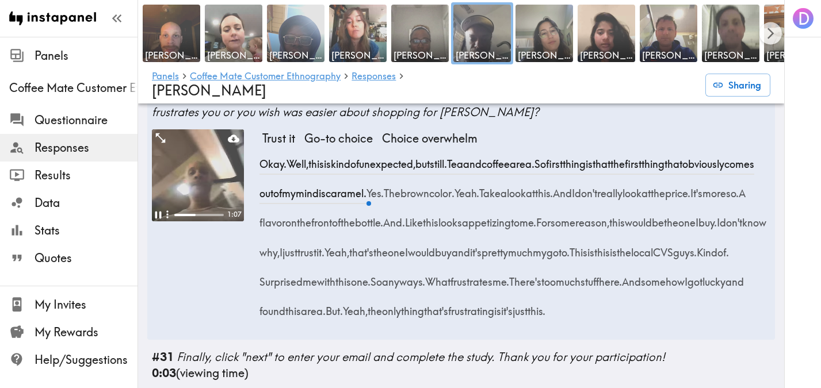
click at [177, 194] on video at bounding box center [198, 175] width 92 height 92
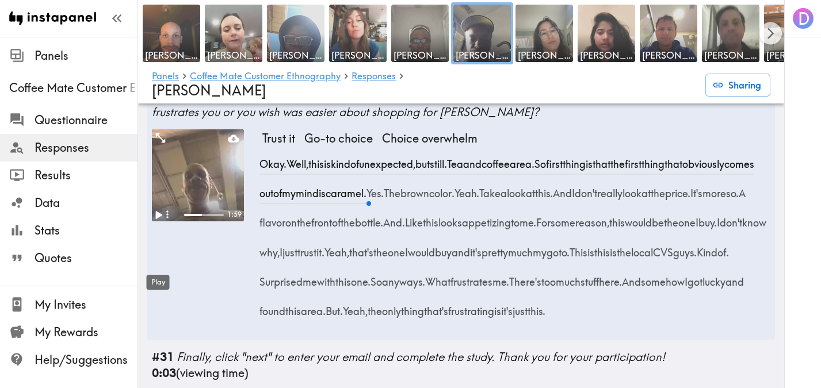
click at [156, 219] on icon "Play" at bounding box center [159, 215] width 6 height 8
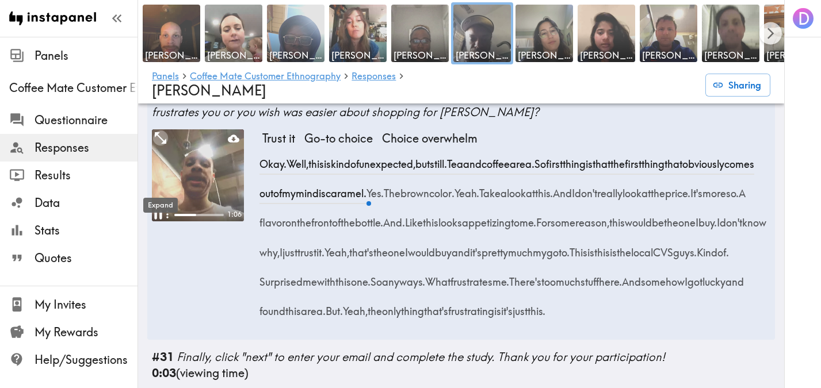
click at [161, 146] on icon "Expand" at bounding box center [160, 138] width 15 height 15
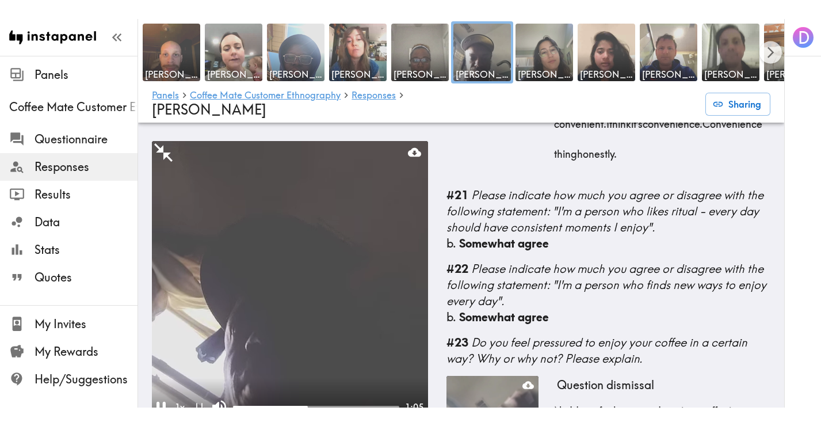
scroll to position [3213, 0]
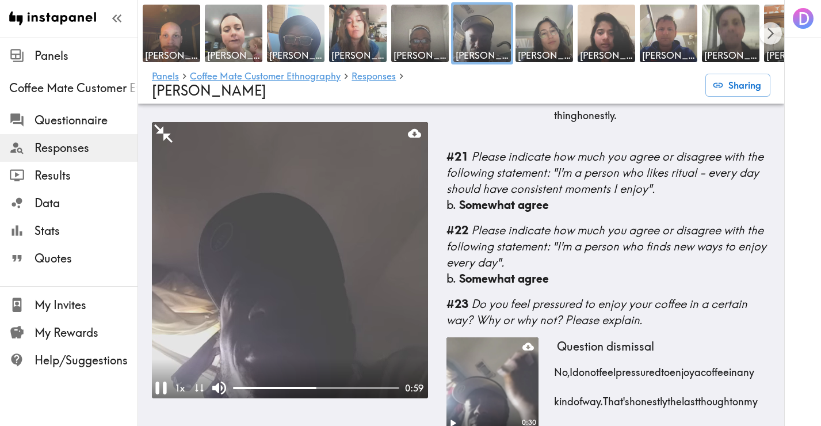
click at [161, 388] on icon "Pause" at bounding box center [161, 388] width 22 height 22
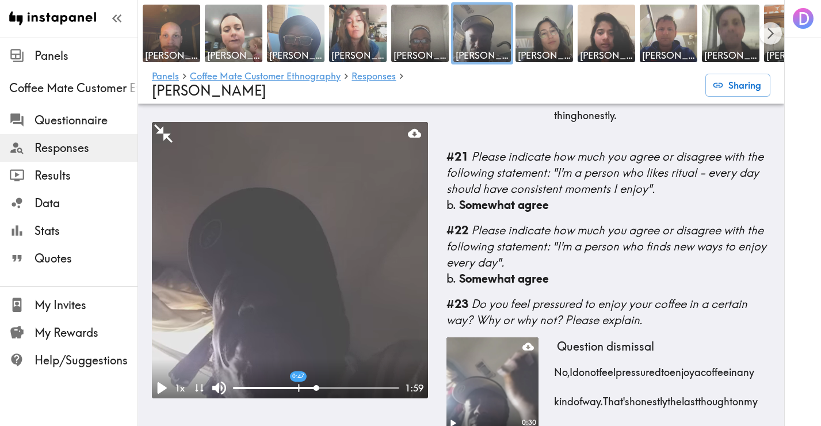
click at [299, 387] on div at bounding box center [274, 388] width 83 height 2
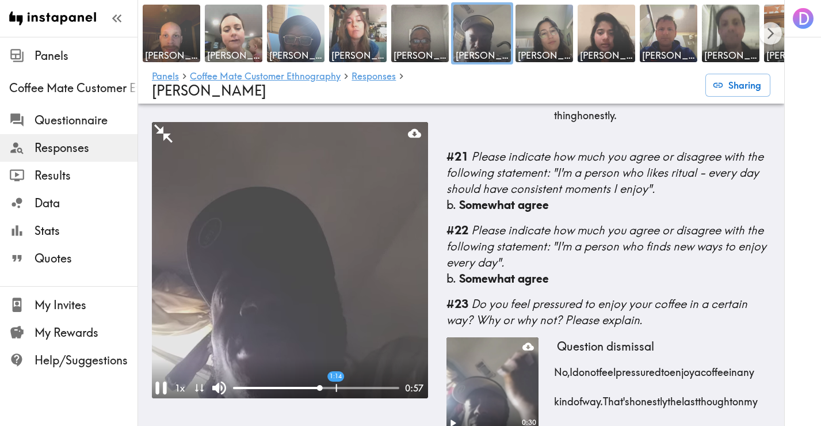
click at [336, 388] on div at bounding box center [316, 388] width 166 height 2
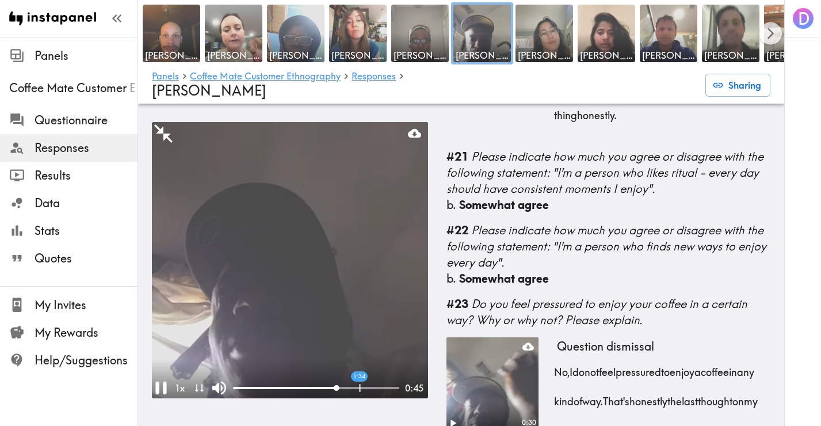
click at [364, 385] on div "1:34" at bounding box center [316, 388] width 166 height 12
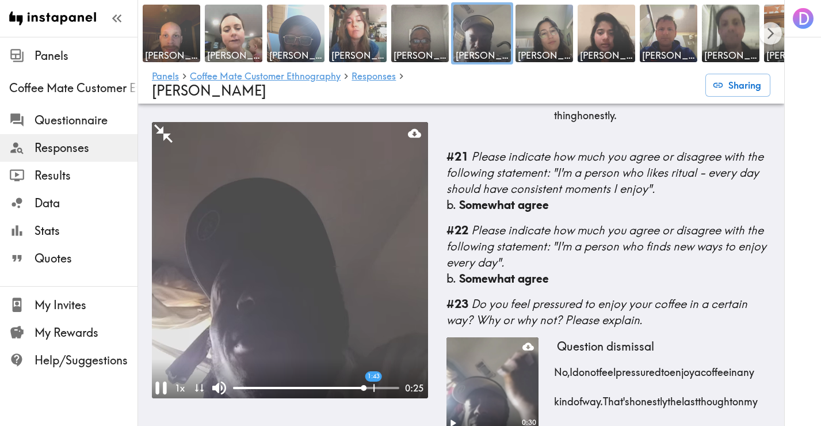
click at [377, 385] on div "1:43" at bounding box center [316, 388] width 166 height 12
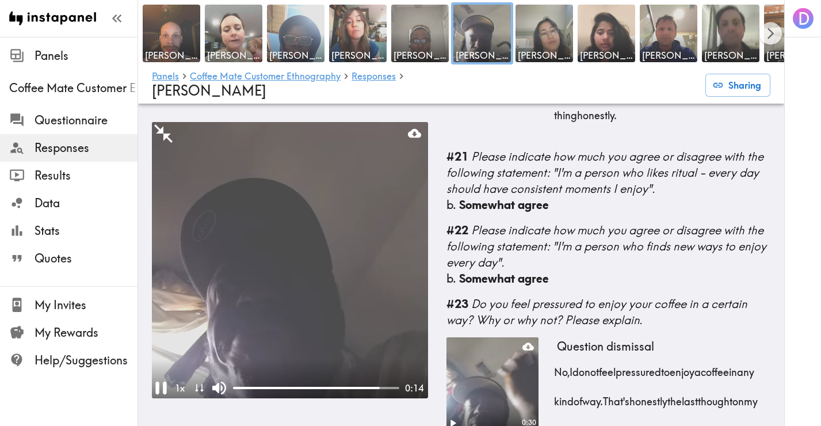
click at [162, 386] on icon "Pause" at bounding box center [161, 388] width 22 height 22
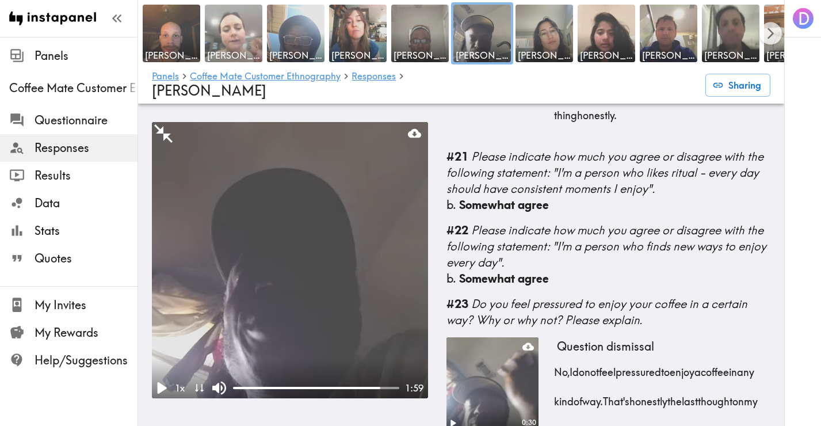
click at [238, 47] on img at bounding box center [234, 33] width 60 height 60
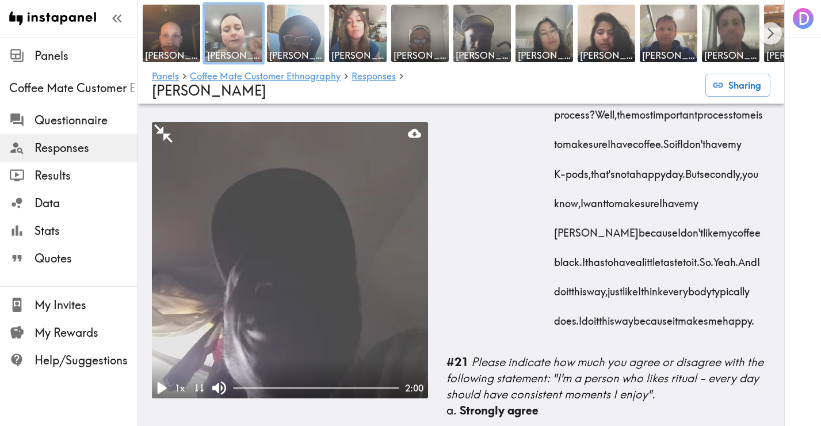
scroll to position [8975, 0]
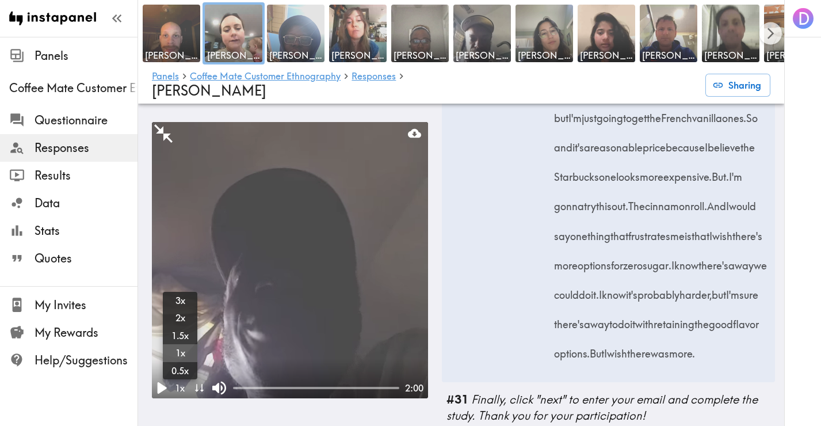
click at [161, 388] on icon "Play" at bounding box center [162, 388] width 9 height 12
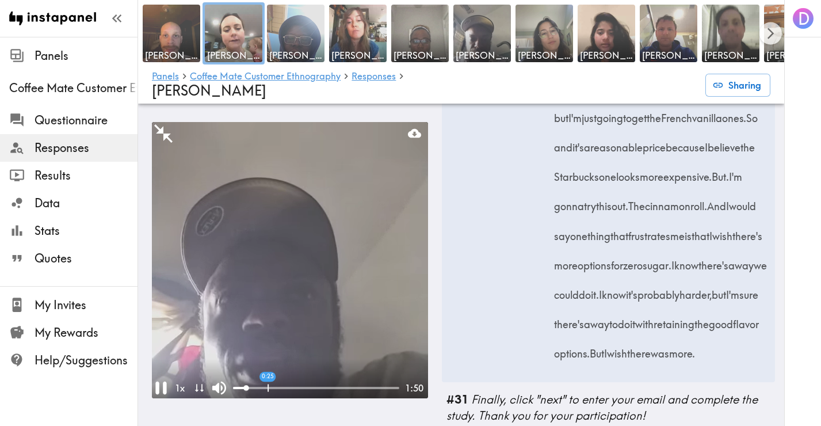
click at [268, 387] on div at bounding box center [316, 388] width 166 height 2
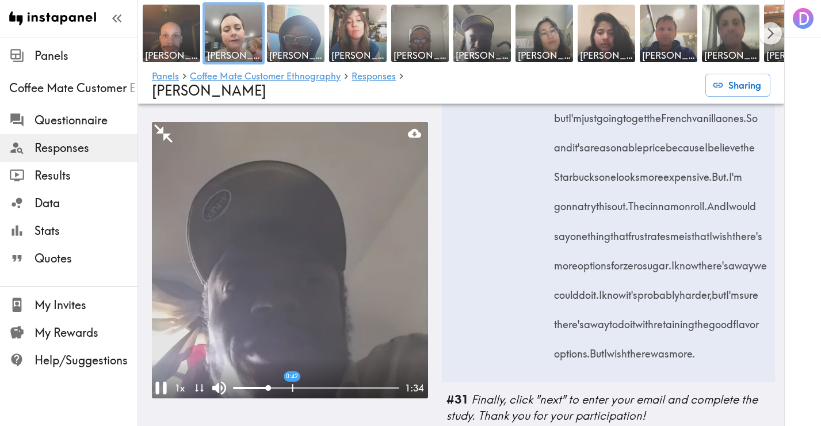
click at [292, 384] on div "0:42" at bounding box center [316, 388] width 166 height 12
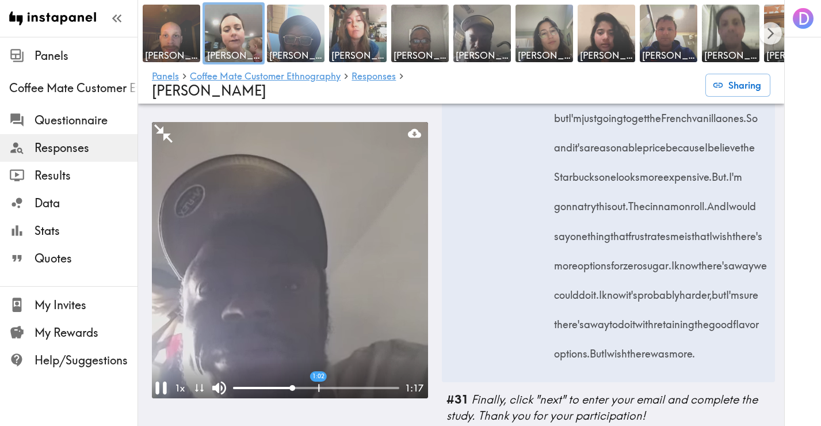
click at [319, 384] on div "1:02" at bounding box center [316, 388] width 166 height 12
click at [334, 384] on div "1:13" at bounding box center [316, 388] width 166 height 12
click at [346, 385] on div "1:21" at bounding box center [316, 388] width 166 height 12
click at [359, 385] on div "1:31" at bounding box center [316, 388] width 166 height 12
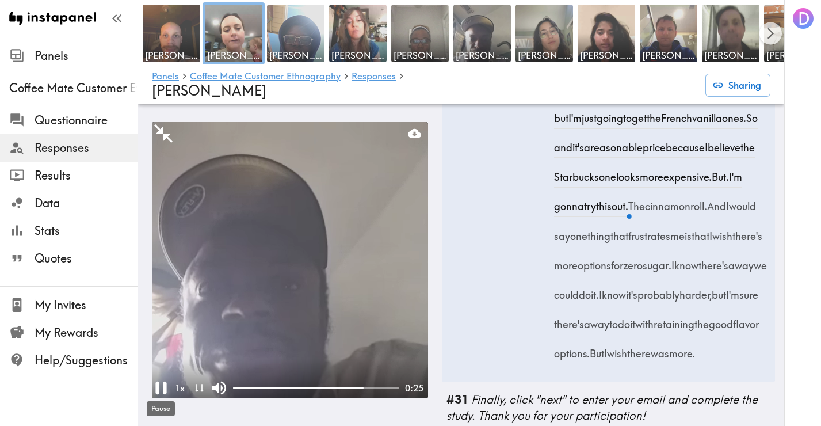
click at [152, 388] on icon "Pause" at bounding box center [161, 388] width 22 height 22
click at [351, 387] on div at bounding box center [298, 388] width 131 height 2
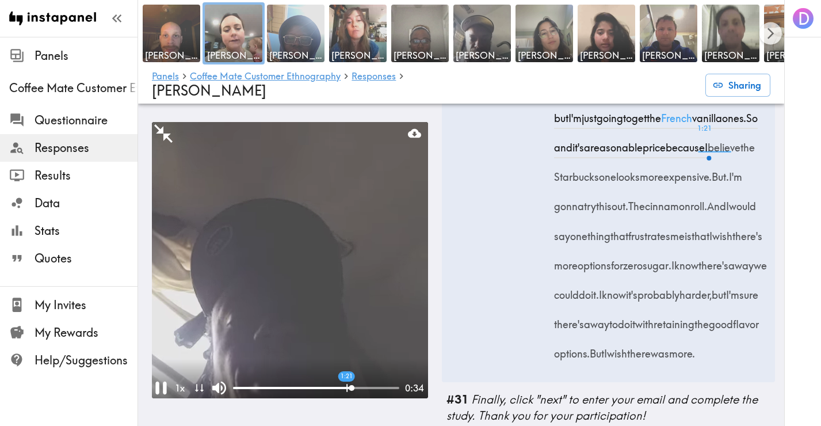
click at [346, 387] on div at bounding box center [292, 388] width 119 height 2
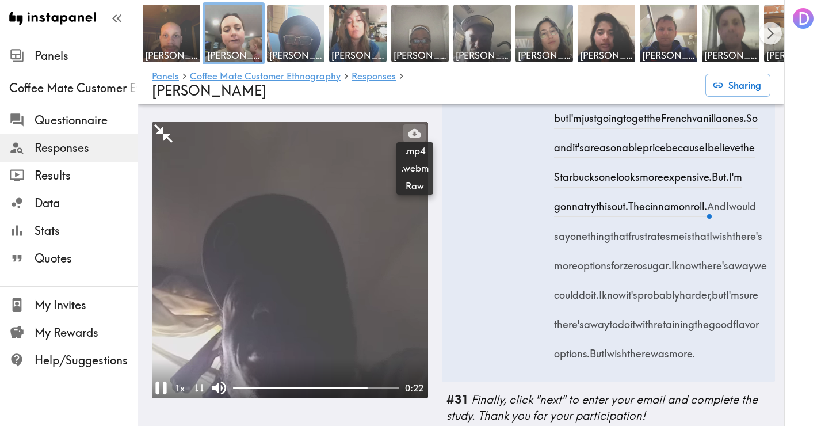
click at [419, 132] on icon at bounding box center [414, 133] width 13 height 9
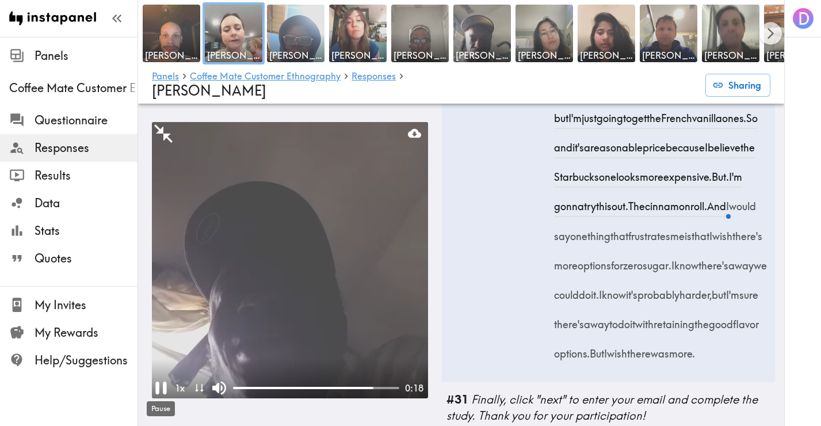
click at [163, 388] on icon "Pause" at bounding box center [161, 388] width 22 height 22
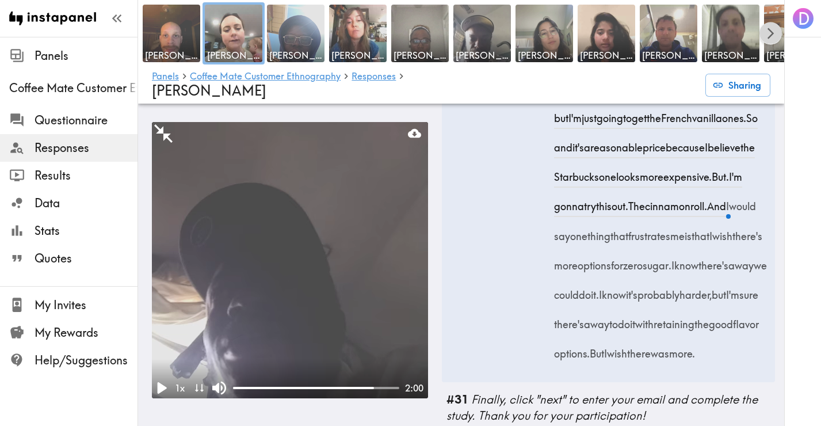
click at [773, 35] on icon "Scroll right" at bounding box center [770, 33] width 13 height 13
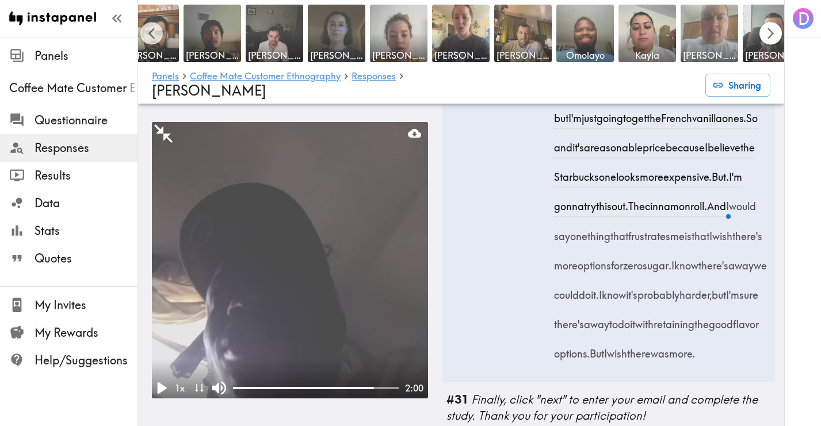
scroll to position [0, 646]
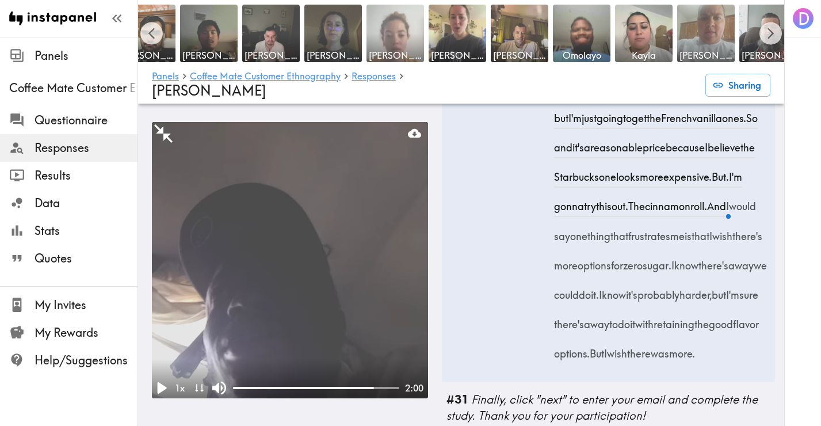
click at [419, 32] on img at bounding box center [395, 33] width 60 height 60
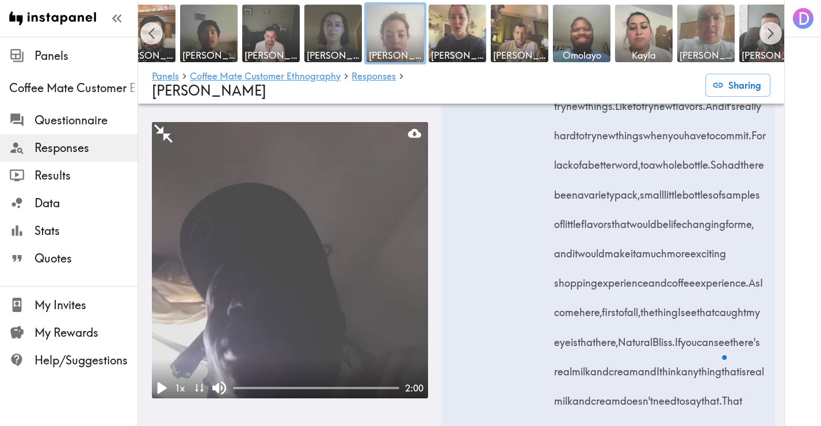
scroll to position [7868, 0]
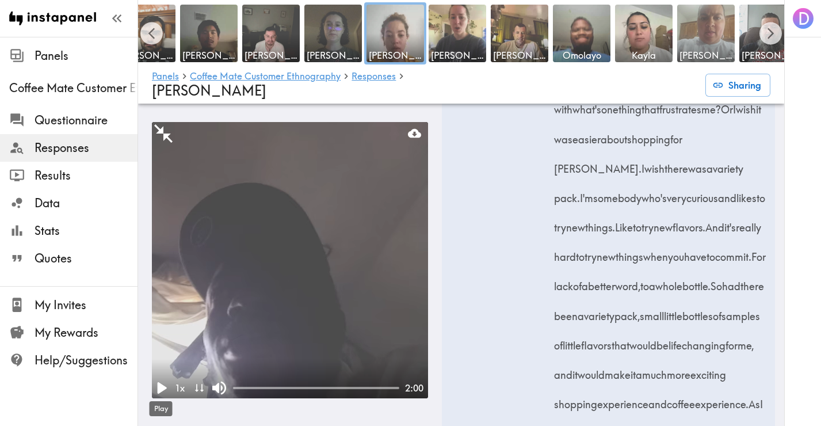
click at [159, 388] on icon "Play" at bounding box center [162, 388] width 9 height 12
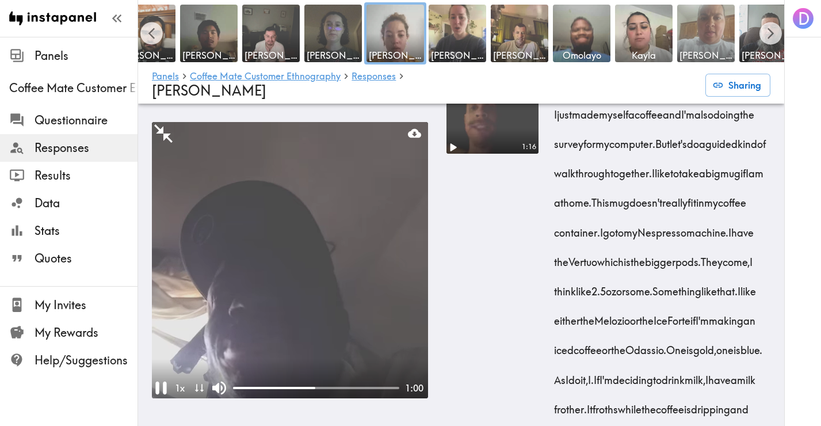
scroll to position [4470, 0]
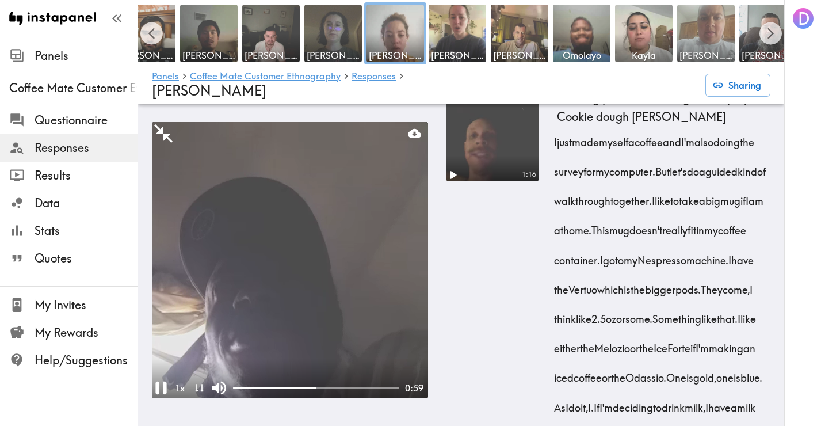
click at [455, 182] on icon "Play" at bounding box center [452, 174] width 15 height 15
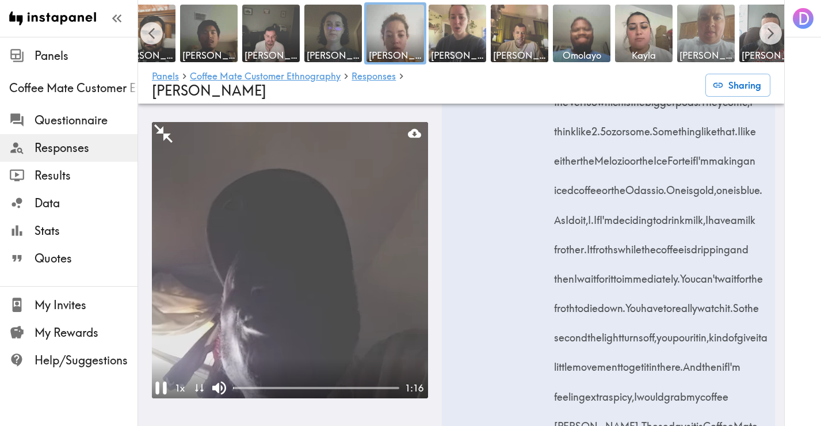
scroll to position [4659, 0]
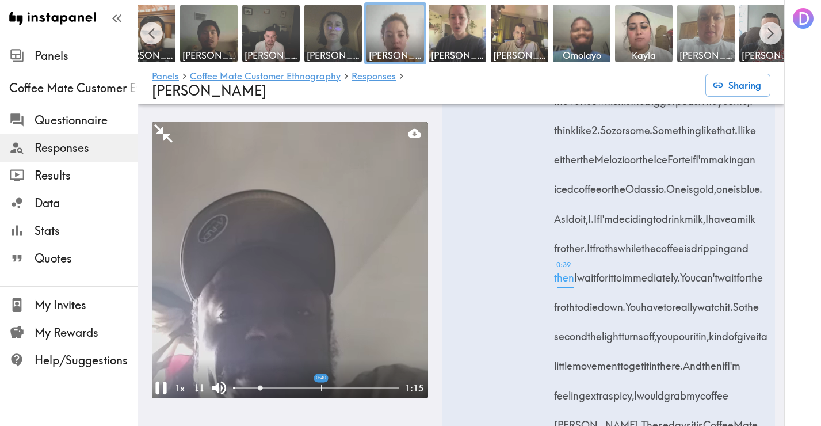
click at [321, 385] on div "0:40" at bounding box center [316, 388] width 166 height 12
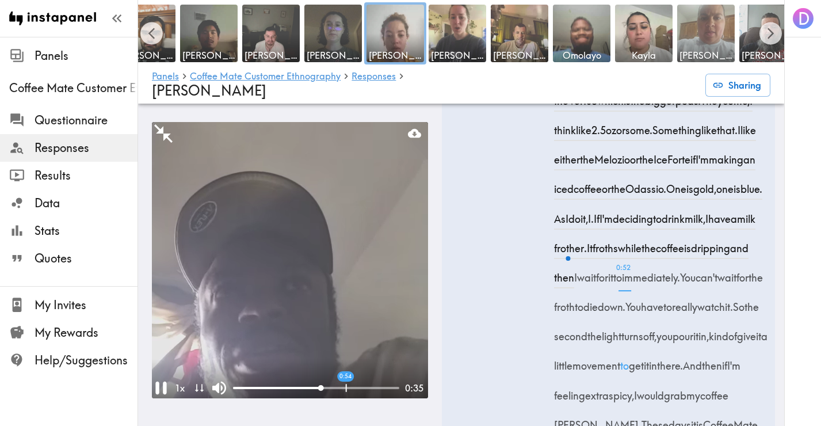
click at [353, 385] on div "0:54" at bounding box center [316, 388] width 166 height 12
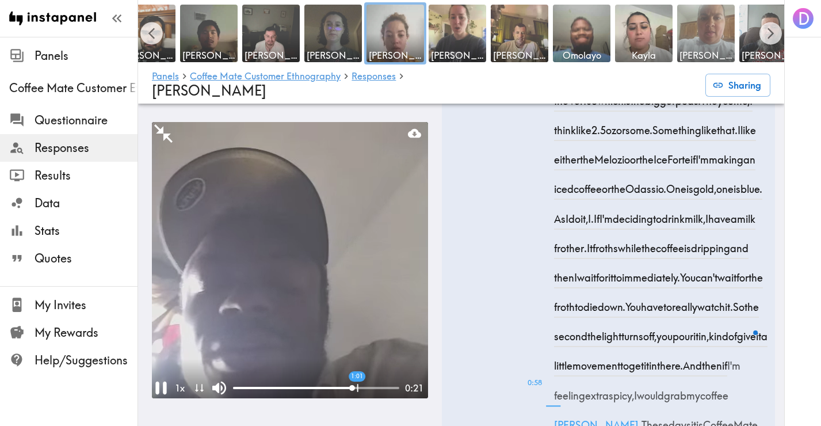
click at [373, 387] on div at bounding box center [316, 388] width 166 height 2
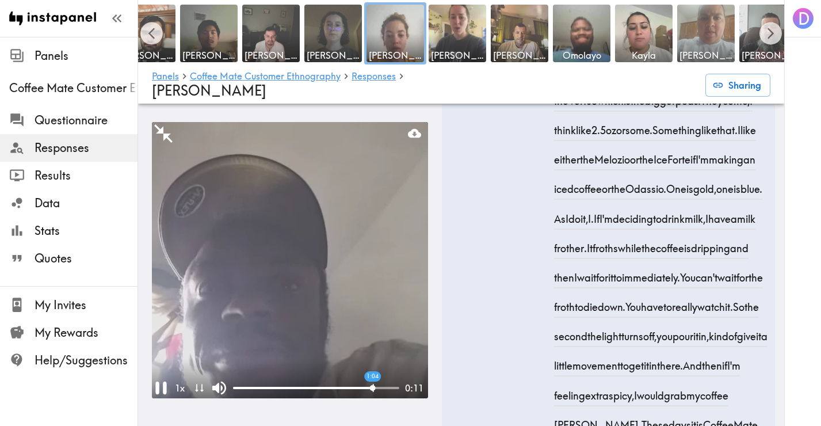
click at [389, 387] on div at bounding box center [316, 388] width 166 height 2
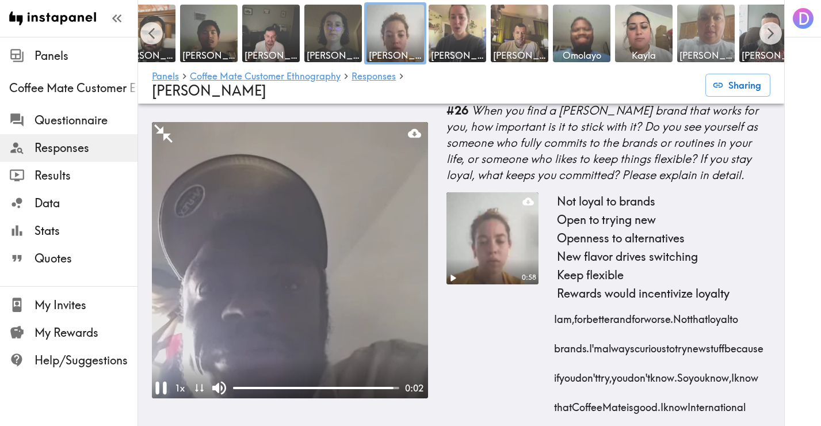
scroll to position [6677, 0]
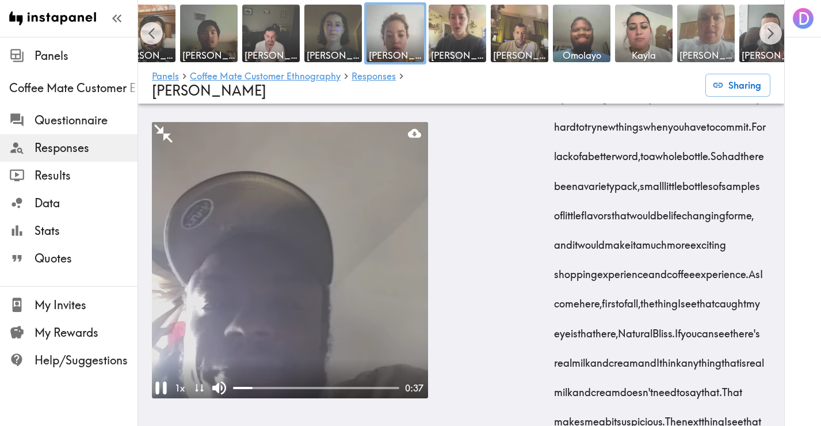
scroll to position [7997, 0]
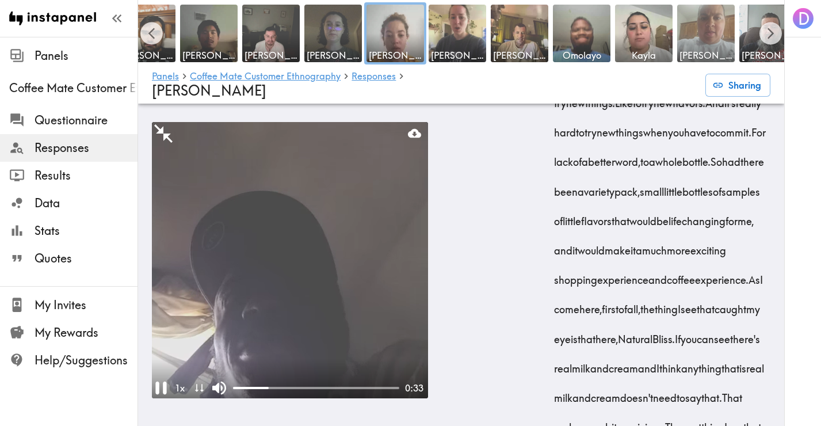
click at [161, 386] on icon "Pause" at bounding box center [161, 388] width 22 height 22
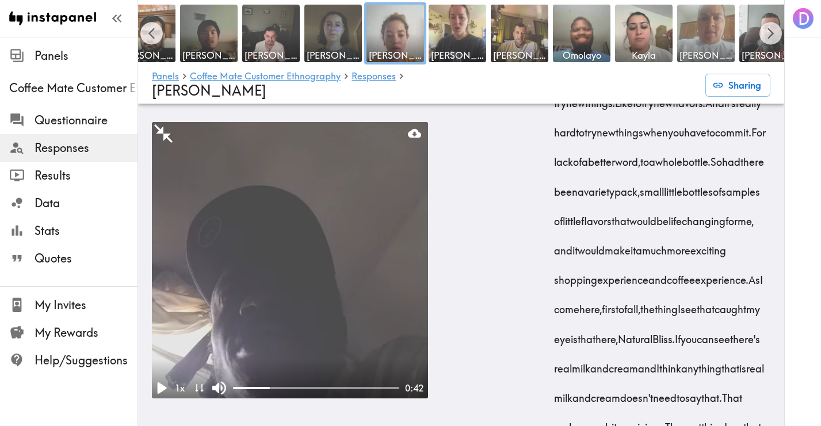
scroll to position [7850, 0]
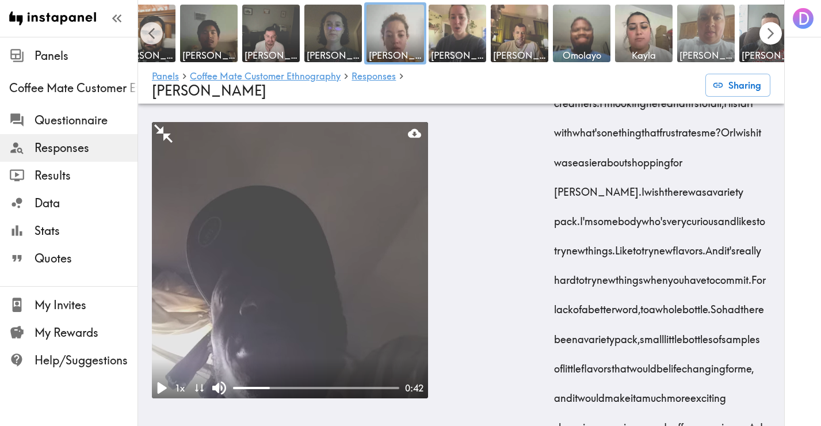
click at [773, 33] on icon "Scroll right" at bounding box center [770, 33] width 6 height 11
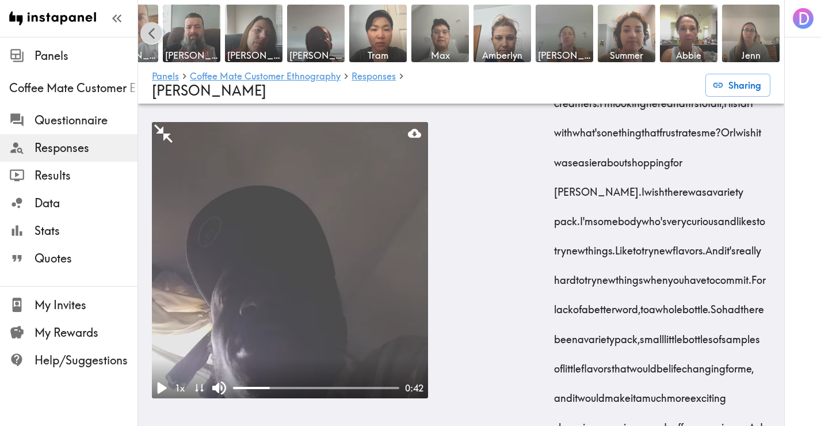
click at [155, 35] on icon "Scroll left" at bounding box center [151, 33] width 13 height 13
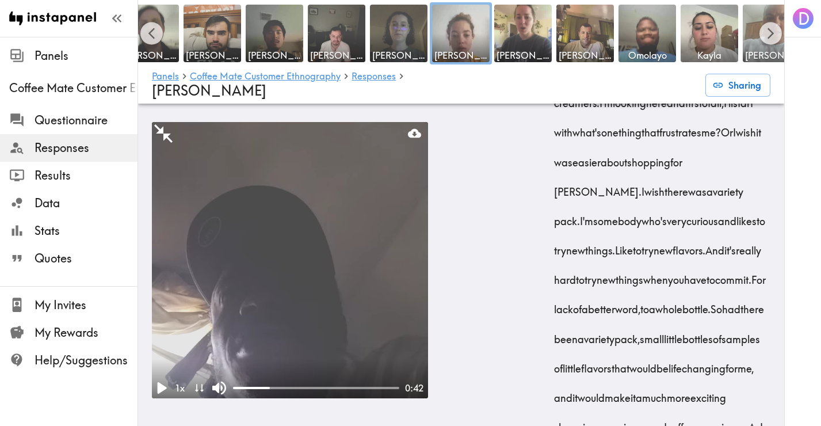
scroll to position [0, 576]
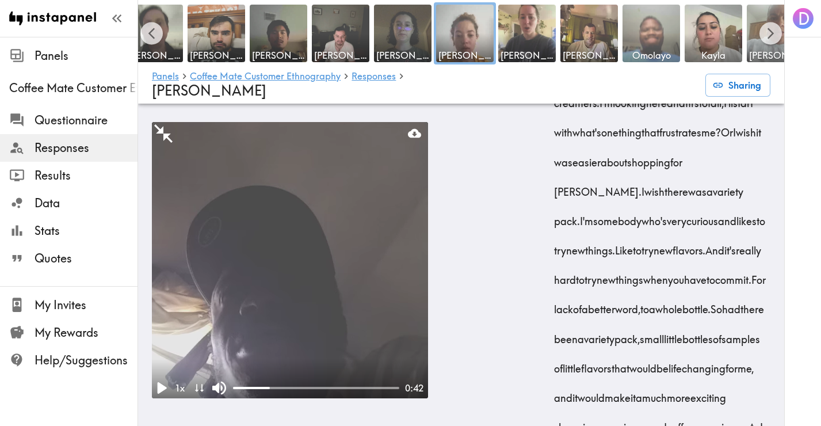
click at [647, 34] on img at bounding box center [651, 33] width 60 height 60
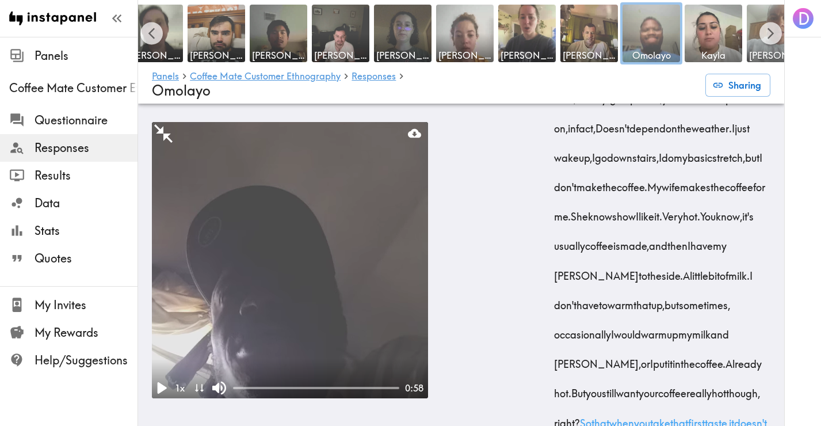
scroll to position [3761, 0]
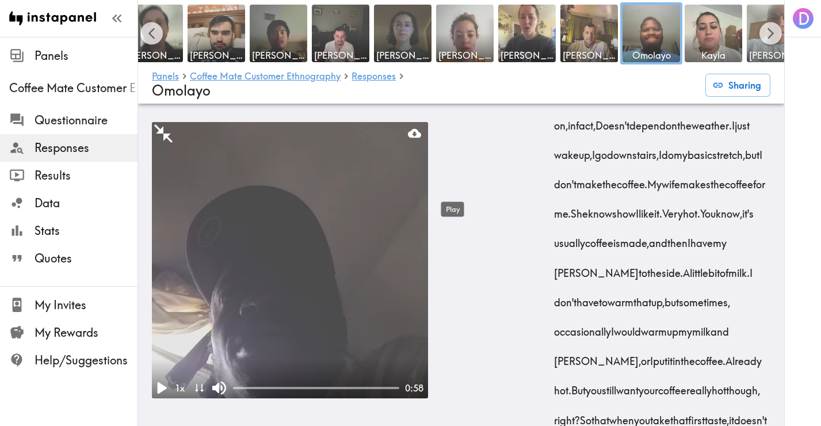
click at [453, 24] on icon "Play" at bounding box center [453, 20] width 6 height 8
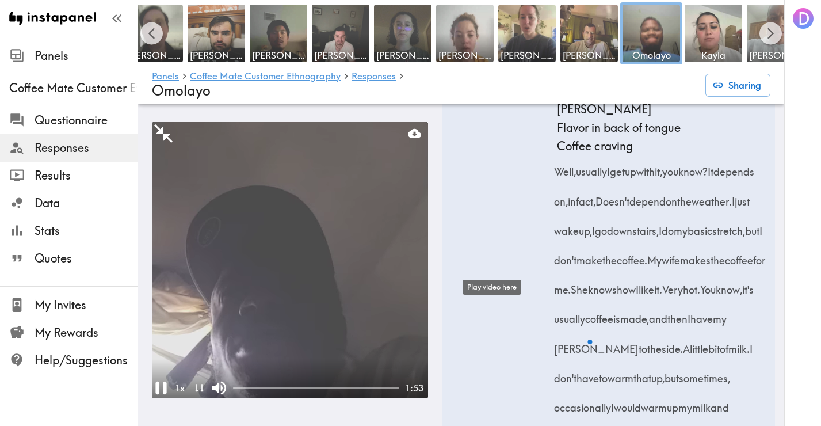
scroll to position [3685, 0]
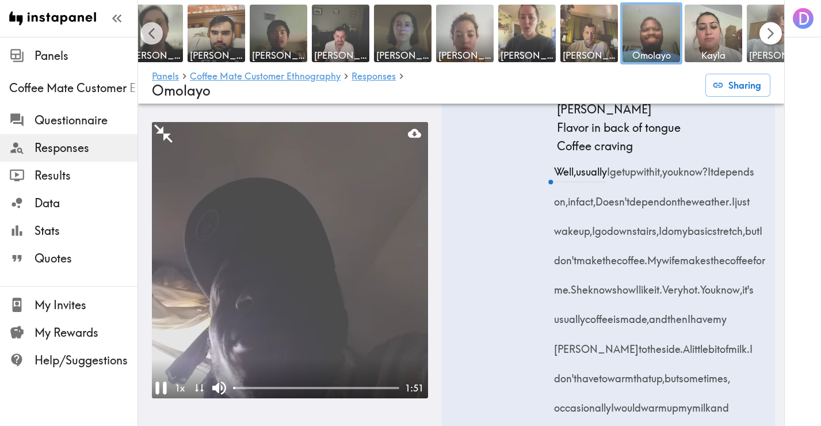
click at [777, 33] on button "Scroll right" at bounding box center [770, 33] width 22 height 22
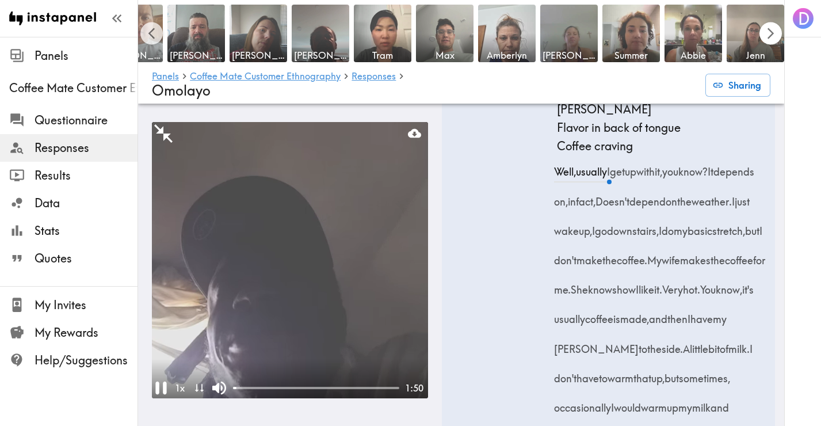
scroll to position [0, 1222]
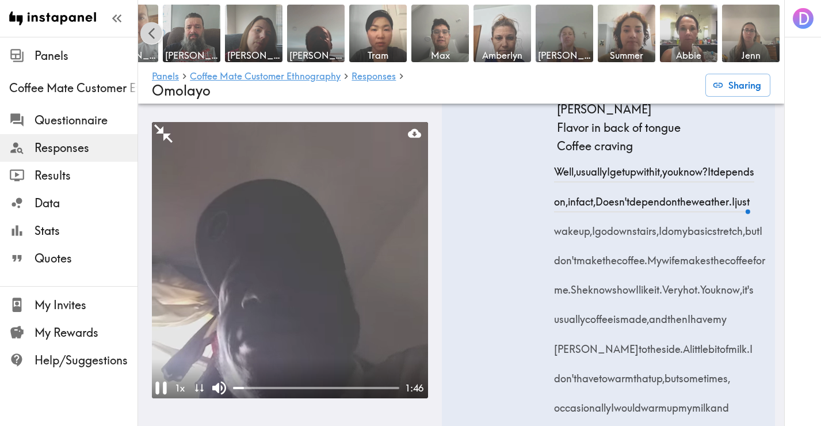
click at [153, 28] on icon "Scroll left" at bounding box center [151, 33] width 6 height 11
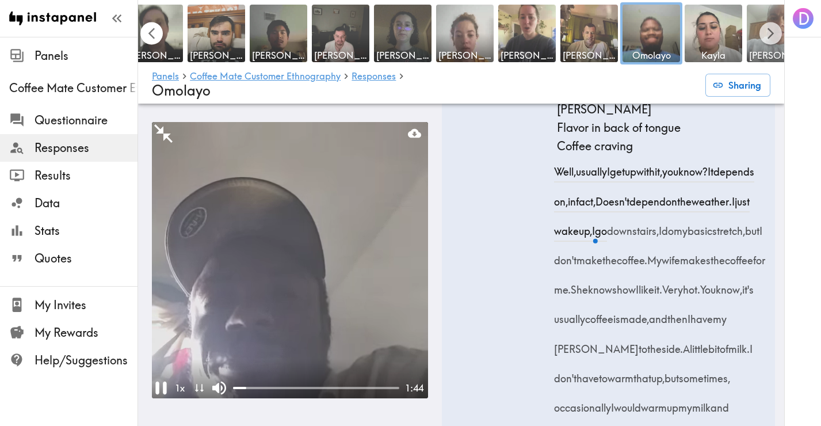
click at [153, 28] on icon "Scroll left" at bounding box center [151, 33] width 6 height 11
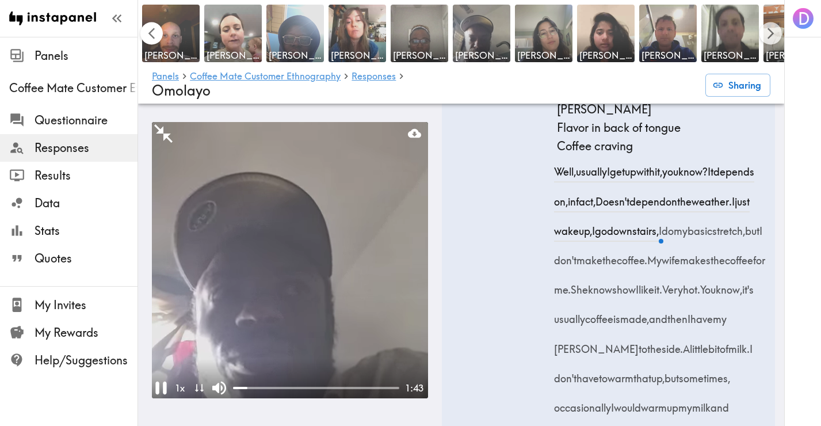
scroll to position [0, 0]
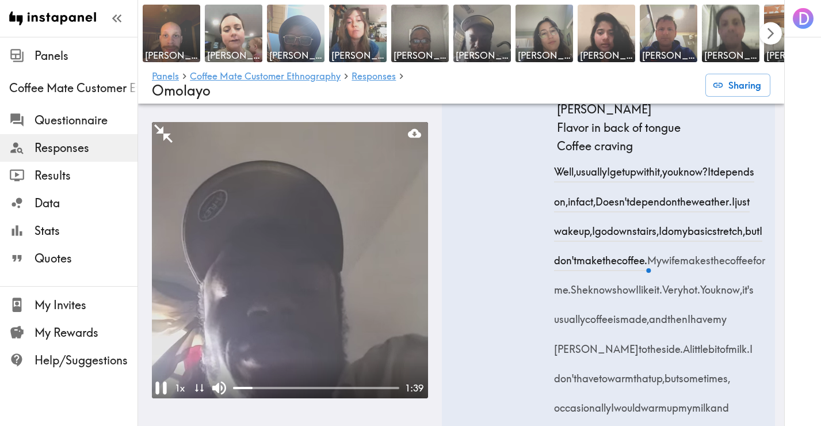
click at [770, 37] on icon "Scroll right" at bounding box center [770, 33] width 13 height 13
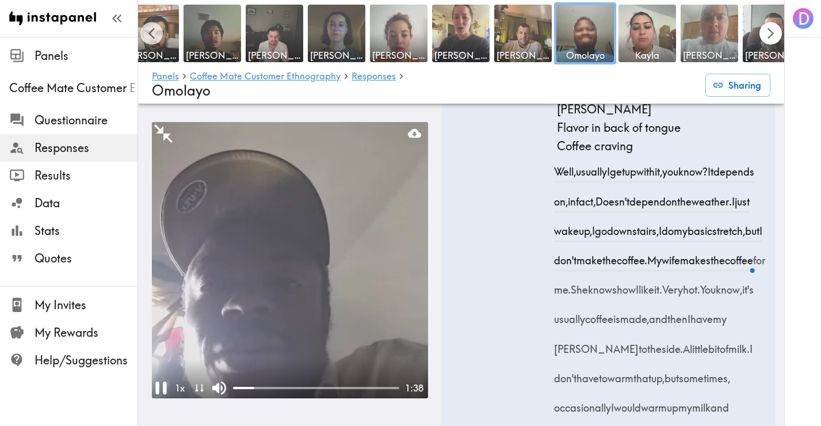
scroll to position [0, 646]
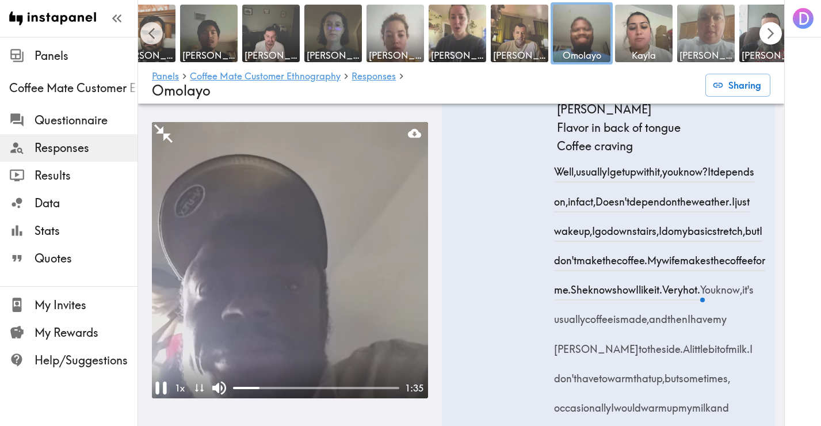
click at [770, 37] on icon "Scroll right" at bounding box center [770, 33] width 13 height 13
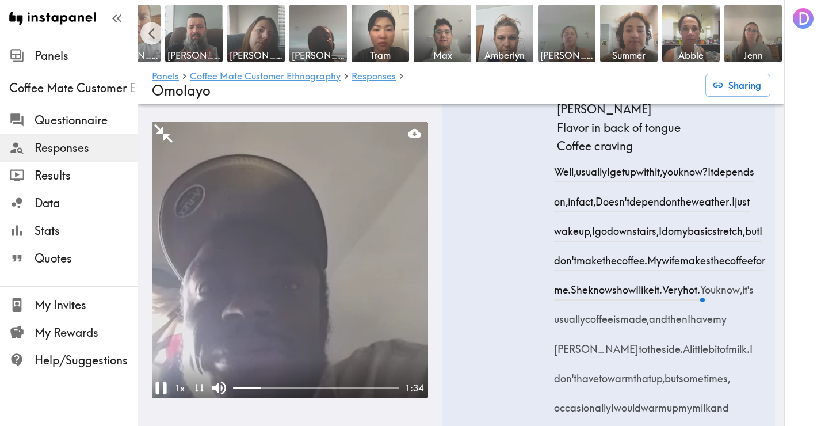
scroll to position [0, 1222]
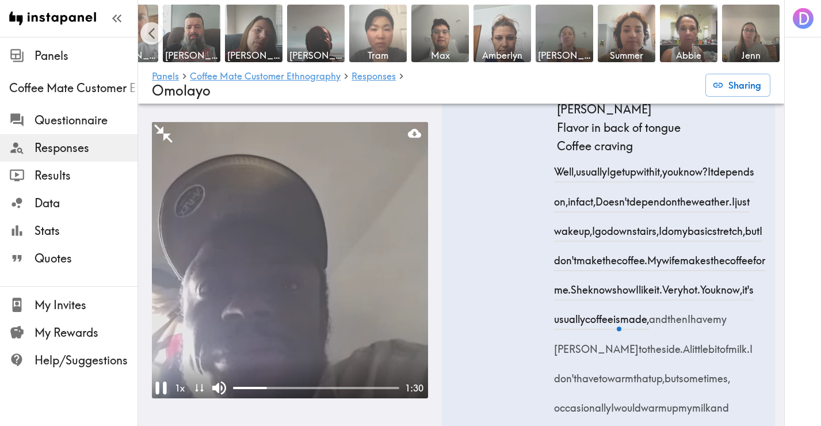
click at [395, 37] on img at bounding box center [378, 33] width 60 height 60
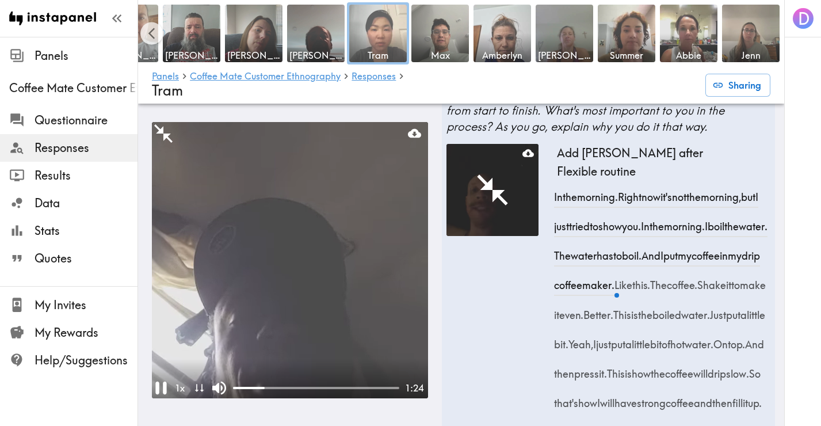
scroll to position [3266, 0]
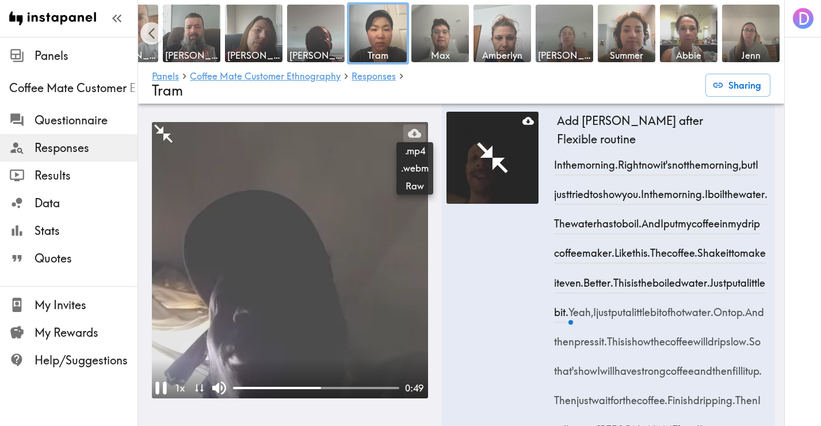
click at [415, 131] on icon at bounding box center [414, 133] width 13 height 9
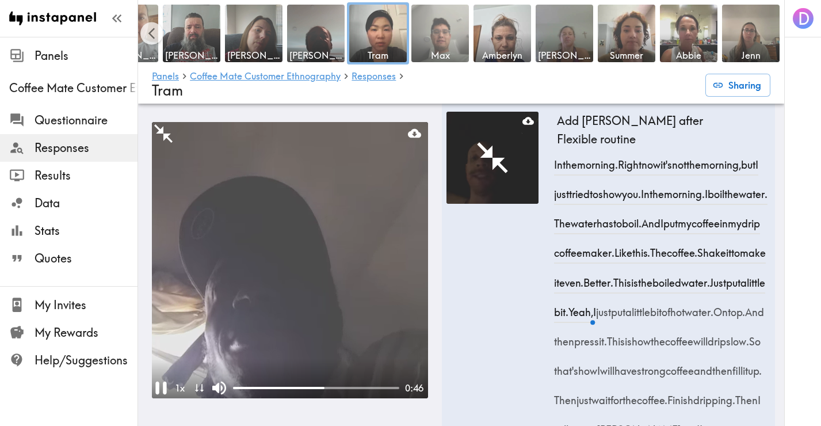
click at [450, 36] on img at bounding box center [440, 33] width 60 height 60
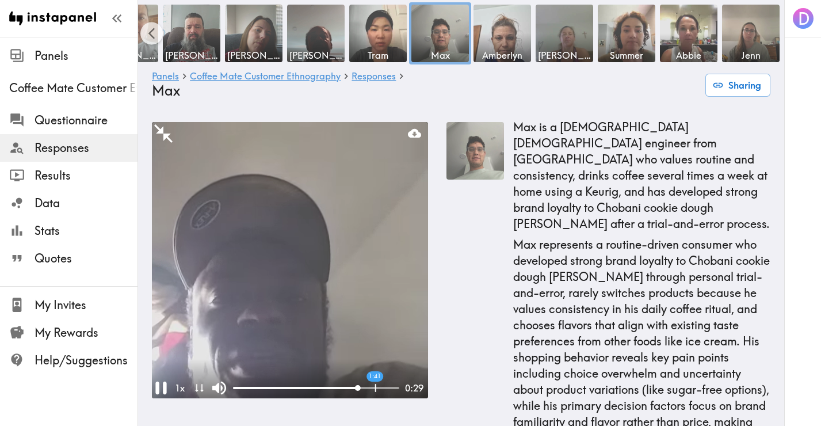
click at [375, 385] on div "1:41" at bounding box center [316, 388] width 166 height 12
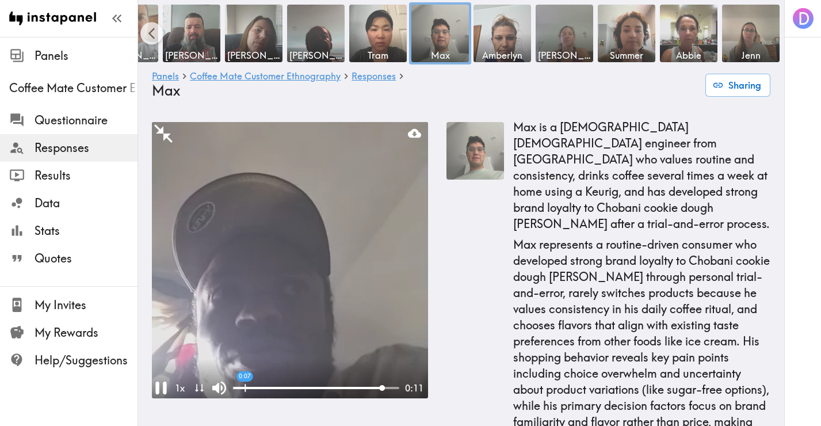
click at [243, 384] on div "0:07" at bounding box center [316, 388] width 166 height 12
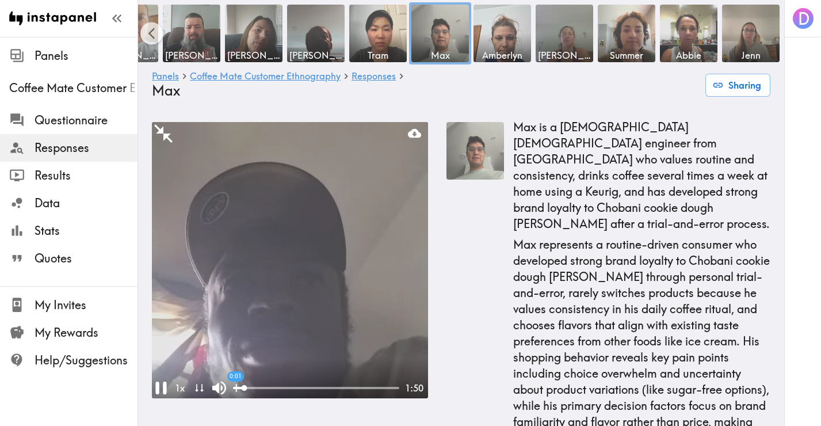
click at [235, 387] on div at bounding box center [239, 388] width 12 height 2
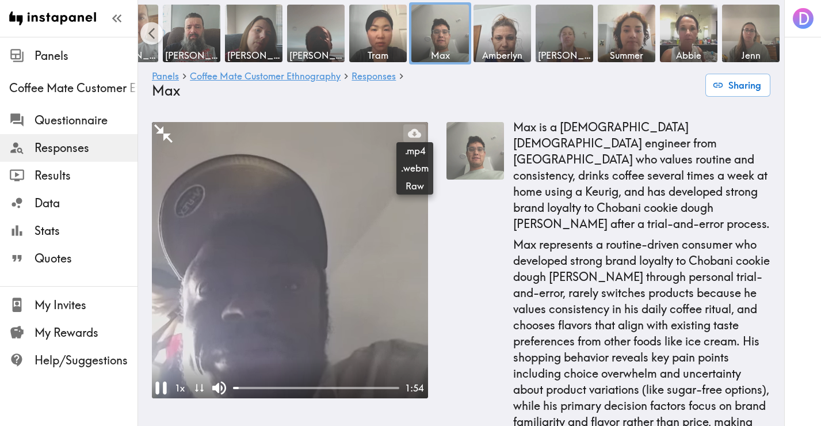
click at [415, 131] on icon at bounding box center [414, 133] width 13 height 9
click at [165, 387] on icon "Pause" at bounding box center [160, 387] width 11 height 13
